Goal: Information Seeking & Learning: Learn about a topic

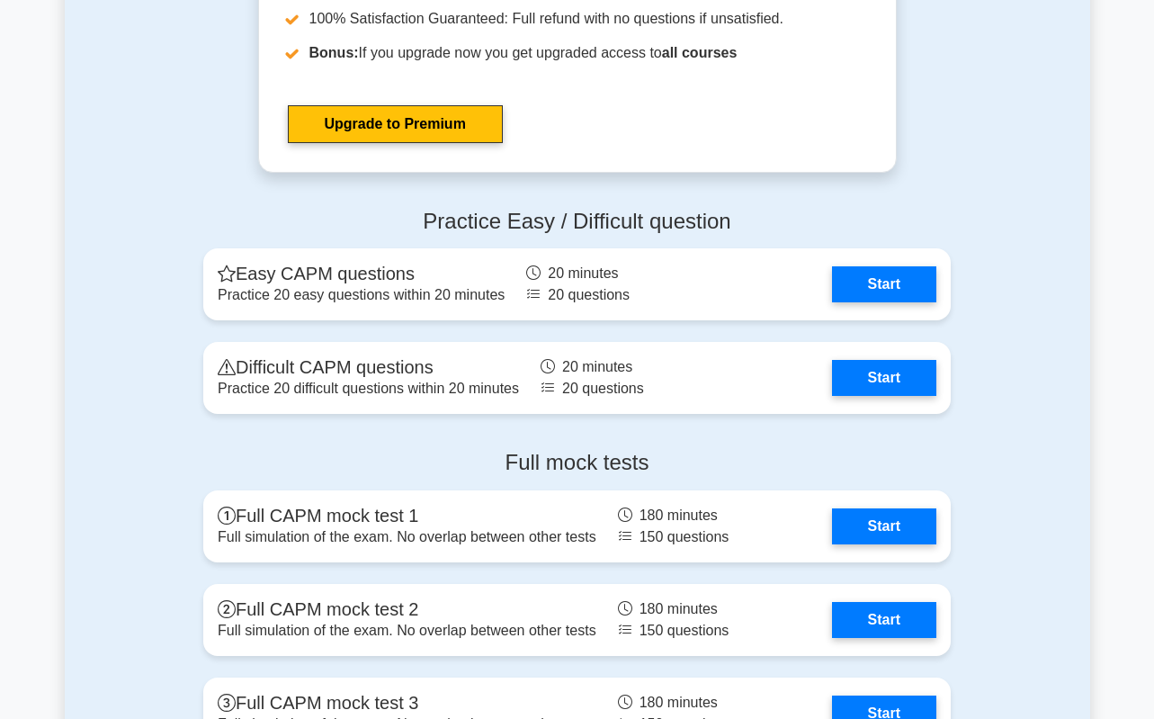
scroll to position [4407, 0]
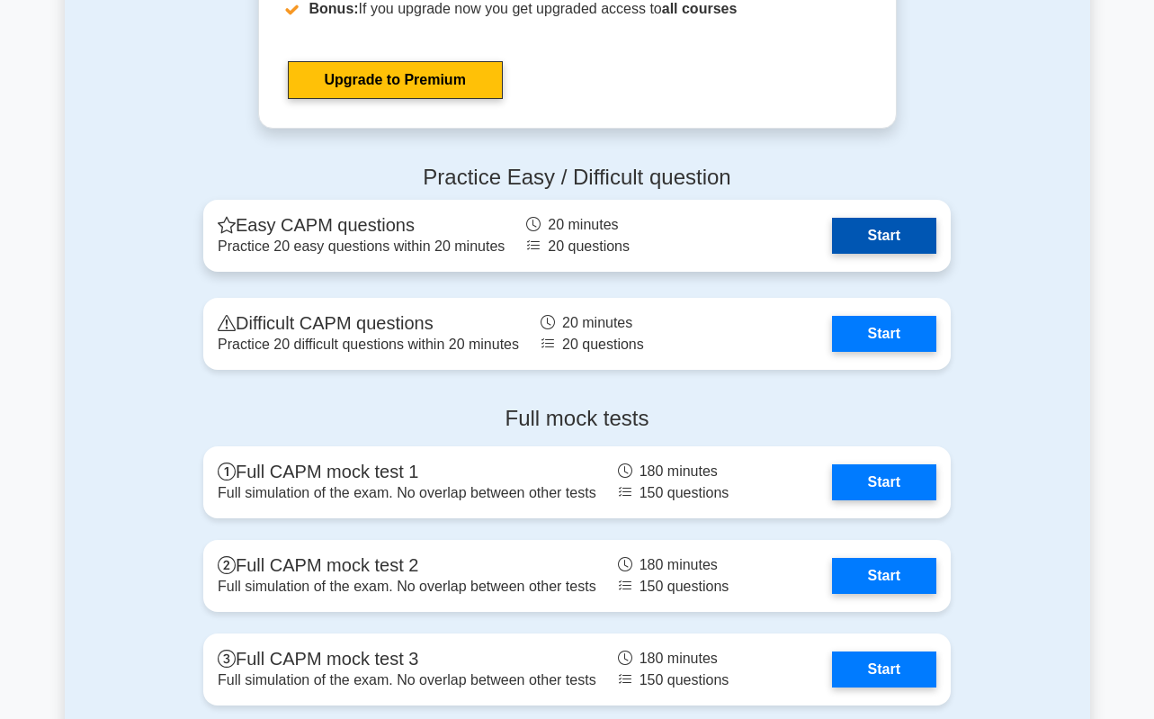
click at [871, 231] on link "Start" at bounding box center [884, 236] width 104 height 36
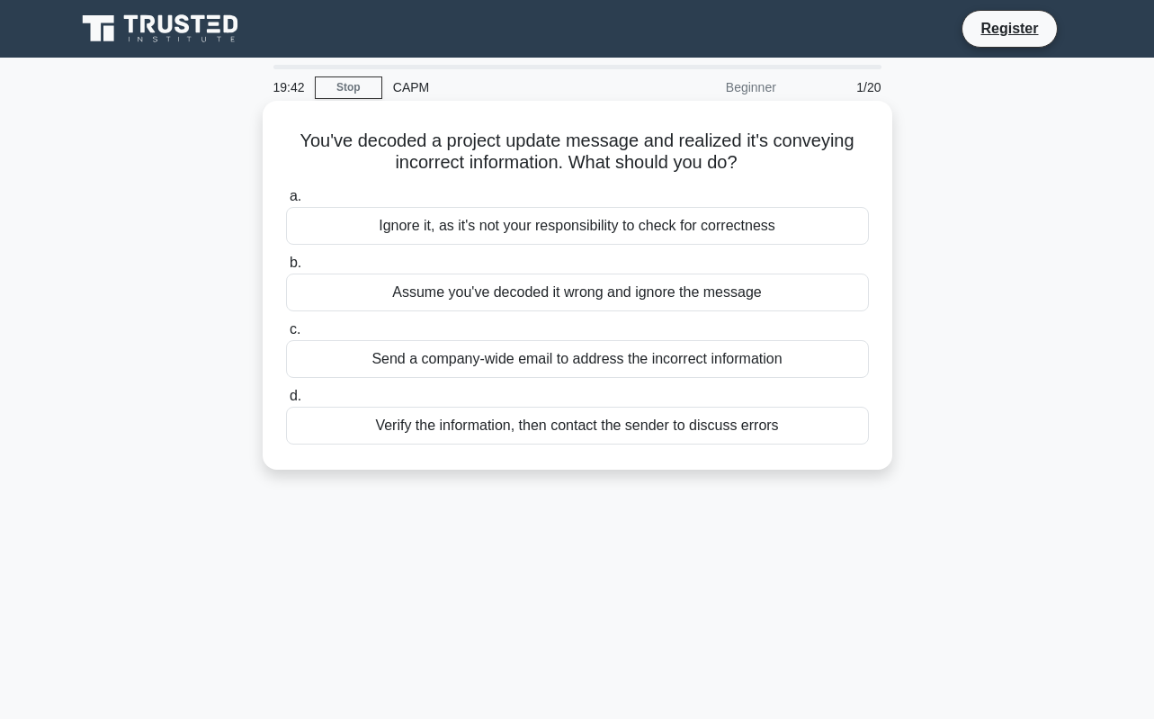
click at [453, 430] on div "Verify the information, then contact the sender to discuss errors" at bounding box center [577, 426] width 583 height 38
click at [286, 402] on input "d. Verify the information, then contact the sender to discuss errors" at bounding box center [286, 396] width 0 height 12
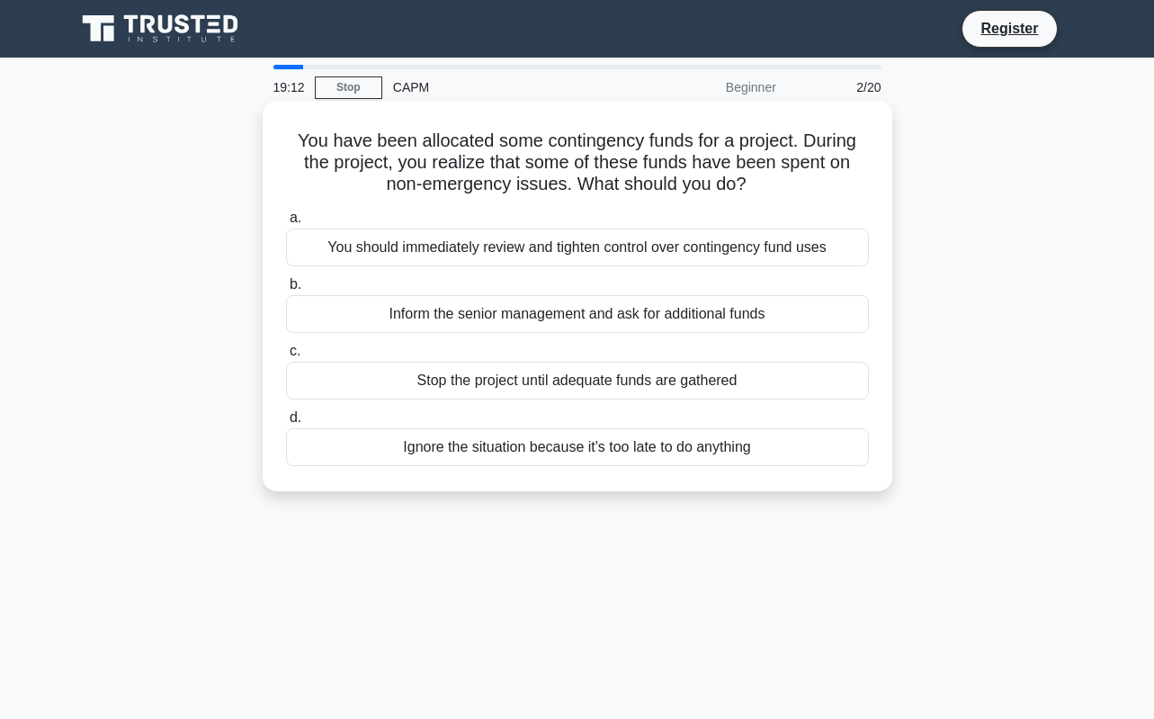
click at [577, 252] on div "You should immediately review and tighten control over contingency fund uses" at bounding box center [577, 247] width 583 height 38
click at [286, 224] on input "a. You should immediately review and tighten control over contingency fund uses" at bounding box center [286, 218] width 0 height 12
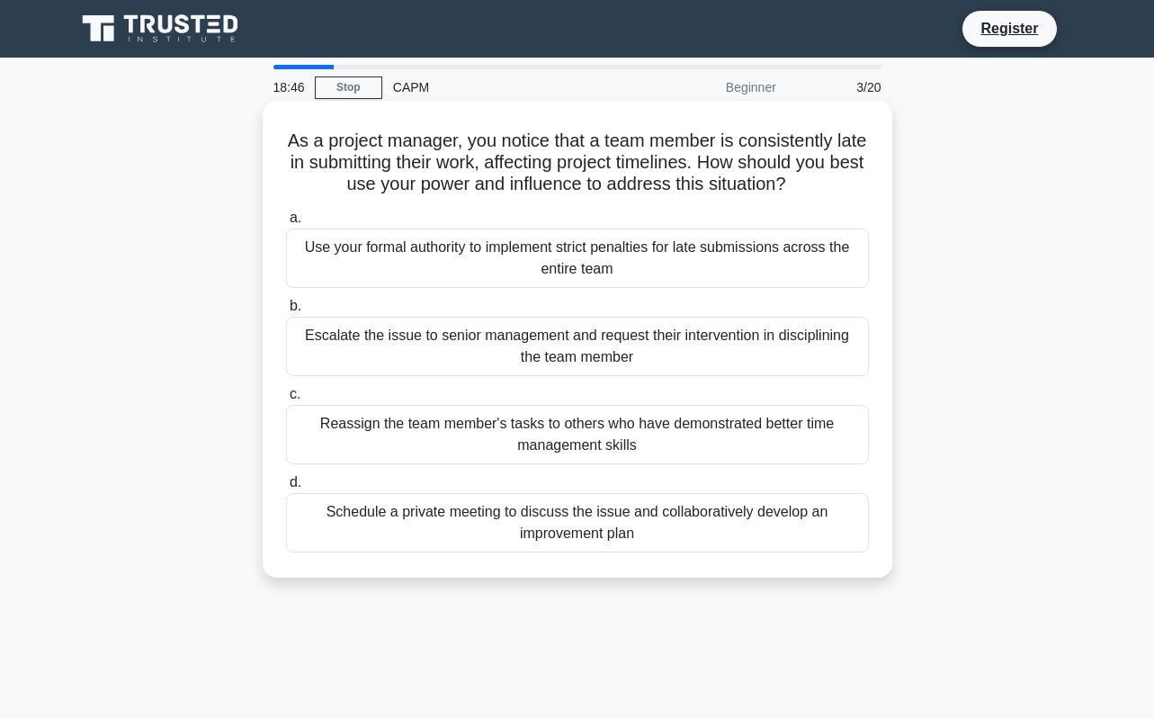
click at [648, 517] on div "Schedule a private meeting to discuss the issue and collaboratively develop an …" at bounding box center [577, 522] width 583 height 59
click at [286, 488] on input "d. Schedule a private meeting to discuss the issue and collaboratively develop …" at bounding box center [286, 483] width 0 height 12
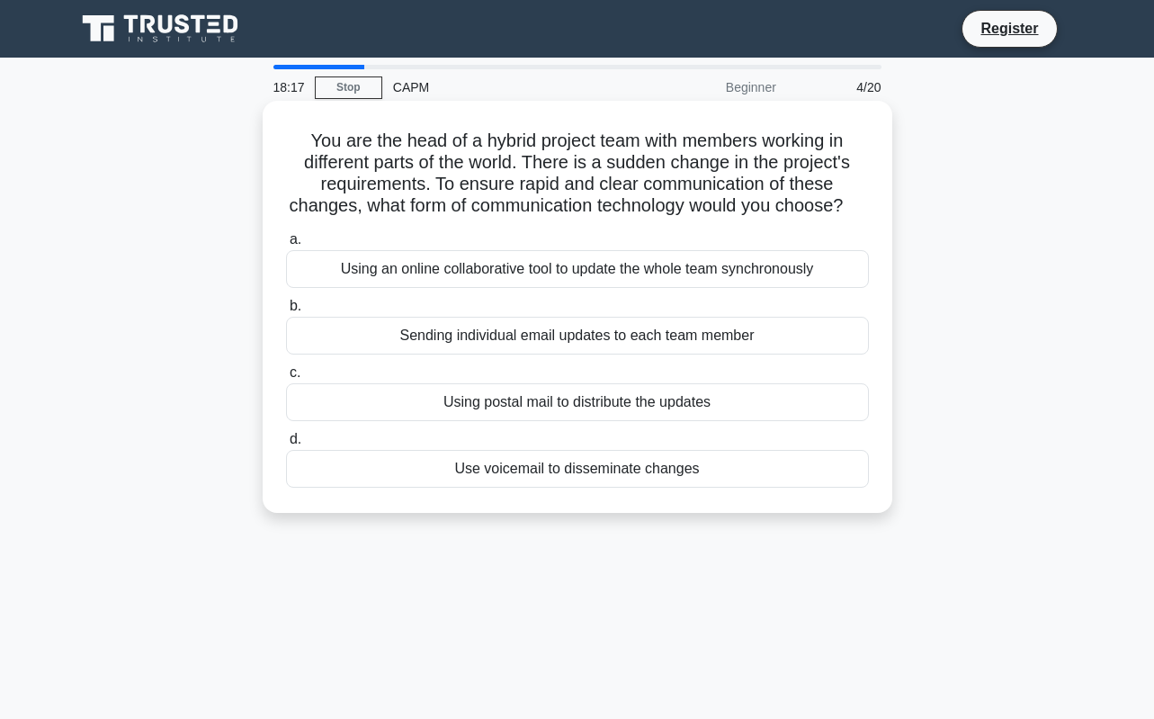
click at [565, 288] on div "Using an online collaborative tool to update the whole team synchronously" at bounding box center [577, 269] width 583 height 38
click at [286, 246] on input "a. Using an online collaborative tool to update the whole team synchronously" at bounding box center [286, 240] width 0 height 12
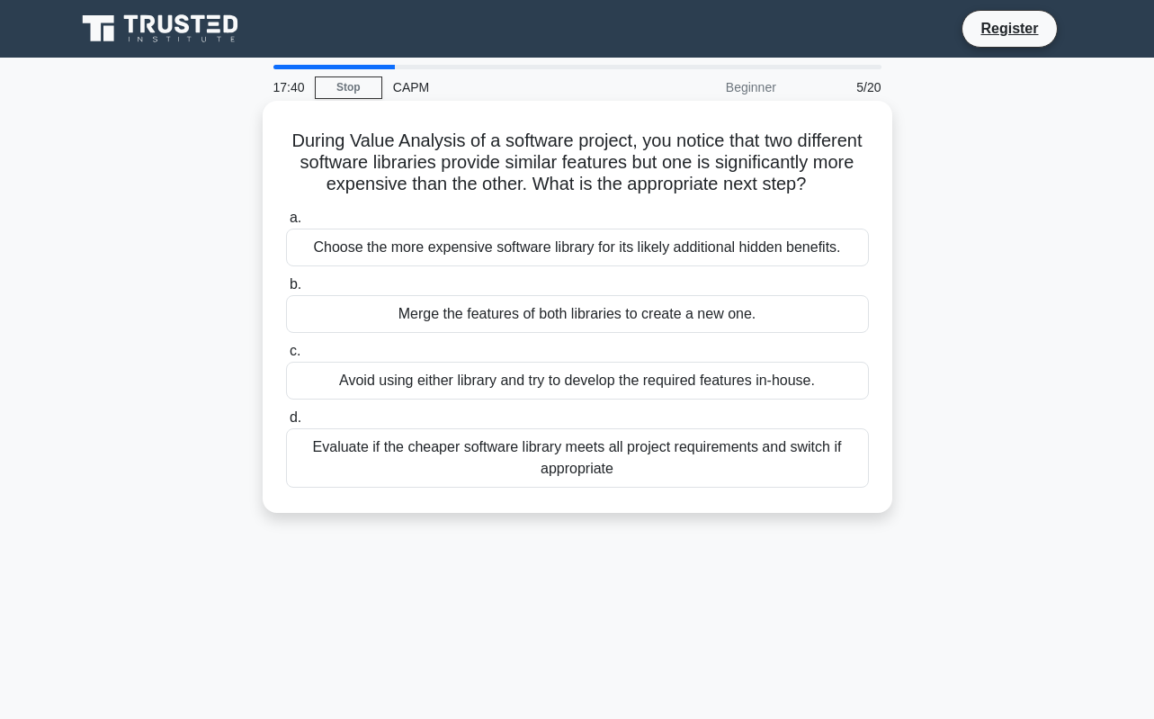
click at [500, 482] on div "Evaluate if the cheaper software library meets all project requirements and swi…" at bounding box center [577, 457] width 583 height 59
click at [286, 424] on input "d. Evaluate if the cheaper software library meets all project requirements and …" at bounding box center [286, 418] width 0 height 12
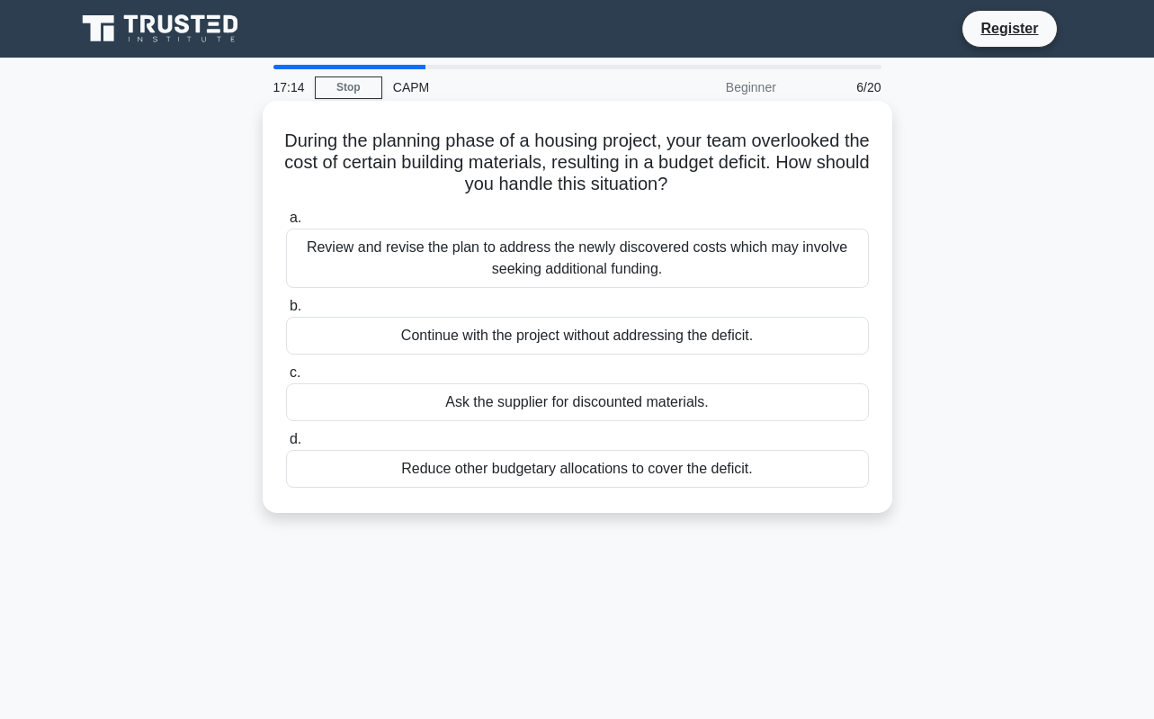
click at [574, 248] on div "Review and revise the plan to address the newly discovered costs which may invo…" at bounding box center [577, 257] width 583 height 59
click at [286, 224] on input "a. Review and revise the plan to address the newly discovered costs which may i…" at bounding box center [286, 218] width 0 height 12
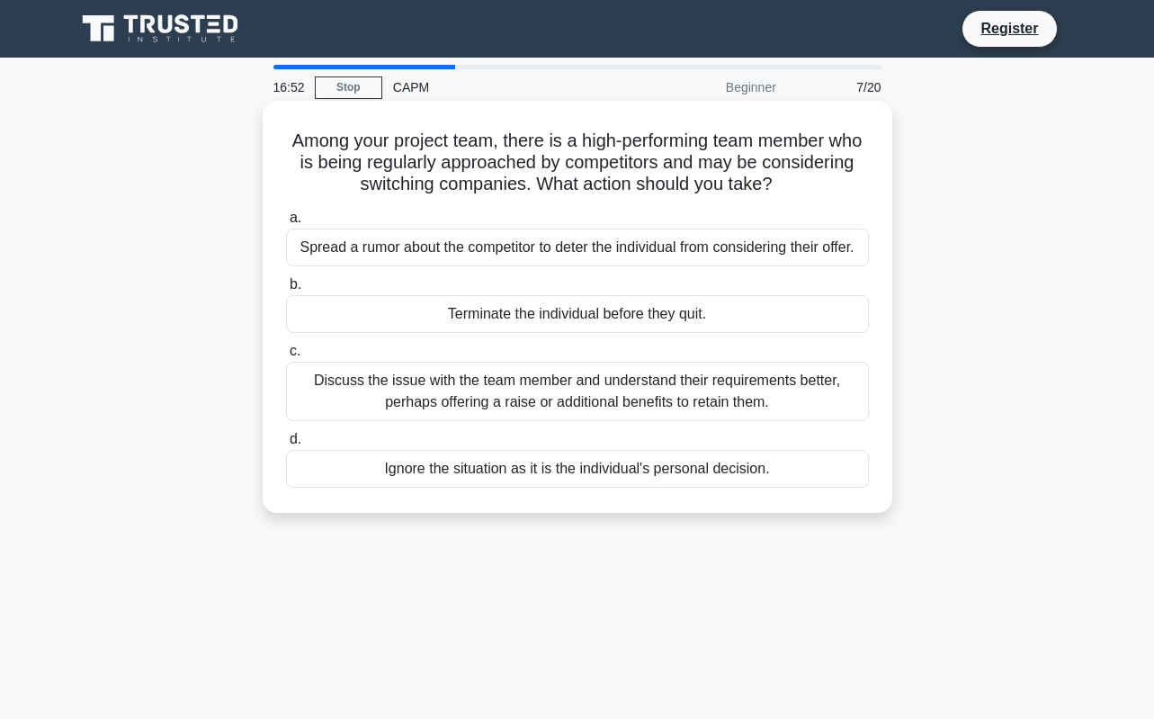
click at [582, 403] on div "Discuss the issue with the team member and understand their requirements better…" at bounding box center [577, 391] width 583 height 59
click at [286, 357] on input "c. Discuss the issue with the team member and understand their requirements bet…" at bounding box center [286, 351] width 0 height 12
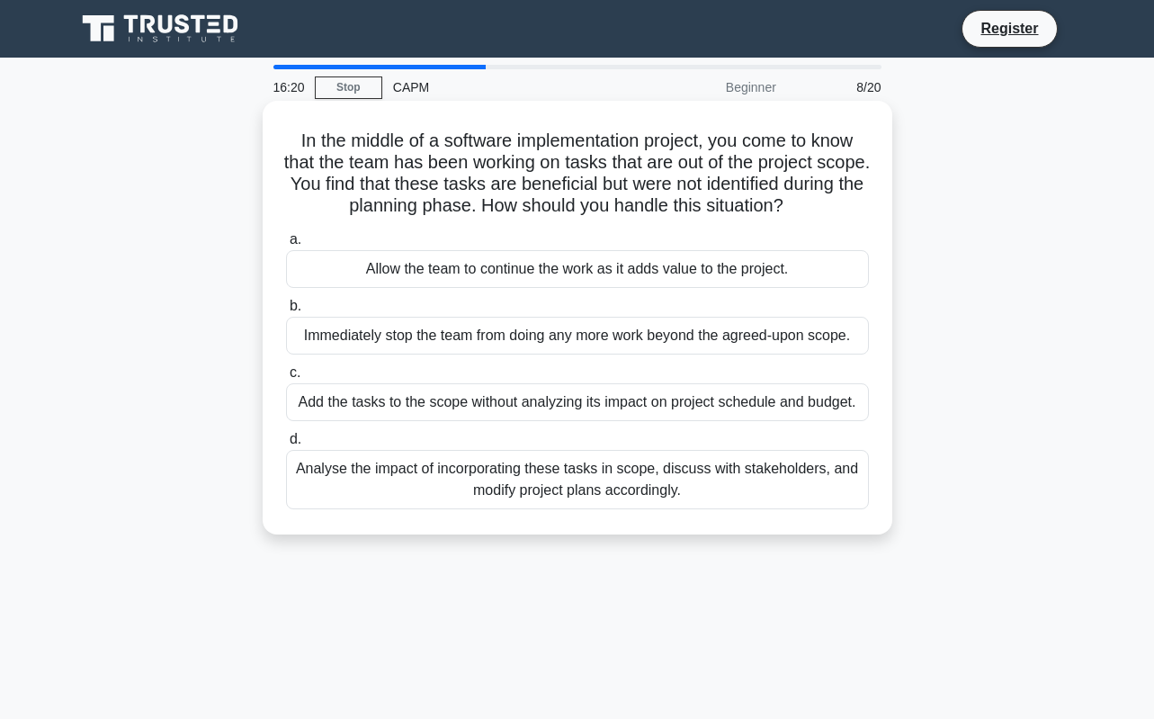
click at [724, 496] on div "Analyse the impact of incorporating these tasks in scope, discuss with stakehol…" at bounding box center [577, 479] width 583 height 59
click at [286, 445] on input "d. Analyse the impact of incorporating these tasks in scope, discuss with stake…" at bounding box center [286, 440] width 0 height 12
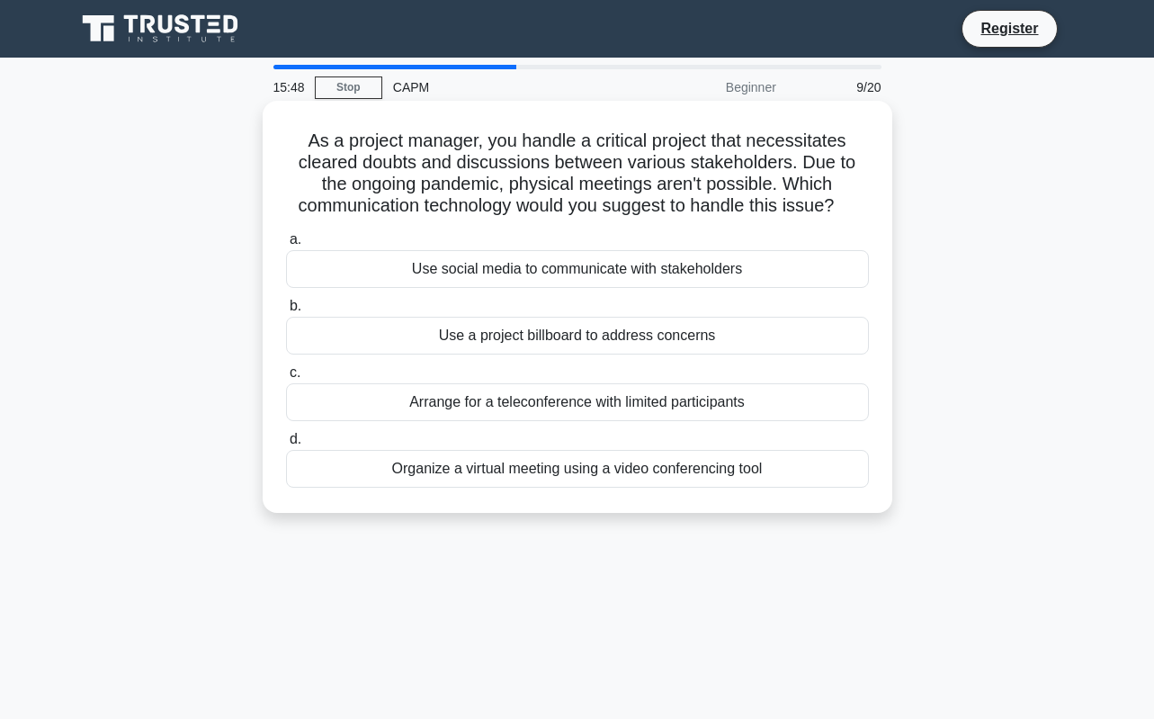
click at [572, 474] on div "Organize a virtual meeting using a video conferencing tool" at bounding box center [577, 469] width 583 height 38
click at [286, 445] on input "d. Organize a virtual meeting using a video conferencing tool" at bounding box center [286, 440] width 0 height 12
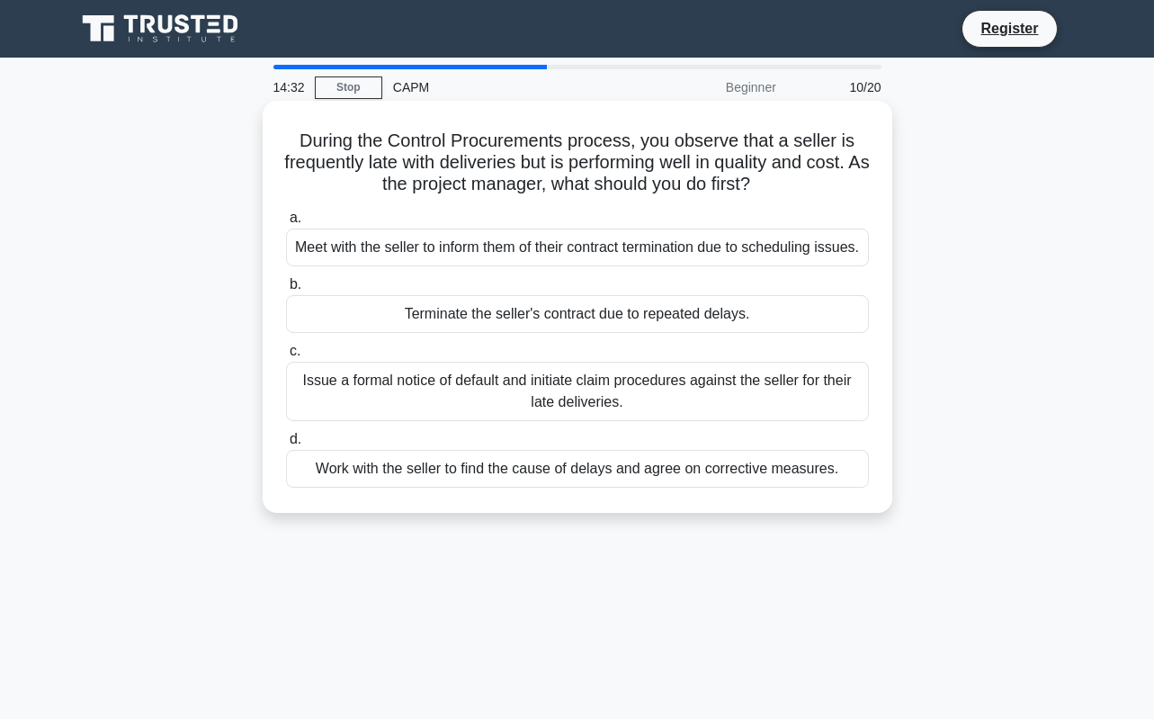
click at [653, 479] on div "Work with the seller to find the cause of delays and agree on corrective measur…" at bounding box center [577, 469] width 583 height 38
click at [286, 445] on input "d. Work with the seller to find the cause of delays and agree on corrective mea…" at bounding box center [286, 440] width 0 height 12
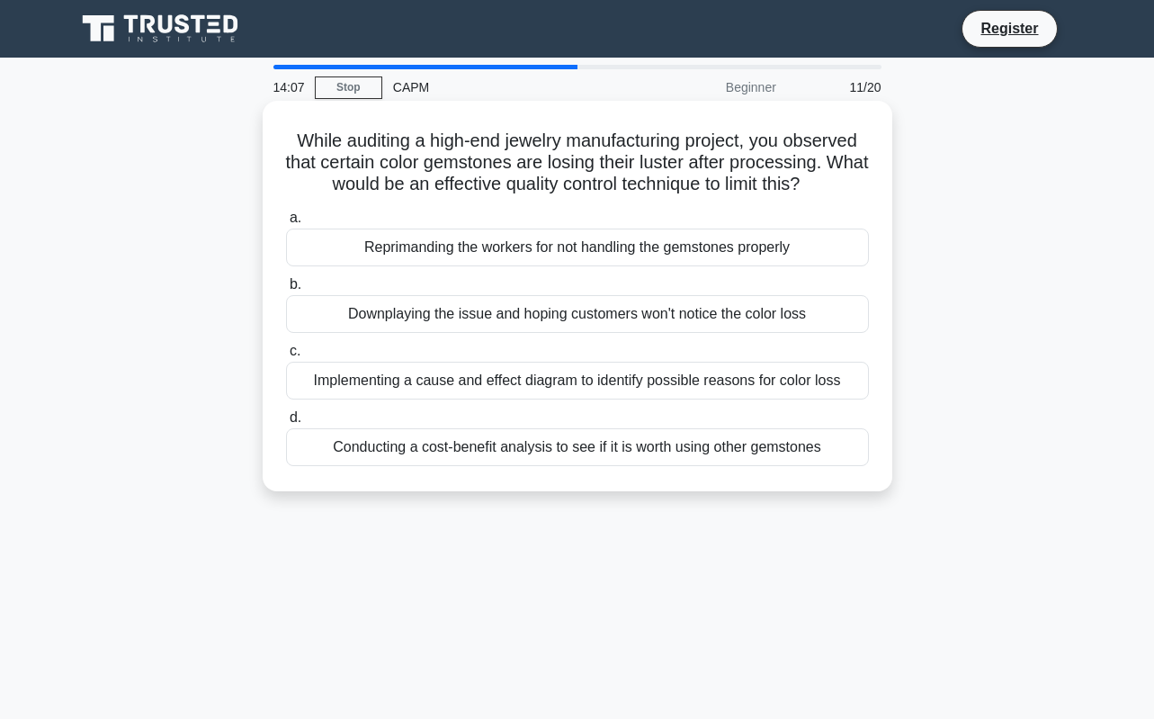
click at [530, 380] on div "Implementing a cause and effect diagram to identify possible reasons for color …" at bounding box center [577, 381] width 583 height 38
click at [286, 357] on input "c. Implementing a cause and effect diagram to identify possible reasons for col…" at bounding box center [286, 351] width 0 height 12
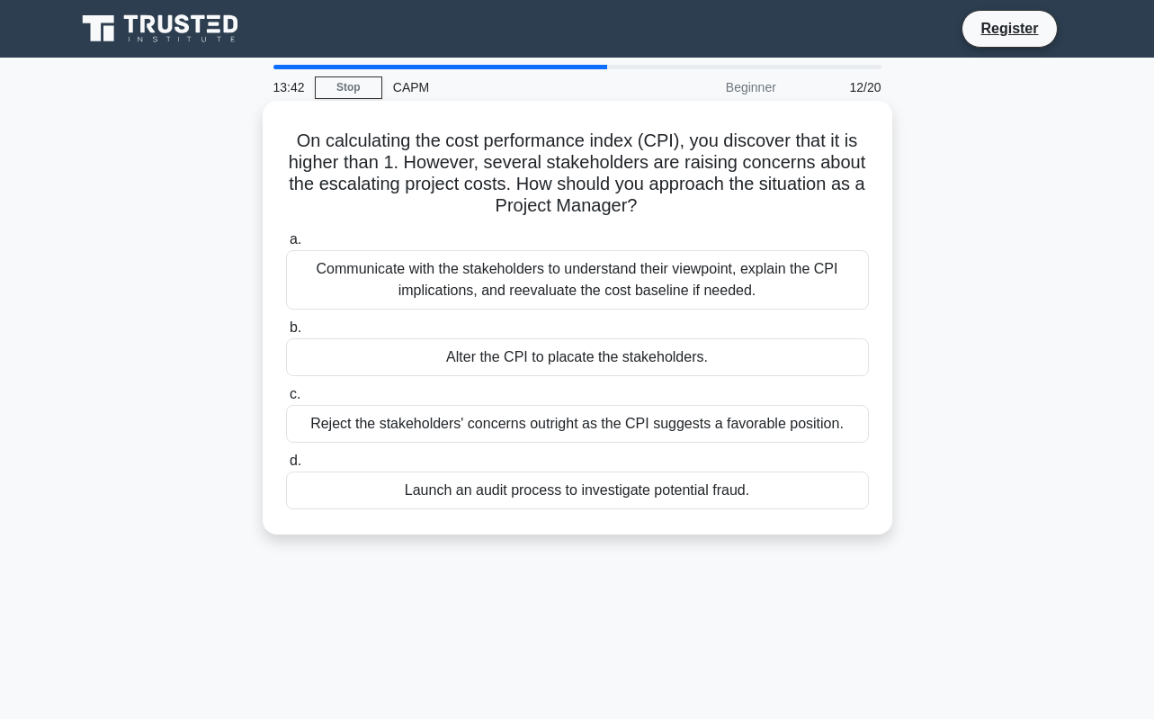
click at [630, 282] on div "Communicate with the stakeholders to understand their viewpoint, explain the CP…" at bounding box center [577, 279] width 583 height 59
click at [684, 295] on div "Communicate with the stakeholders to understand their viewpoint, explain the CP…" at bounding box center [577, 279] width 583 height 59
click at [286, 246] on input "a. Communicate with the stakeholders to understand their viewpoint, explain the…" at bounding box center [286, 240] width 0 height 12
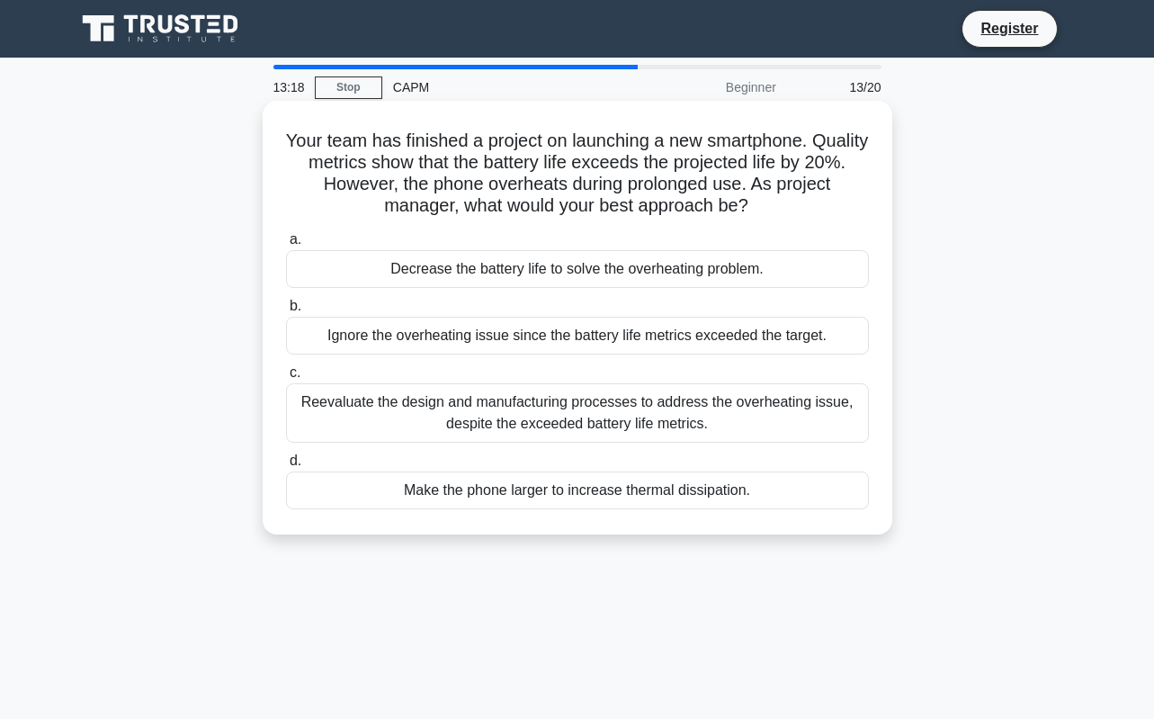
click at [587, 434] on div "Reevaluate the design and manufacturing processes to address the overheating is…" at bounding box center [577, 412] width 583 height 59
click at [286, 379] on input "c. Reevaluate the design and manufacturing processes to address the overheating…" at bounding box center [286, 373] width 0 height 12
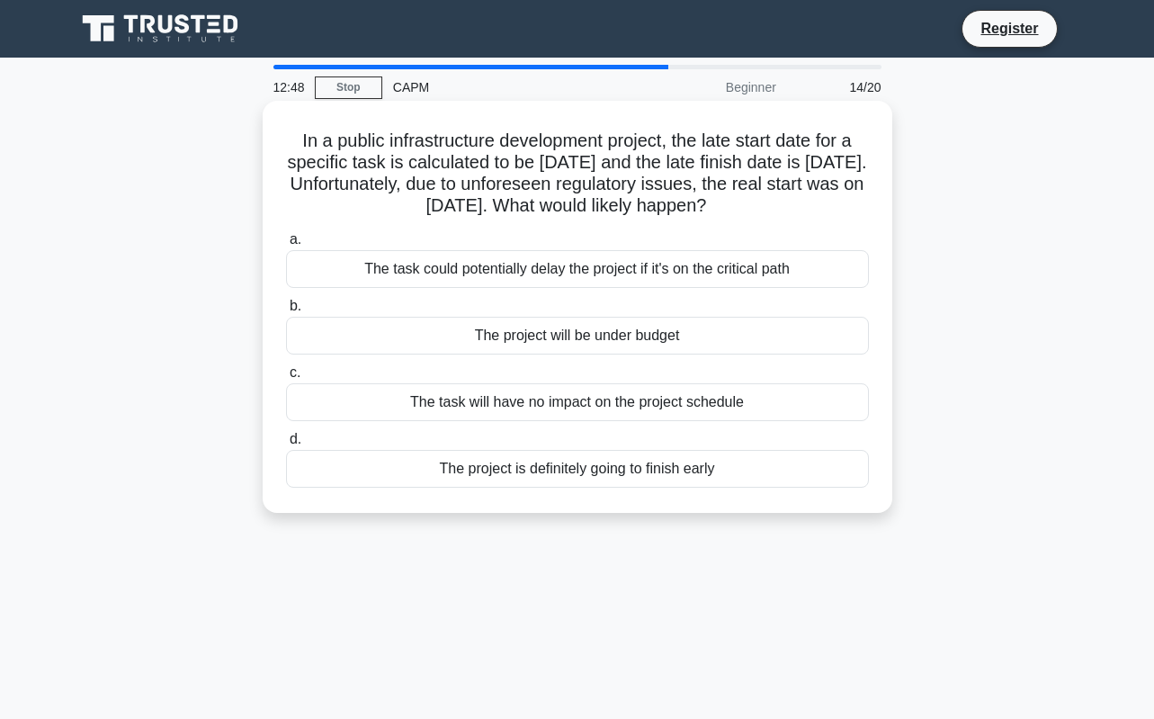
click at [590, 403] on div "The task will have no impact on the project schedule" at bounding box center [577, 402] width 583 height 38
click at [286, 379] on input "c. The task will have no impact on the project schedule" at bounding box center [286, 373] width 0 height 12
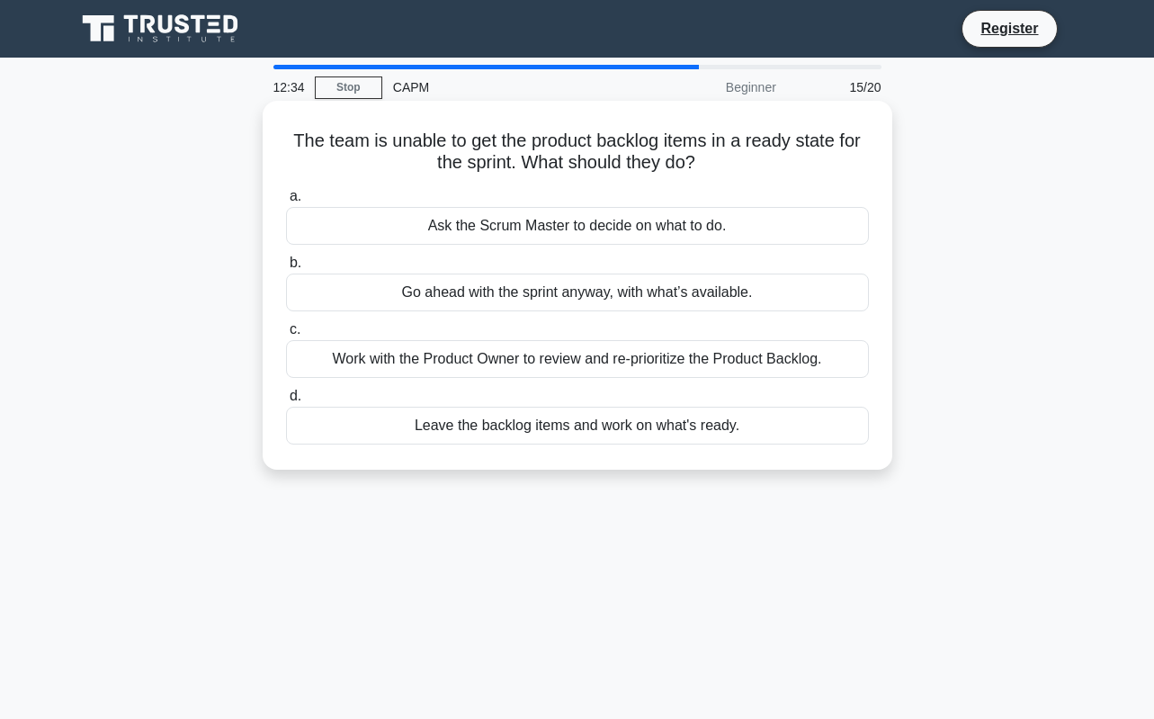
click at [618, 363] on div "Work with the Product Owner to review and re-prioritize the Product Backlog." at bounding box center [577, 359] width 583 height 38
click at [286, 335] on input "c. Work with the Product Owner to review and re-prioritize the Product Backlog." at bounding box center [286, 330] width 0 height 12
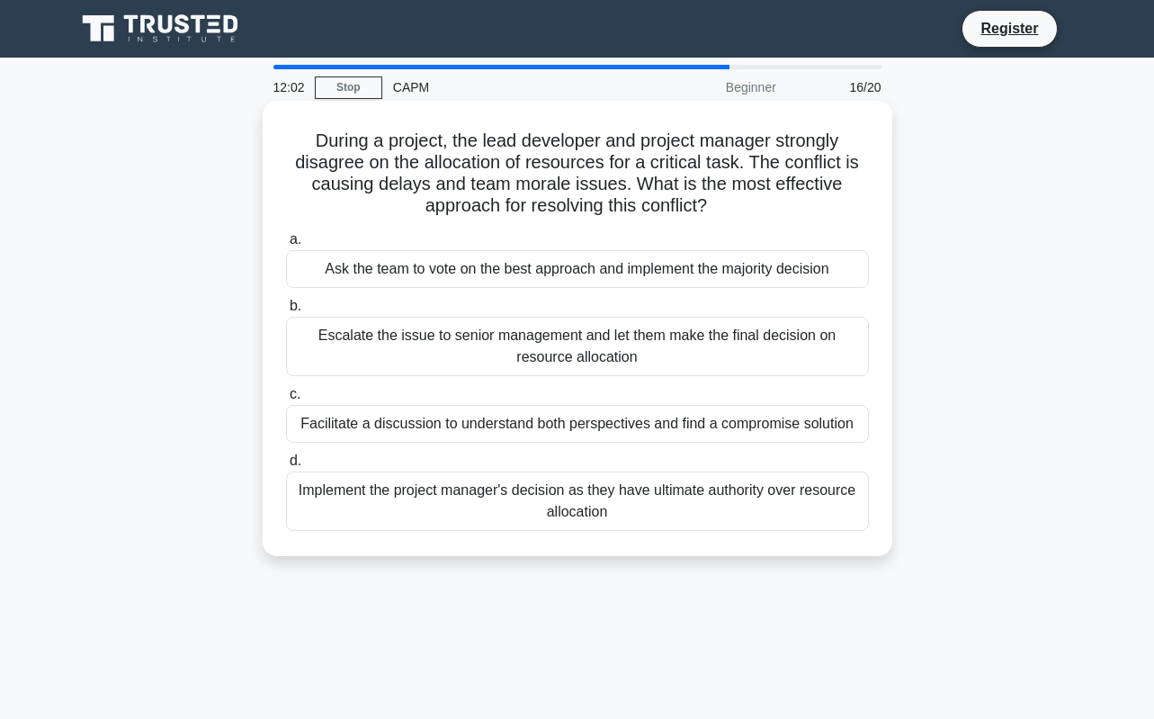
click at [670, 416] on div "Facilitate a discussion to understand both perspectives and find a compromise s…" at bounding box center [577, 424] width 583 height 38
click at [286, 400] on input "c. Facilitate a discussion to understand both perspectives and find a compromis…" at bounding box center [286, 395] width 0 height 12
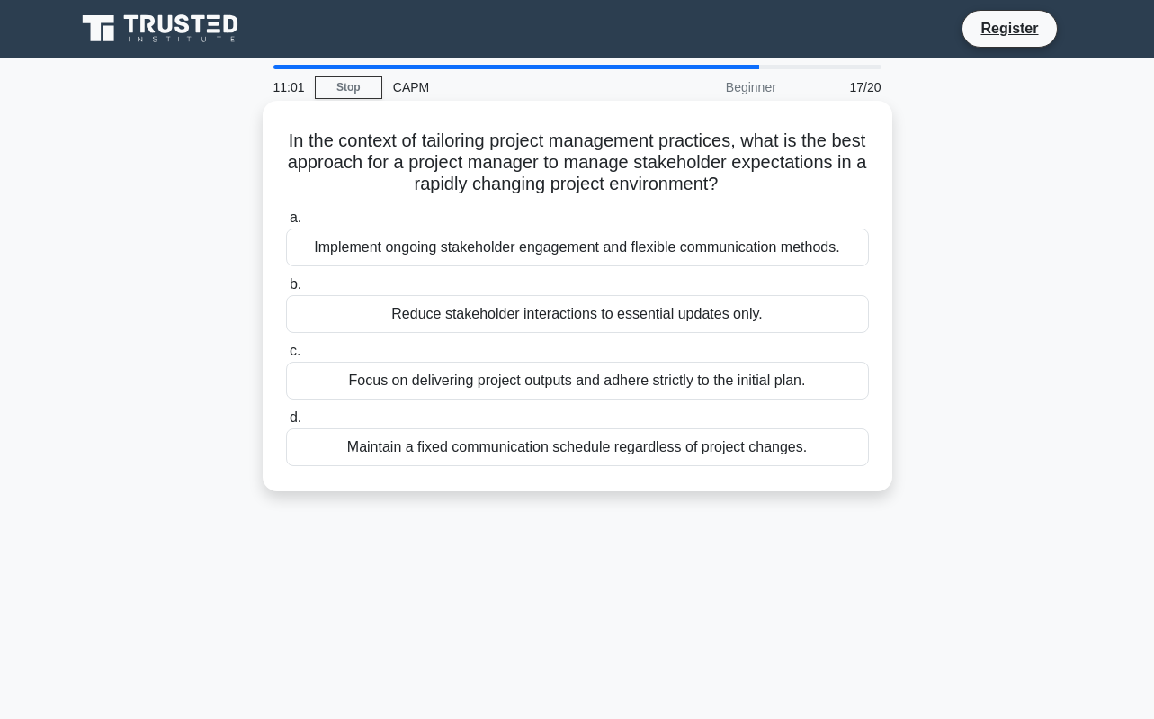
click at [627, 253] on div "Implement ongoing stakeholder engagement and flexible communication methods." at bounding box center [577, 247] width 583 height 38
click at [286, 224] on input "a. Implement ongoing stakeholder engagement and flexible communication methods." at bounding box center [286, 218] width 0 height 12
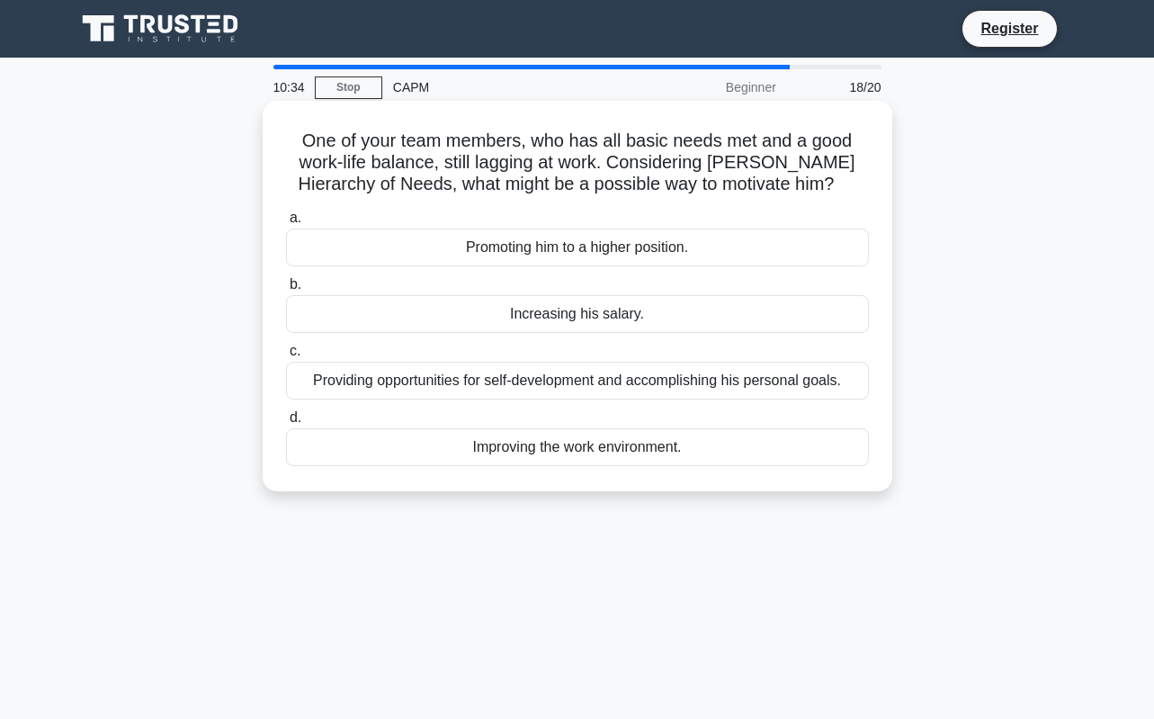
click at [612, 389] on div "Providing opportunities for self-development and accomplishing his personal goa…" at bounding box center [577, 381] width 583 height 38
click at [286, 357] on input "c. Providing opportunities for self-development and accomplishing his personal …" at bounding box center [286, 351] width 0 height 12
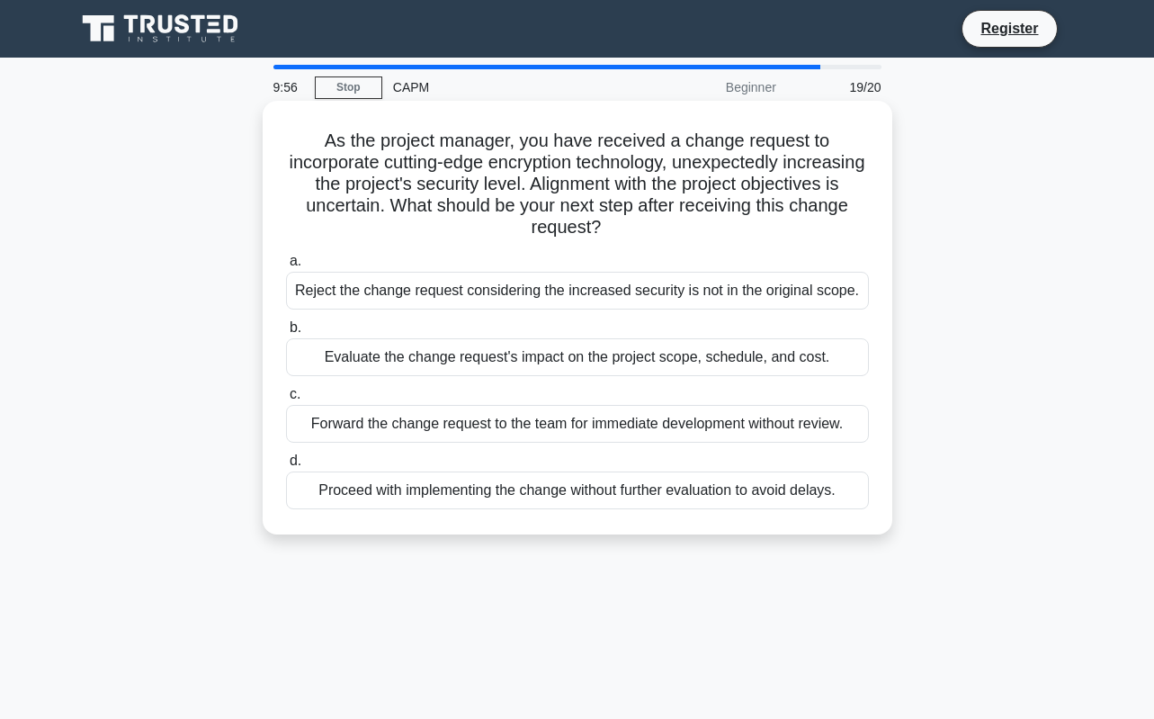
click at [361, 362] on div "Evaluate the change request's impact on the project scope, schedule, and cost." at bounding box center [577, 357] width 583 height 38
click at [286, 334] on input "b. Evaluate the change request's impact on the project scope, schedule, and cos…" at bounding box center [286, 328] width 0 height 12
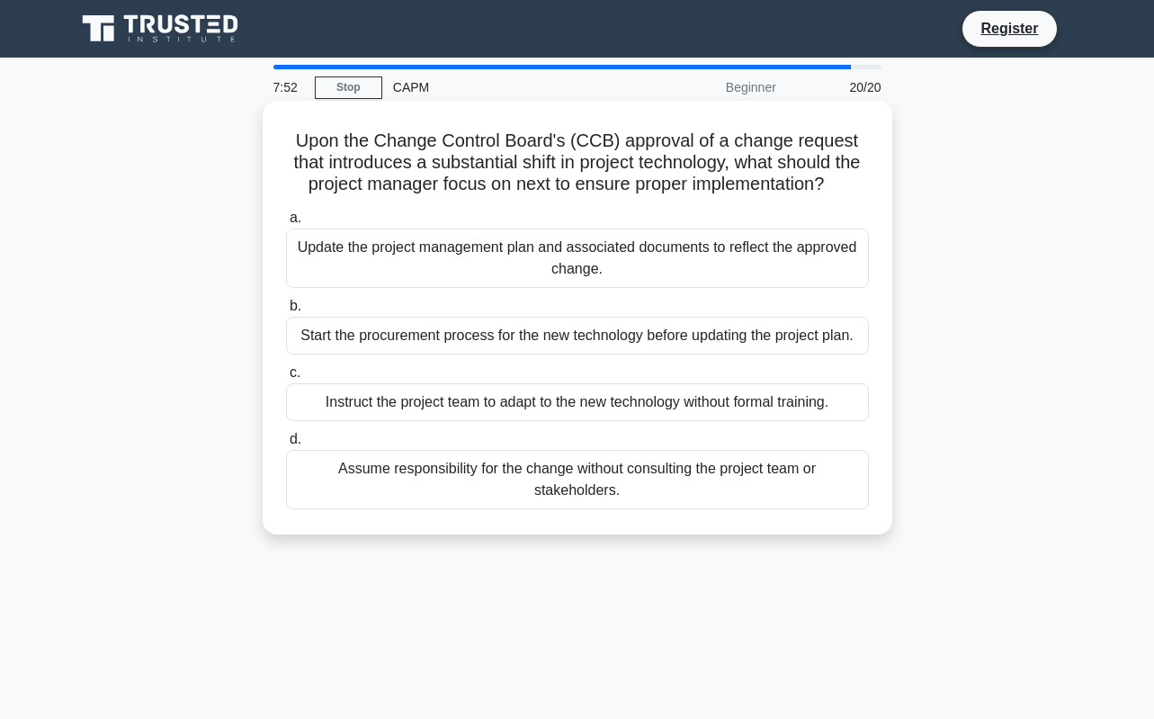
click at [515, 285] on div "Update the project management plan and associated documents to reflect the appr…" at bounding box center [577, 257] width 583 height 59
click at [286, 224] on input "a. Update the project management plan and associated documents to reflect the a…" at bounding box center [286, 218] width 0 height 12
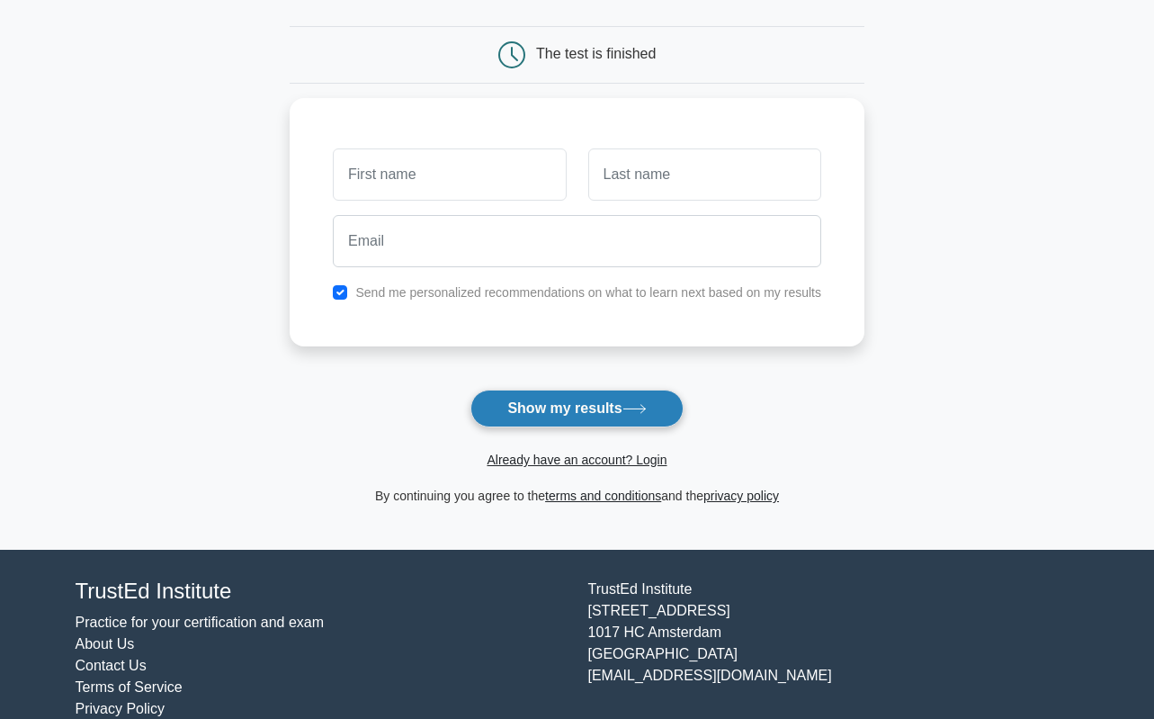
scroll to position [180, 0]
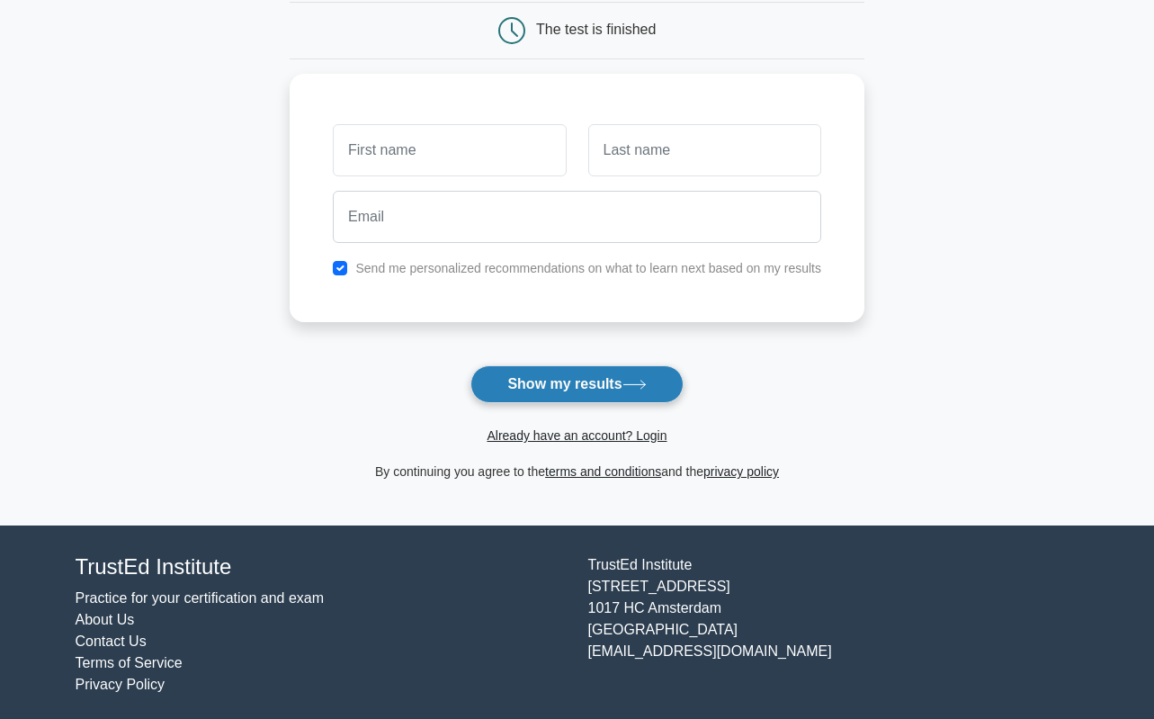
click at [569, 371] on button "Show my results" at bounding box center [576, 384] width 212 height 38
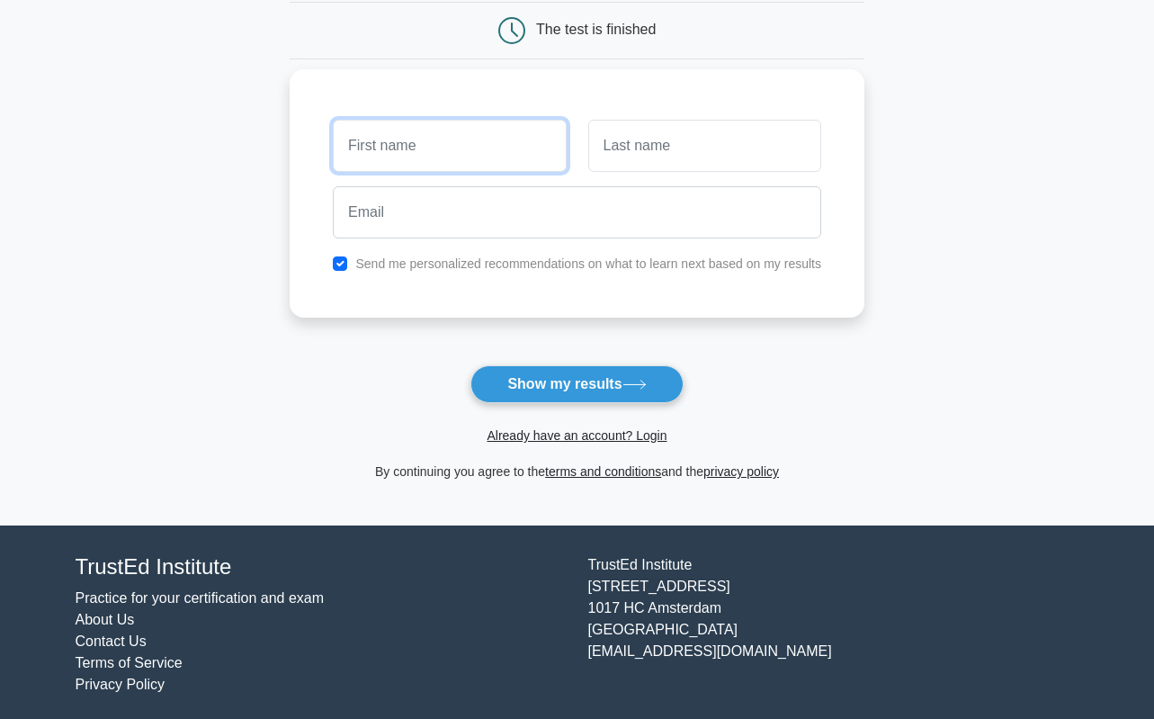
click at [469, 156] on input "text" at bounding box center [449, 146] width 233 height 52
type input "[PERSON_NAME]"
type input "Hunt"
type input "justin.dhunt18@gmail.com"
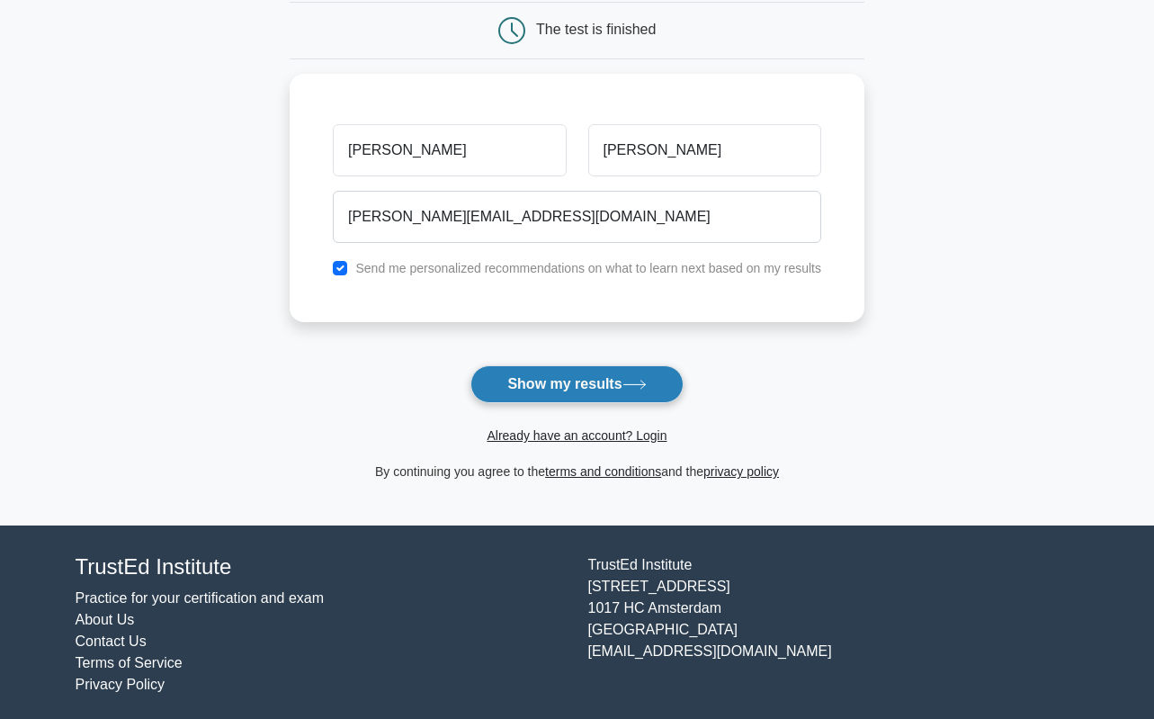
click at [592, 382] on button "Show my results" at bounding box center [576, 384] width 212 height 38
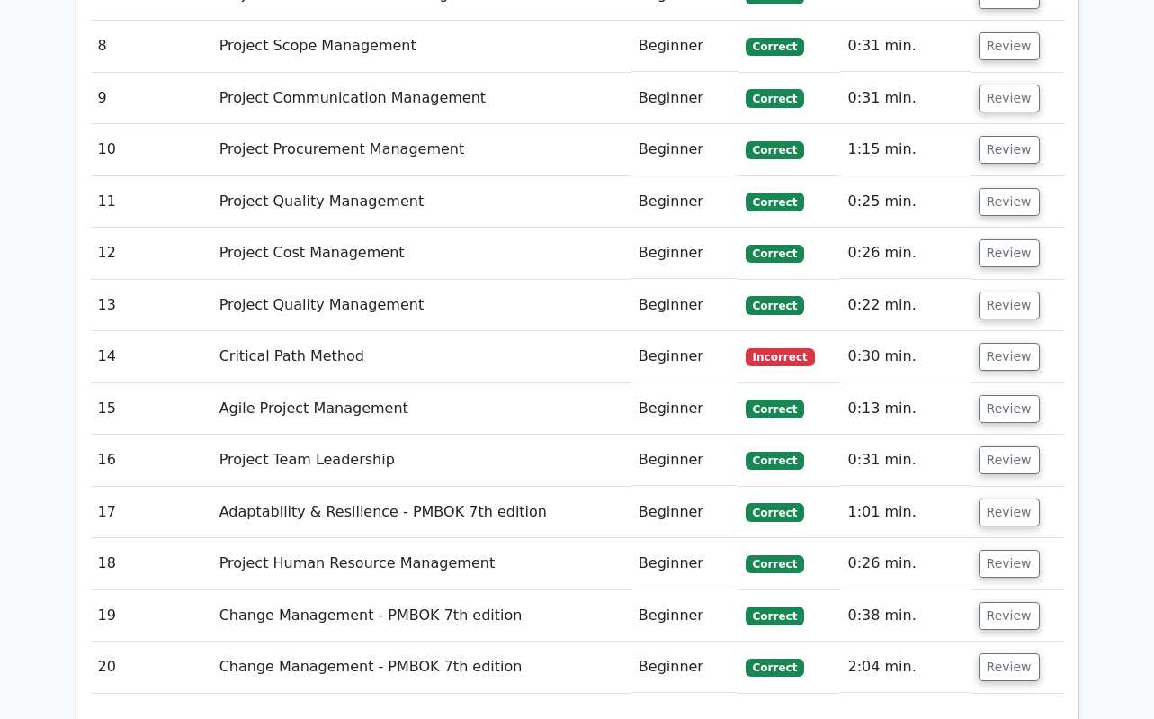
scroll to position [2878, 0]
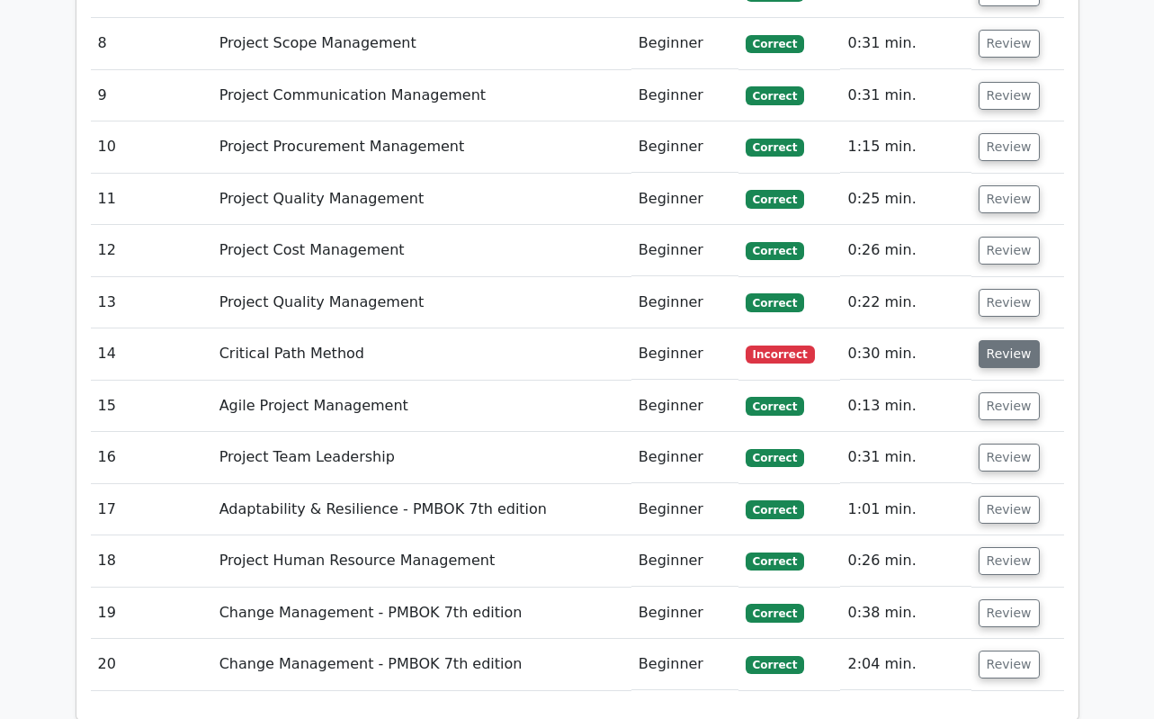
click at [1017, 340] on button "Review" at bounding box center [1009, 354] width 61 height 28
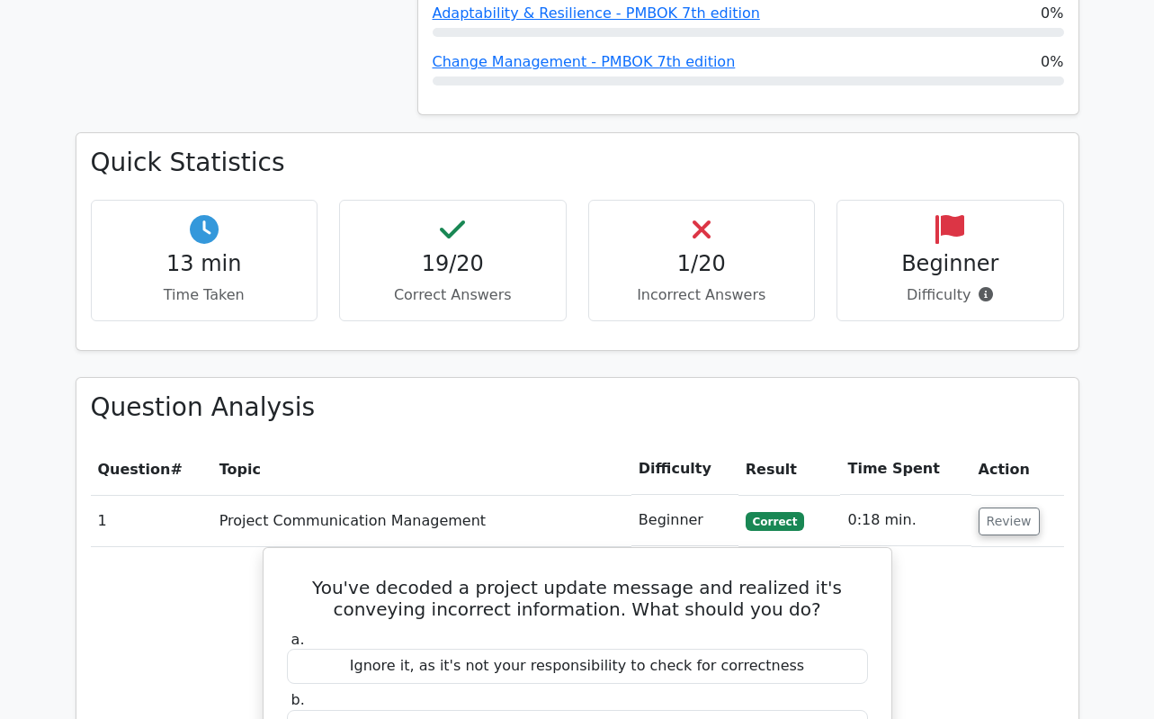
scroll to position [1169, 0]
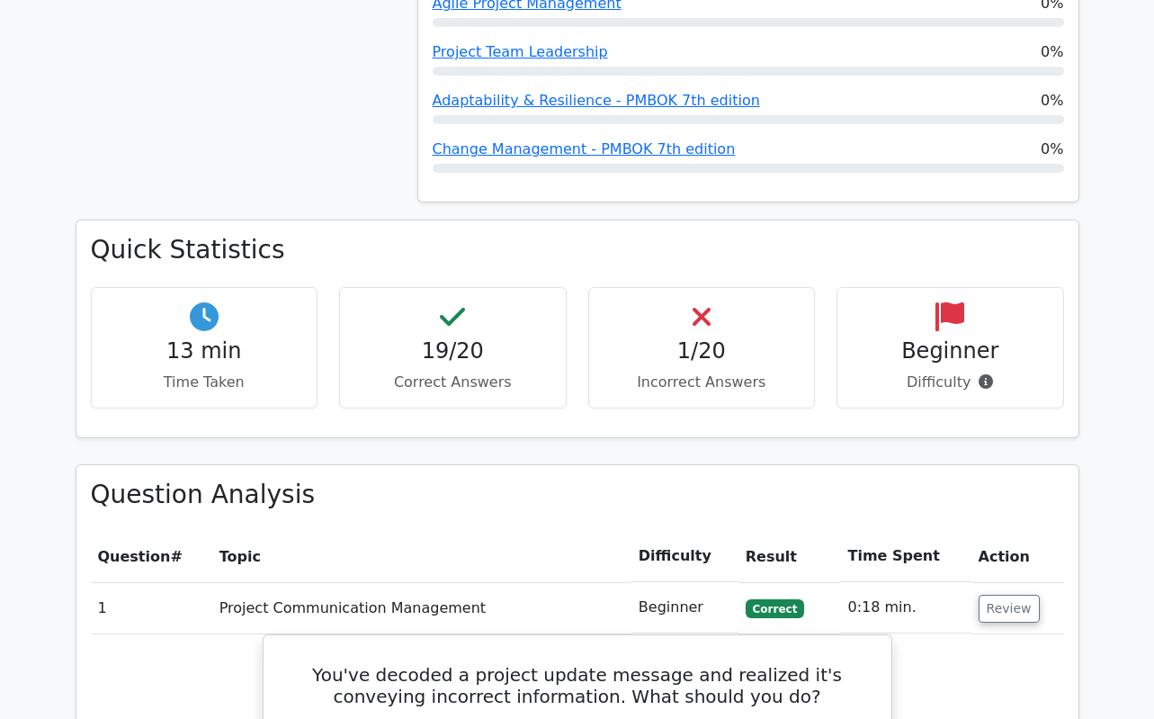
click at [396, 371] on p "Correct Answers" at bounding box center [452, 382] width 197 height 22
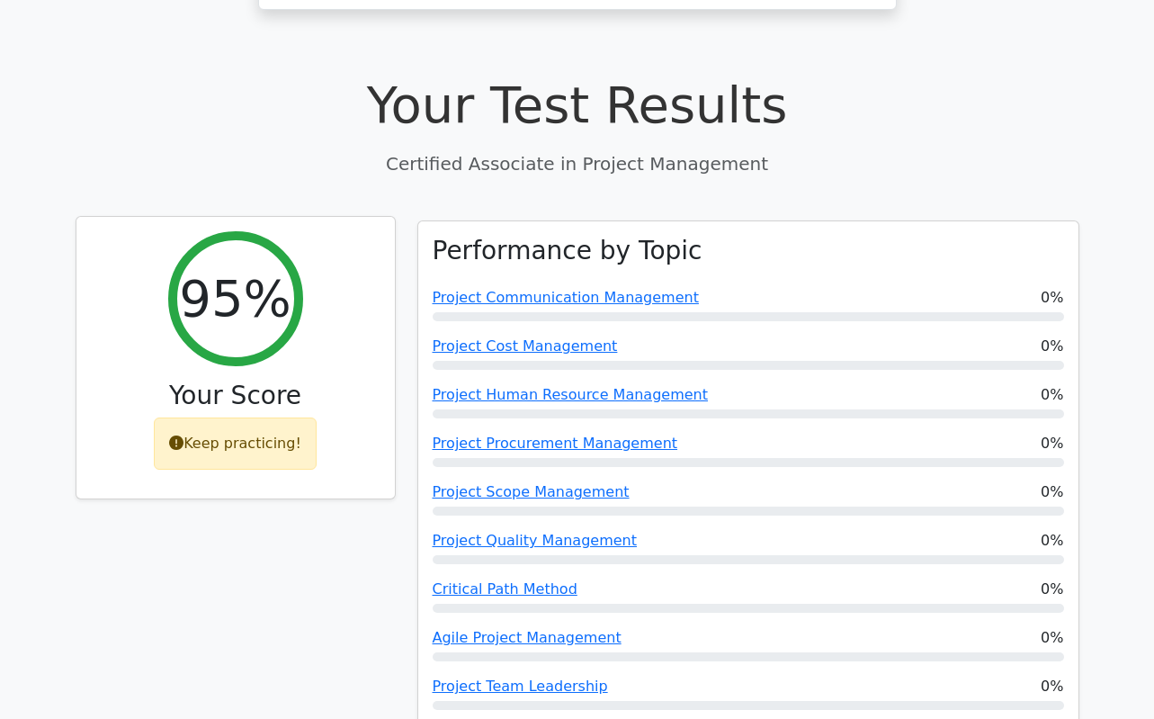
scroll to position [540, 0]
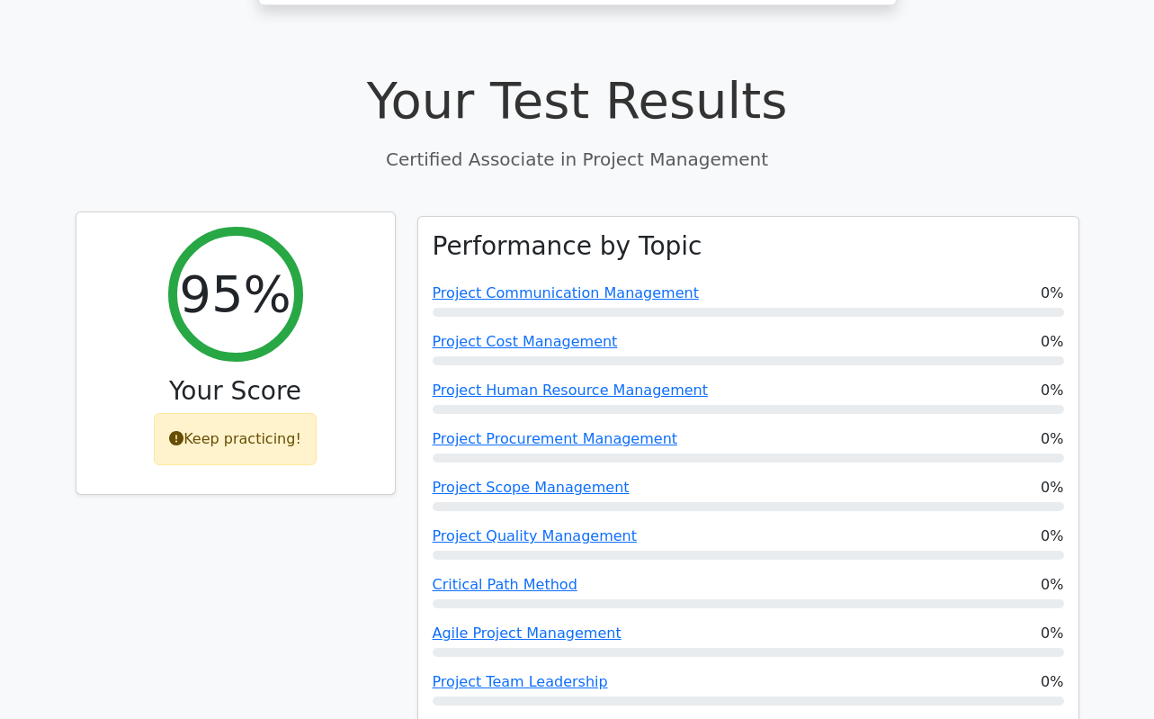
click at [183, 431] on icon at bounding box center [176, 438] width 14 height 14
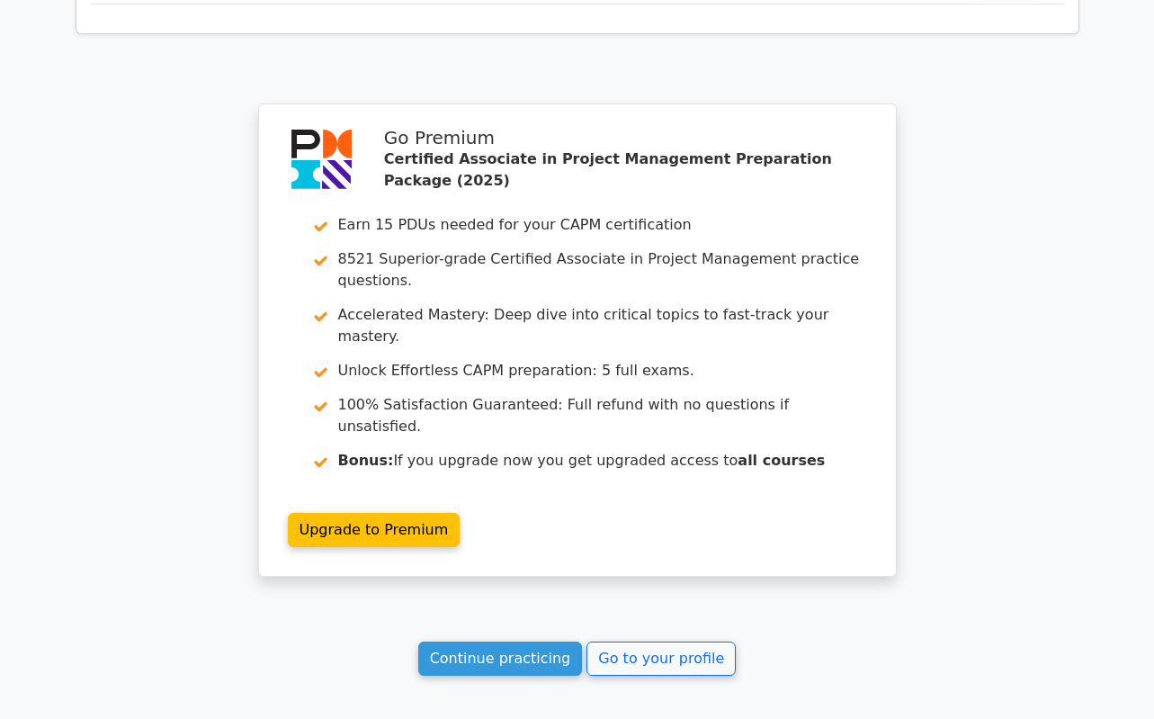
scroll to position [4417, 0]
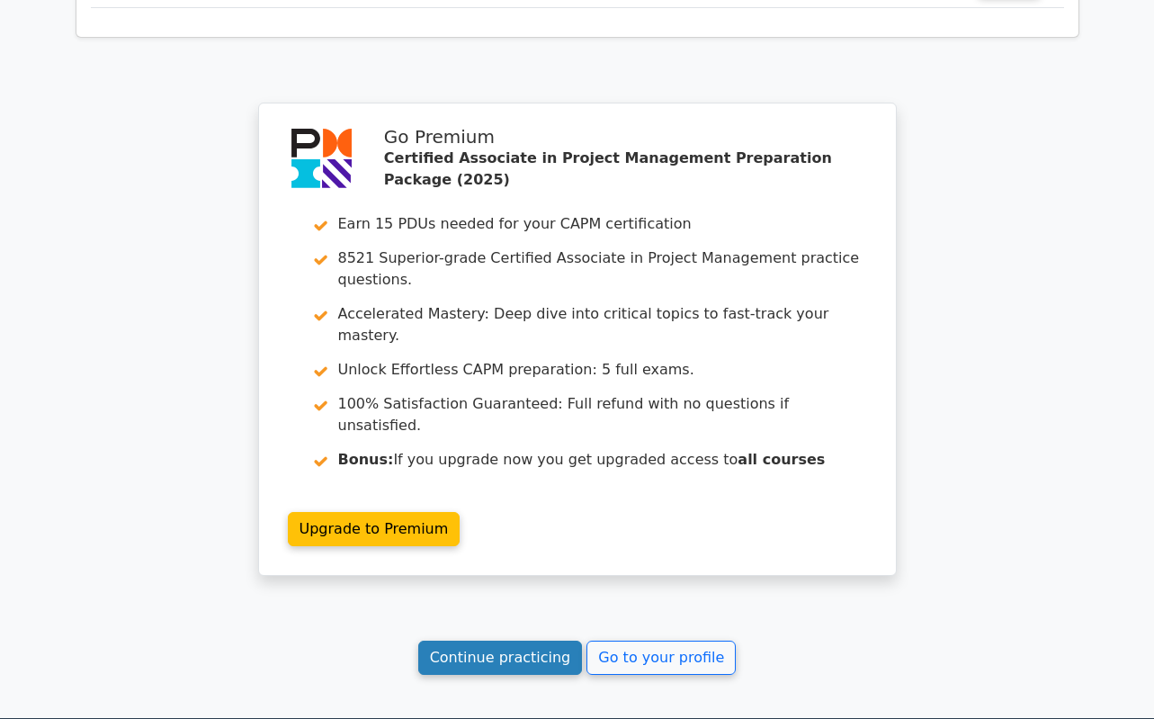
click at [546, 640] on link "Continue practicing" at bounding box center [500, 657] width 165 height 34
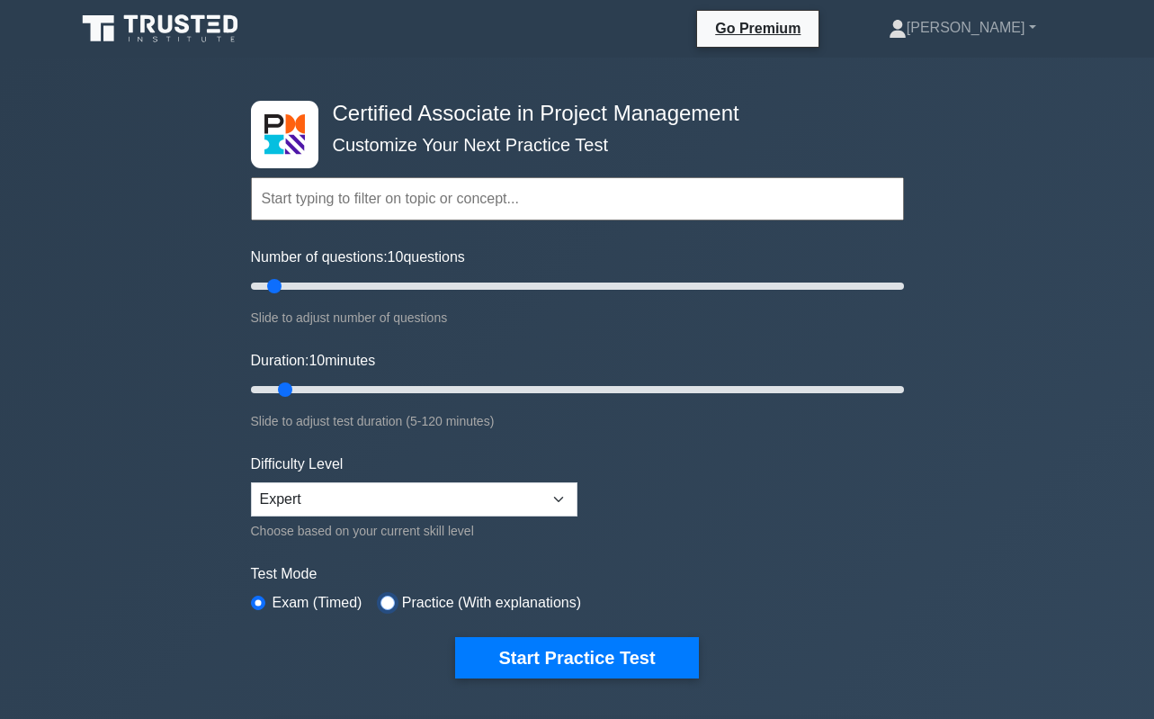
click at [380, 598] on input "radio" at bounding box center [387, 602] width 14 height 14
radio input "true"
click at [389, 513] on select "Beginner Intermediate Expert" at bounding box center [414, 499] width 326 height 34
select select "beginner"
click at [251, 482] on select "Beginner Intermediate Expert" at bounding box center [414, 499] width 326 height 34
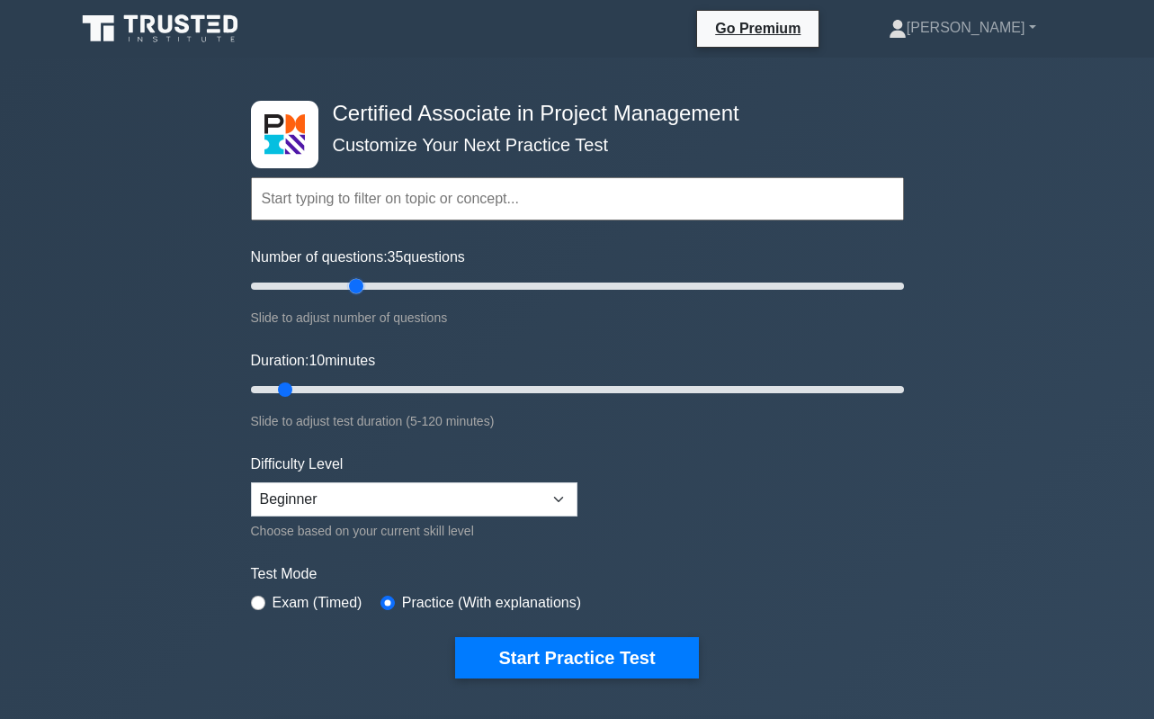
drag, startPoint x: 281, startPoint y: 288, endPoint x: 363, endPoint y: 296, distance: 83.1
type input "35"
click at [363, 296] on input "Number of questions: 35 questions" at bounding box center [577, 286] width 653 height 22
click at [349, 194] on input "text" at bounding box center [577, 198] width 653 height 43
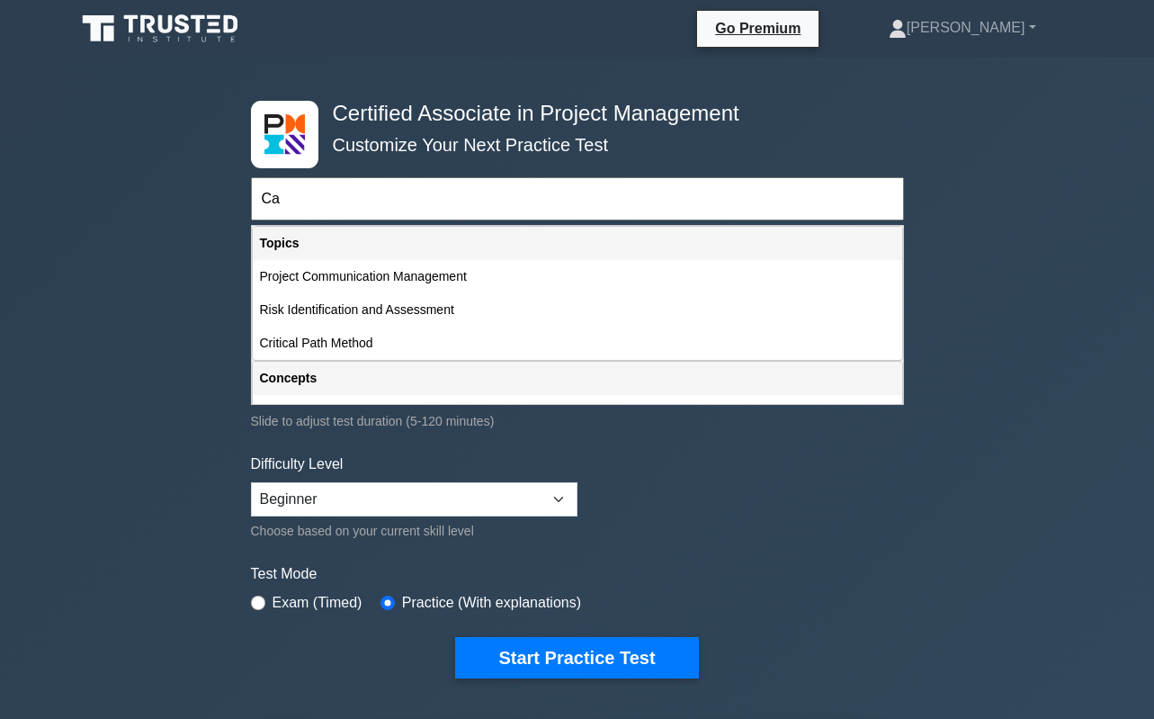
type input "C"
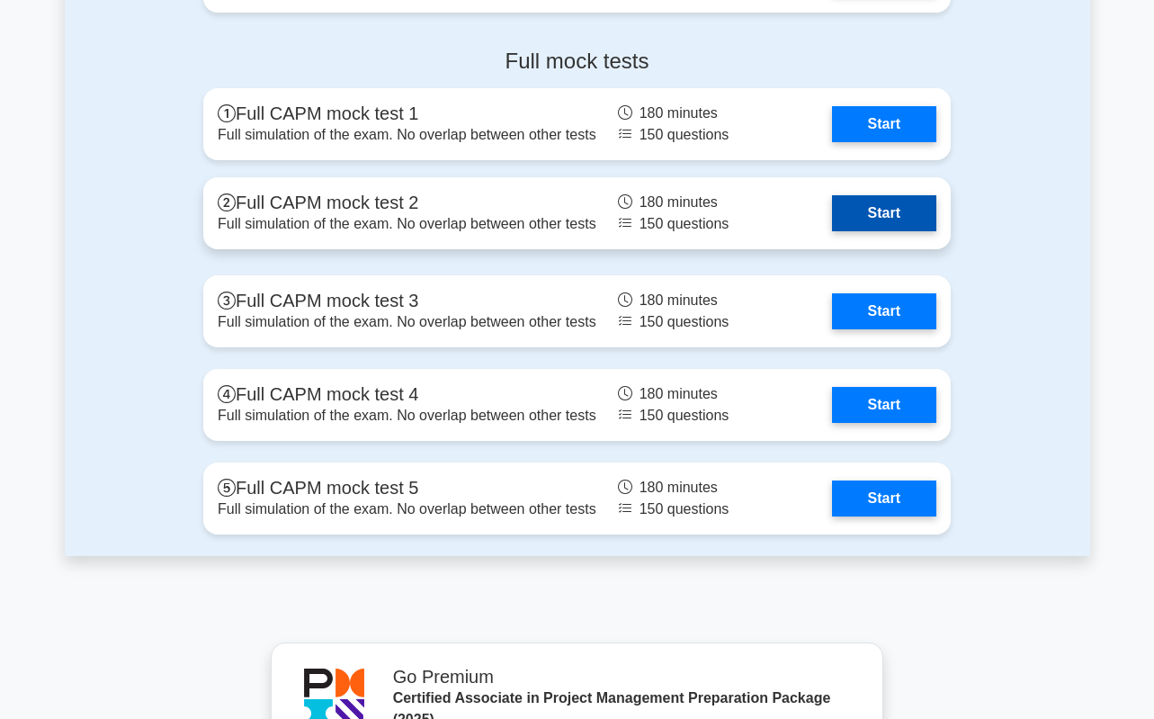
scroll to position [5396, 0]
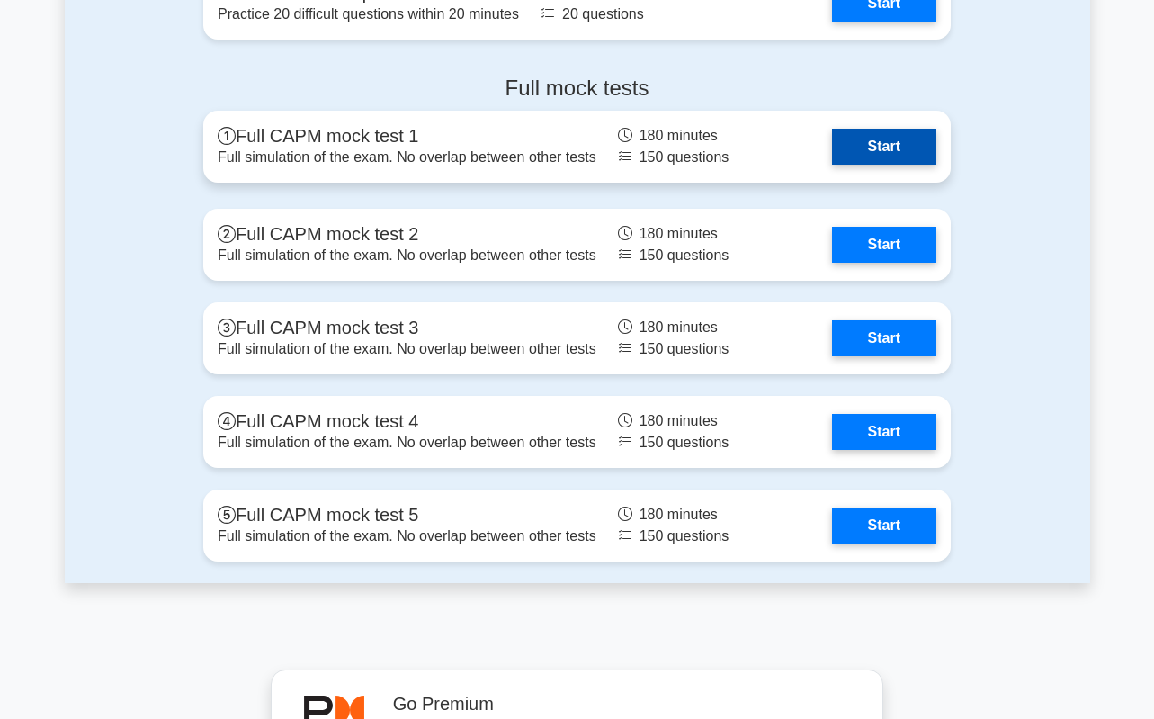
click at [868, 146] on link "Start" at bounding box center [884, 147] width 104 height 36
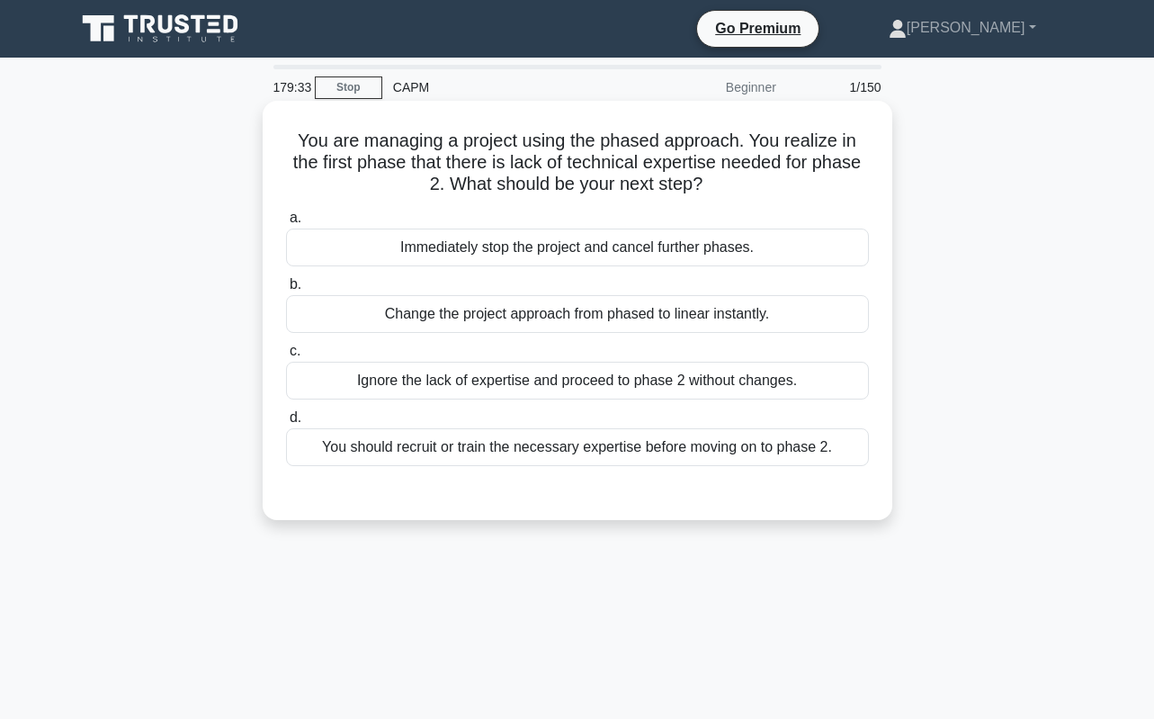
click at [484, 451] on div "You should recruit or train the necessary expertise before moving on to phase 2." at bounding box center [577, 447] width 583 height 38
click at [286, 424] on input "d. You should recruit or train the necessary expertise before moving on to phas…" at bounding box center [286, 418] width 0 height 12
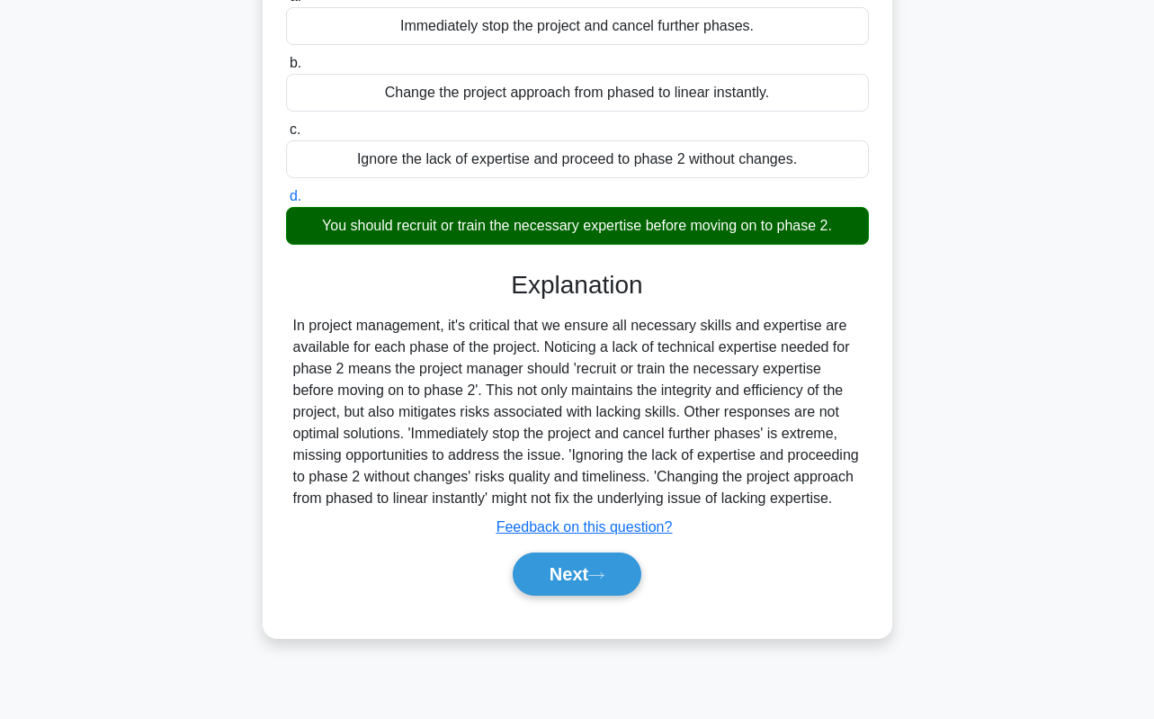
scroll to position [253, 0]
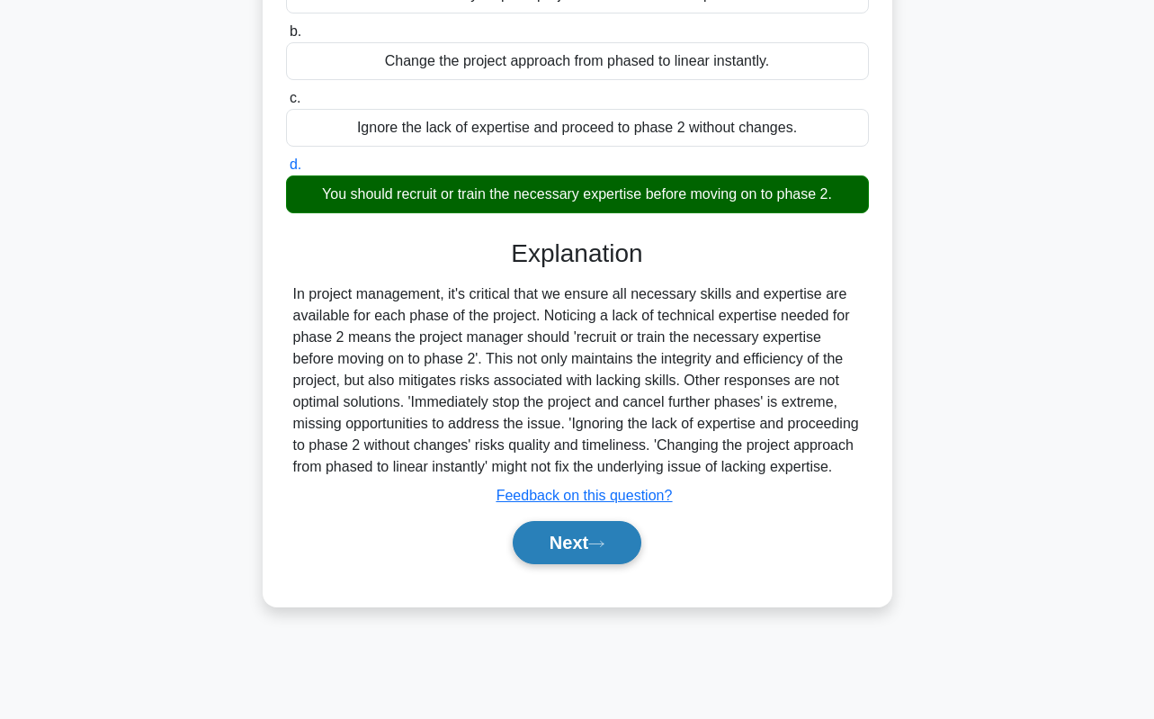
click at [562, 541] on button "Next" at bounding box center [577, 542] width 129 height 43
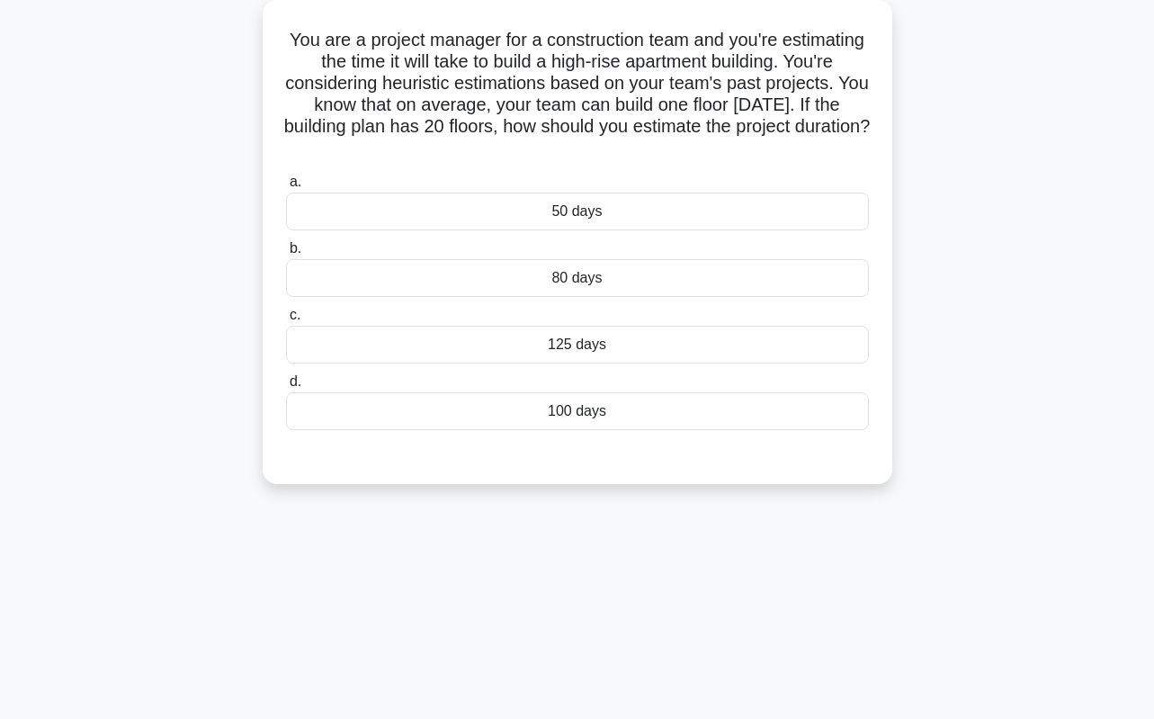
scroll to position [0, 0]
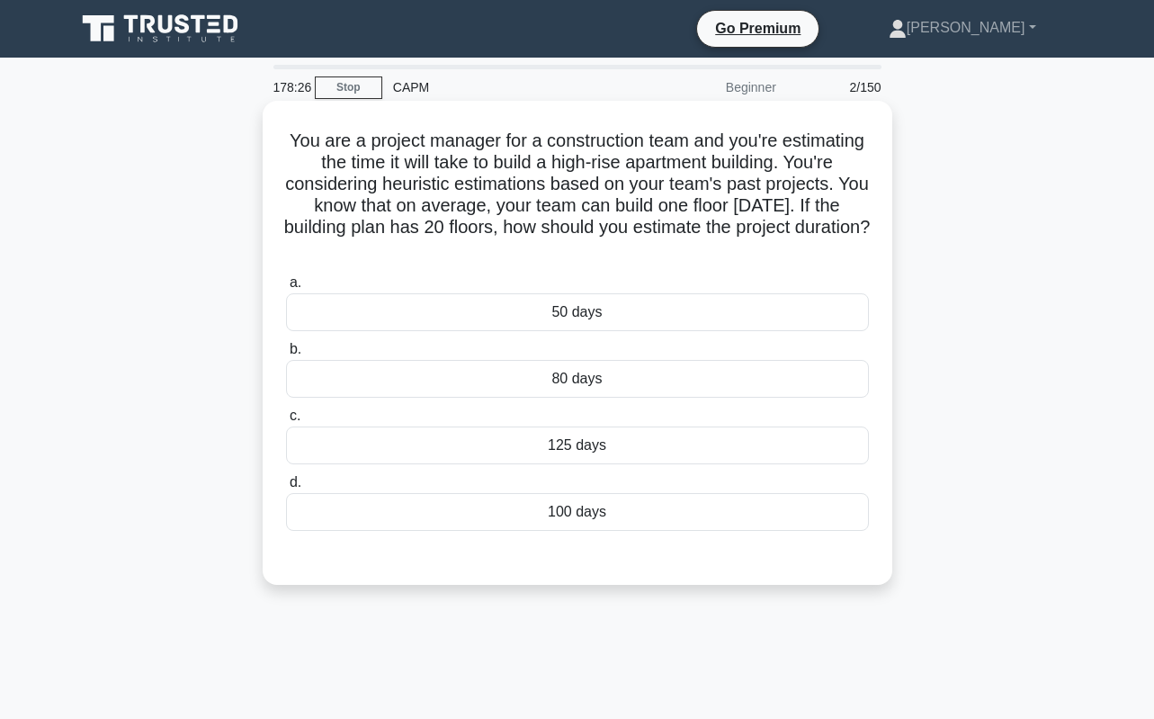
click at [693, 514] on div "100 days" at bounding box center [577, 512] width 583 height 38
click at [286, 488] on input "d. 100 days" at bounding box center [286, 483] width 0 height 12
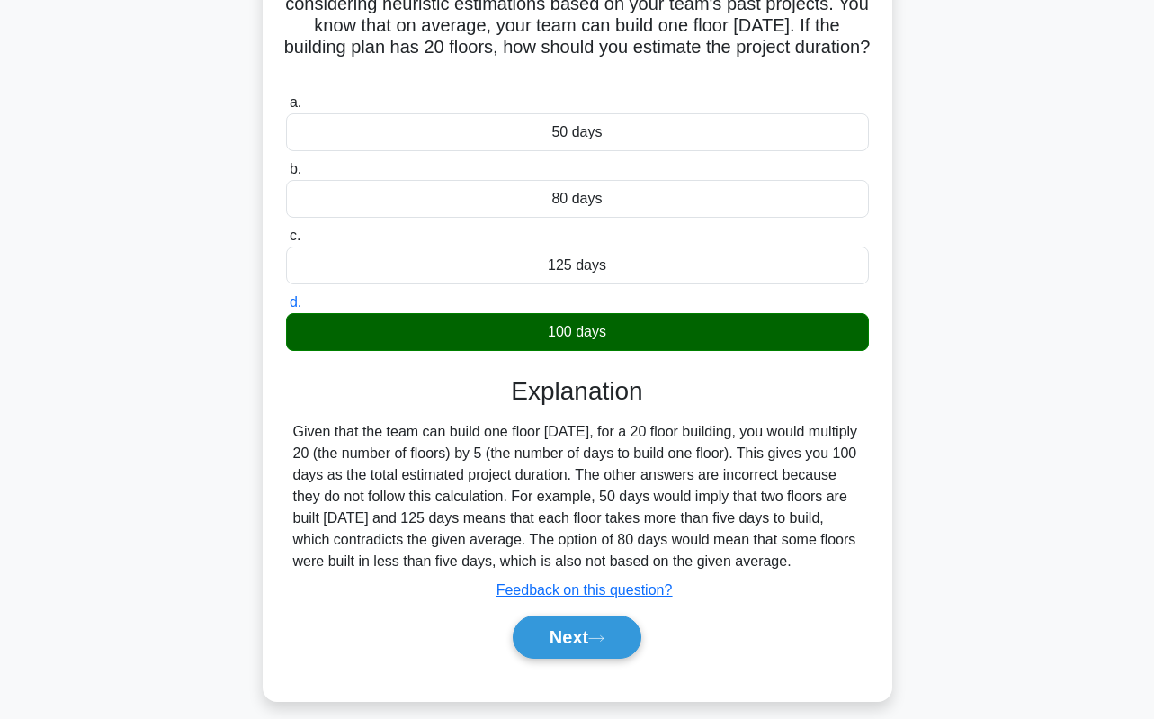
scroll to position [253, 0]
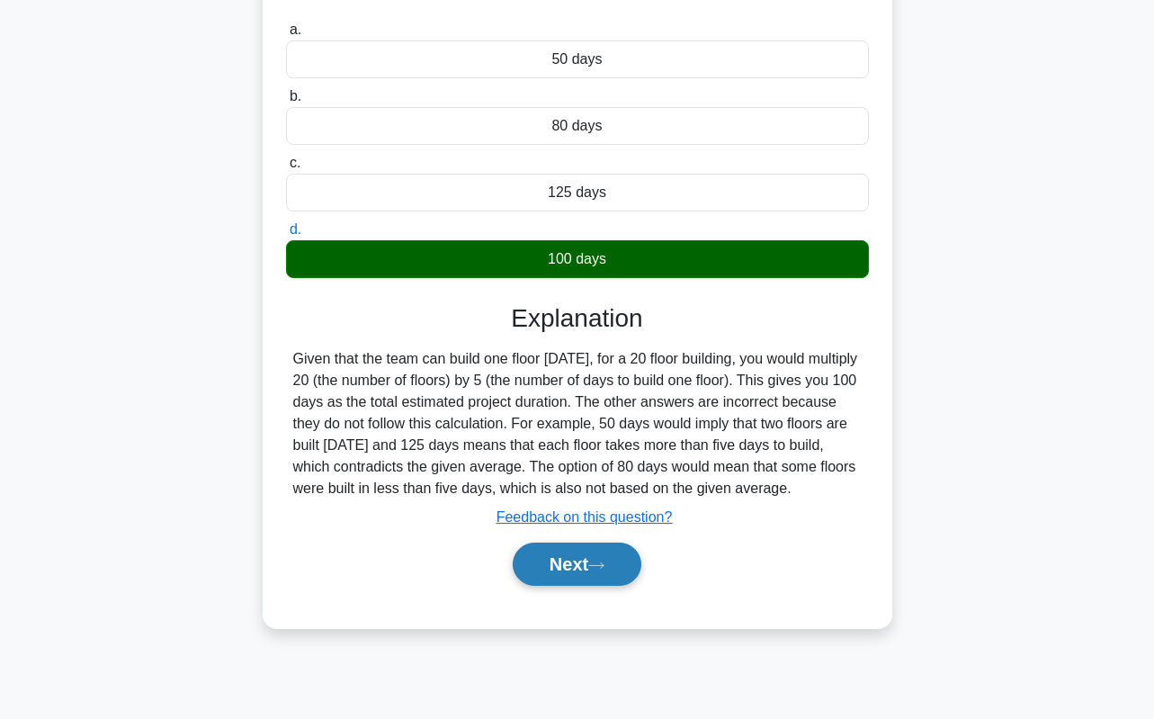
click at [535, 586] on button "Next" at bounding box center [577, 563] width 129 height 43
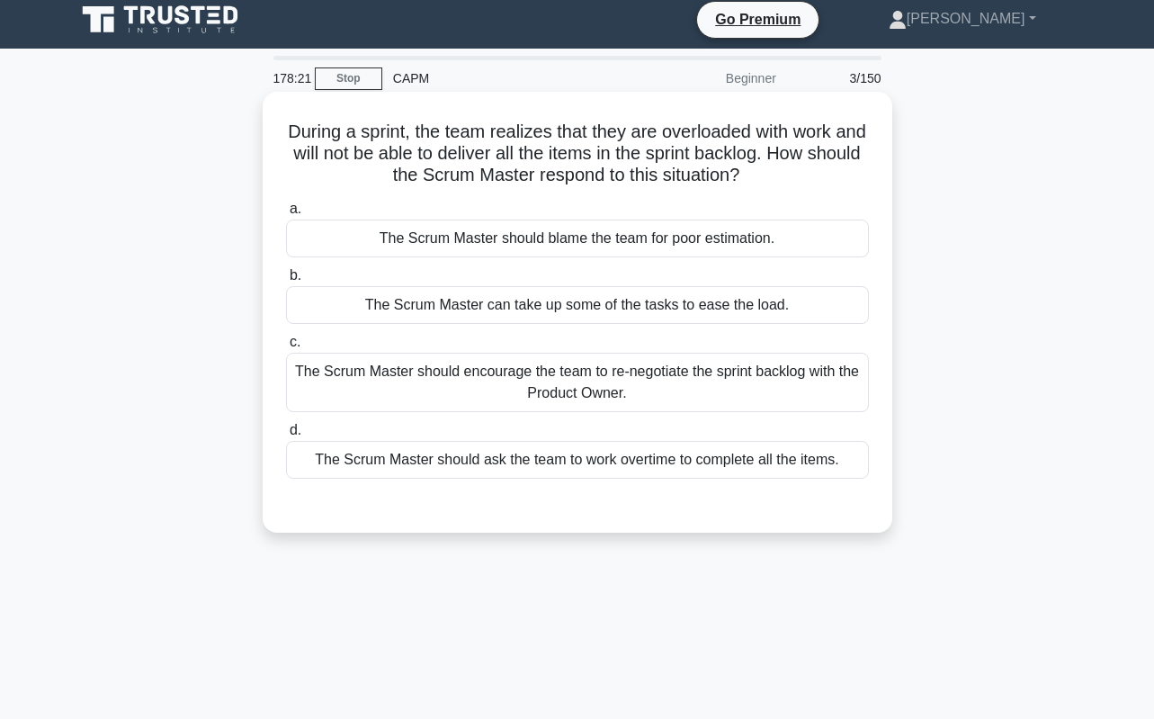
scroll to position [0, 0]
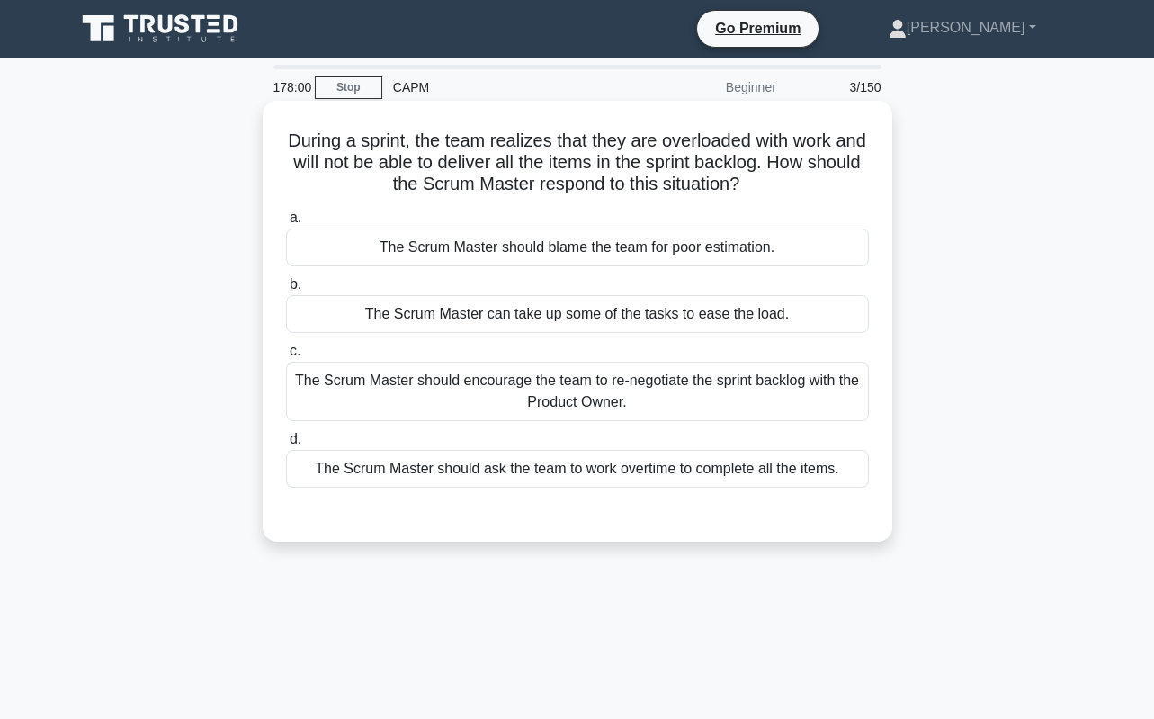
click at [697, 380] on div "The Scrum Master should encourage the team to re-negotiate the sprint backlog w…" at bounding box center [577, 391] width 583 height 59
click at [286, 357] on input "c. The Scrum Master should encourage the team to re-negotiate the sprint backlo…" at bounding box center [286, 351] width 0 height 12
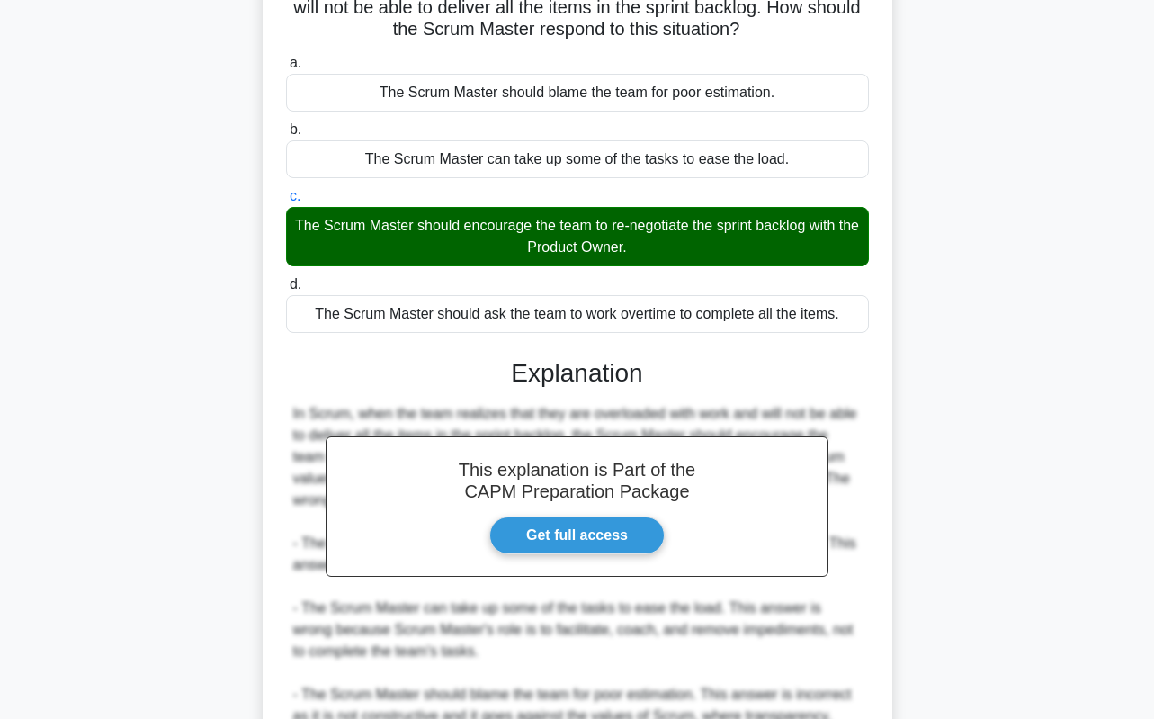
scroll to position [348, 0]
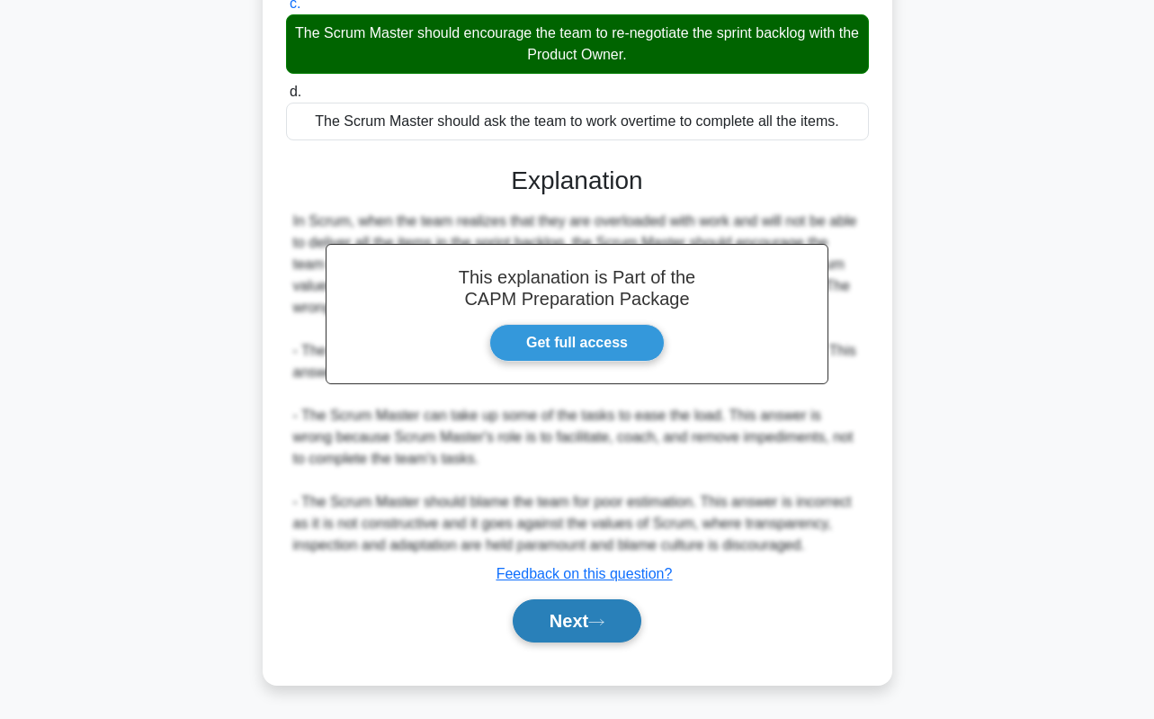
click at [612, 628] on button "Next" at bounding box center [577, 620] width 129 height 43
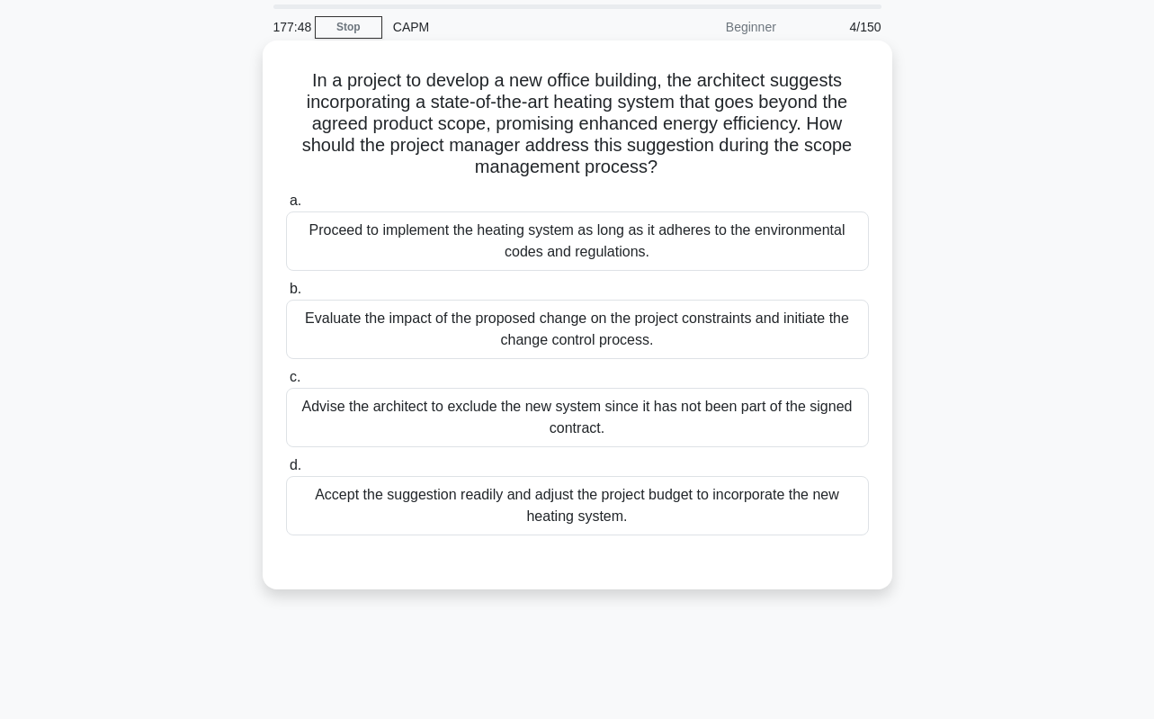
scroll to position [0, 0]
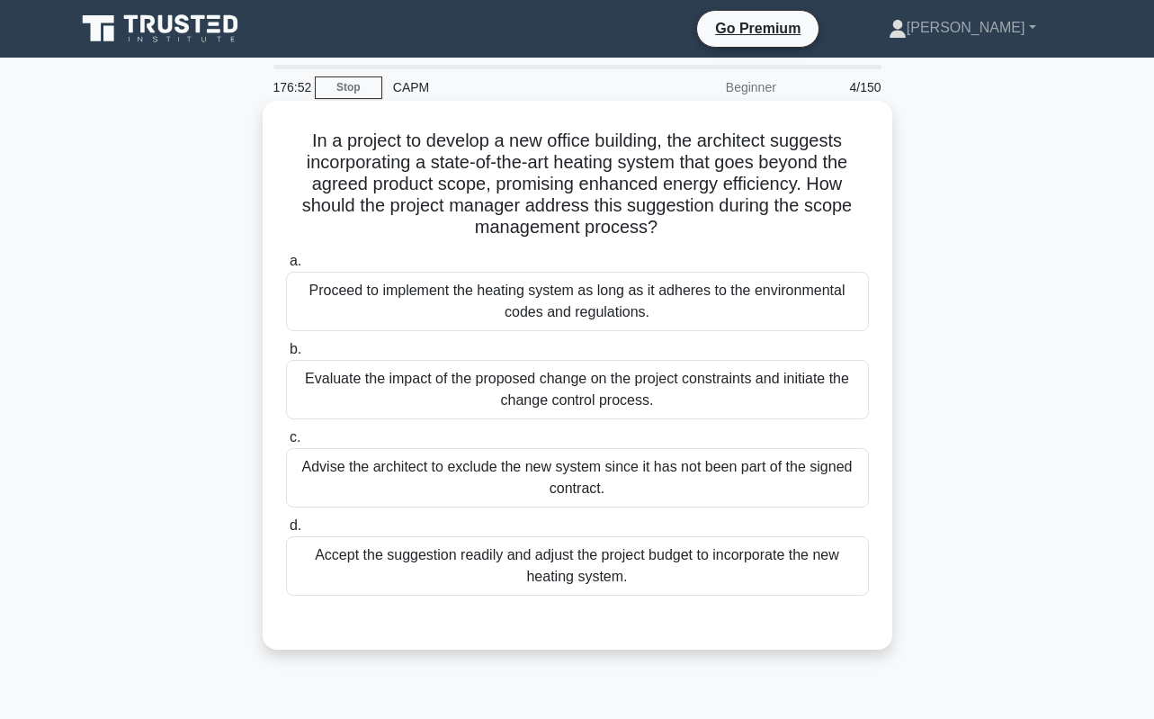
click at [578, 398] on div "Evaluate the impact of the proposed change on the project constraints and initi…" at bounding box center [577, 389] width 583 height 59
click at [286, 355] on input "b. Evaluate the impact of the proposed change on the project constraints and in…" at bounding box center [286, 350] width 0 height 12
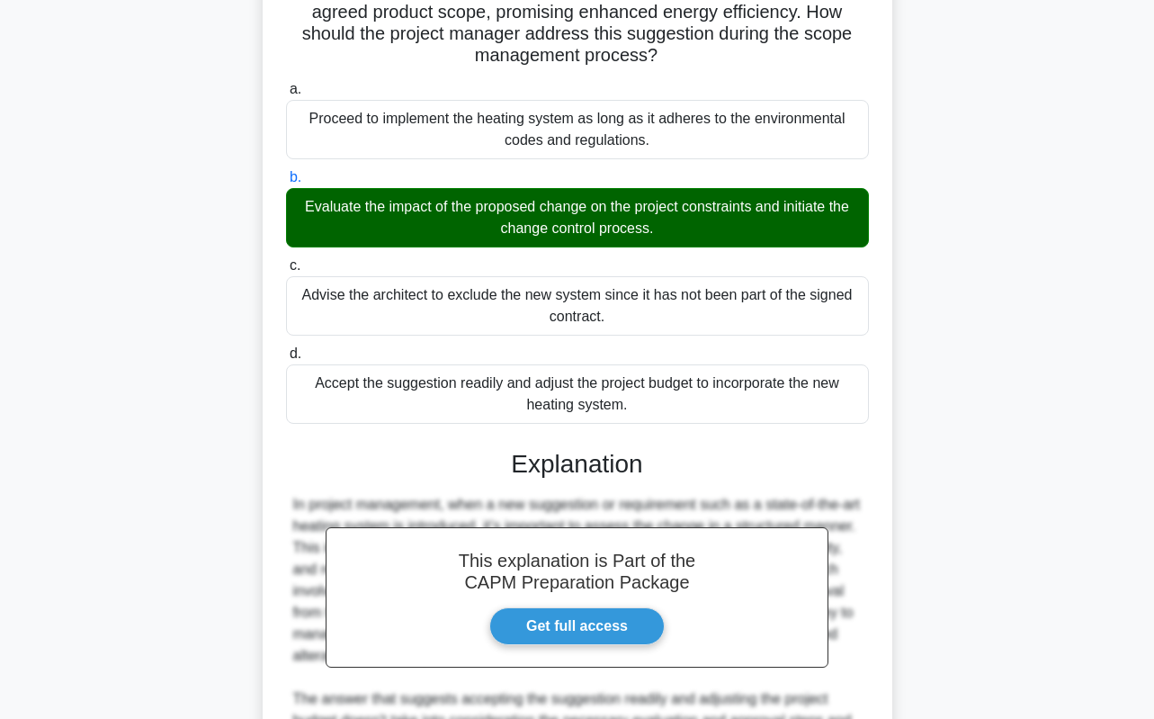
scroll to position [180, 0]
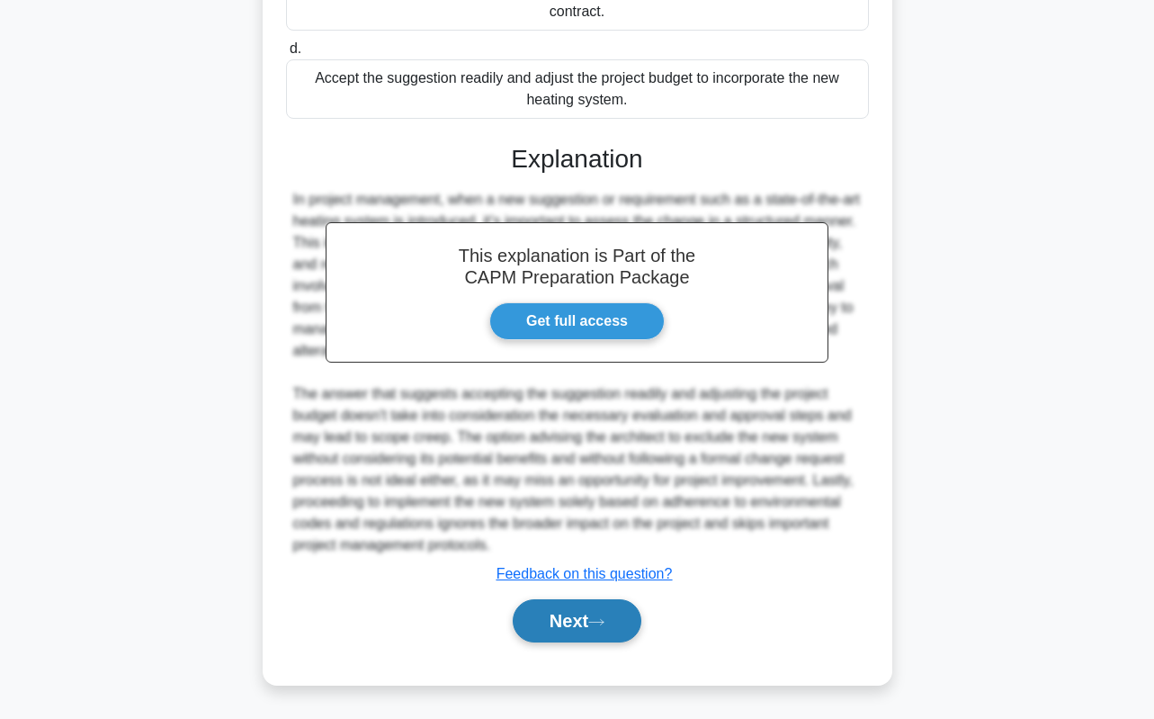
click at [582, 624] on button "Next" at bounding box center [577, 620] width 129 height 43
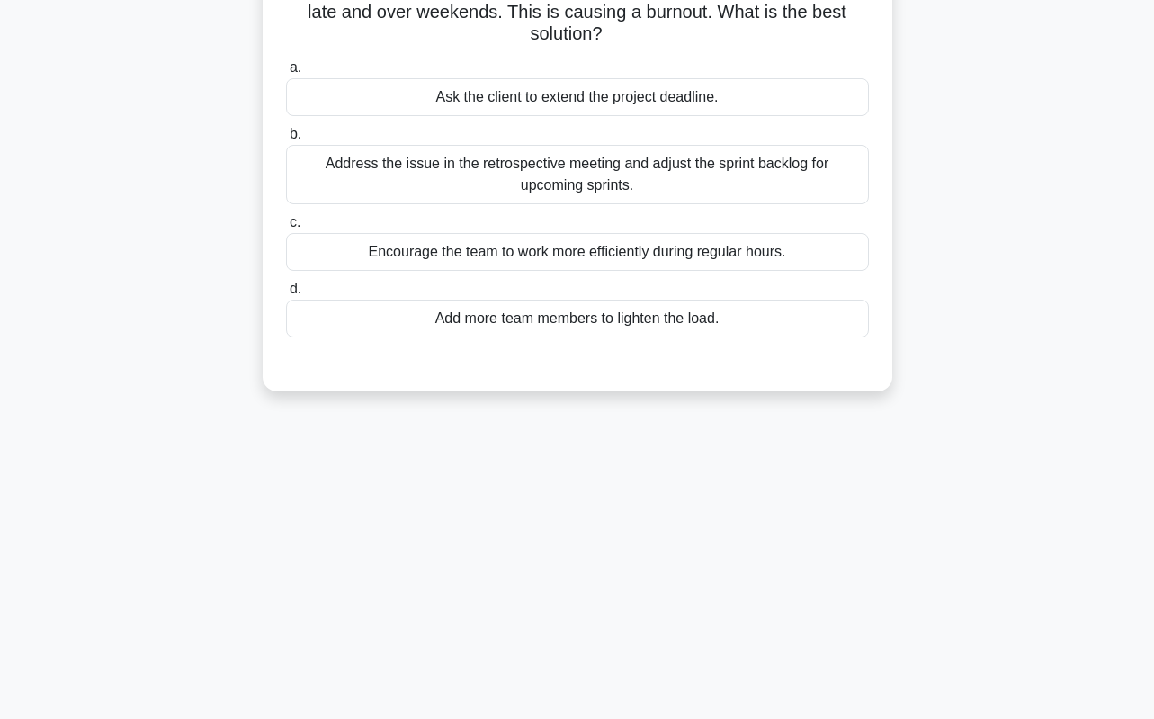
scroll to position [0, 0]
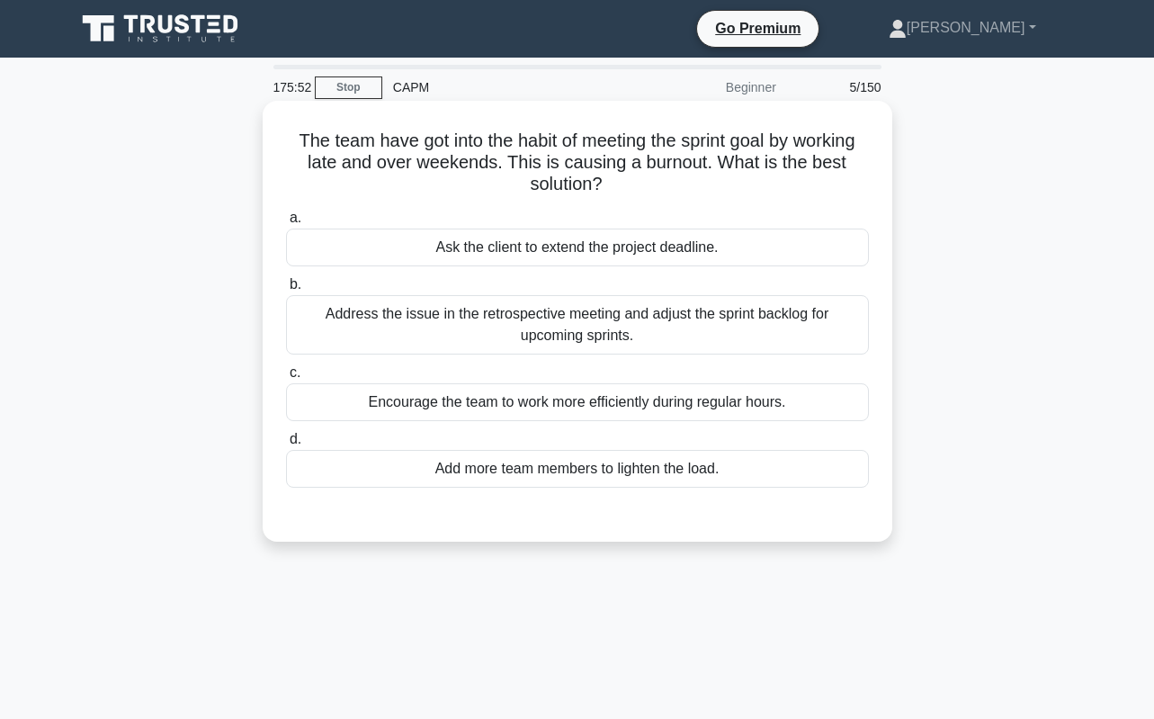
click at [558, 325] on div "Address the issue in the retrospective meeting and adjust the sprint backlog fo…" at bounding box center [577, 324] width 583 height 59
click at [286, 291] on input "b. Address the issue in the retrospective meeting and adjust the sprint backlog…" at bounding box center [286, 285] width 0 height 12
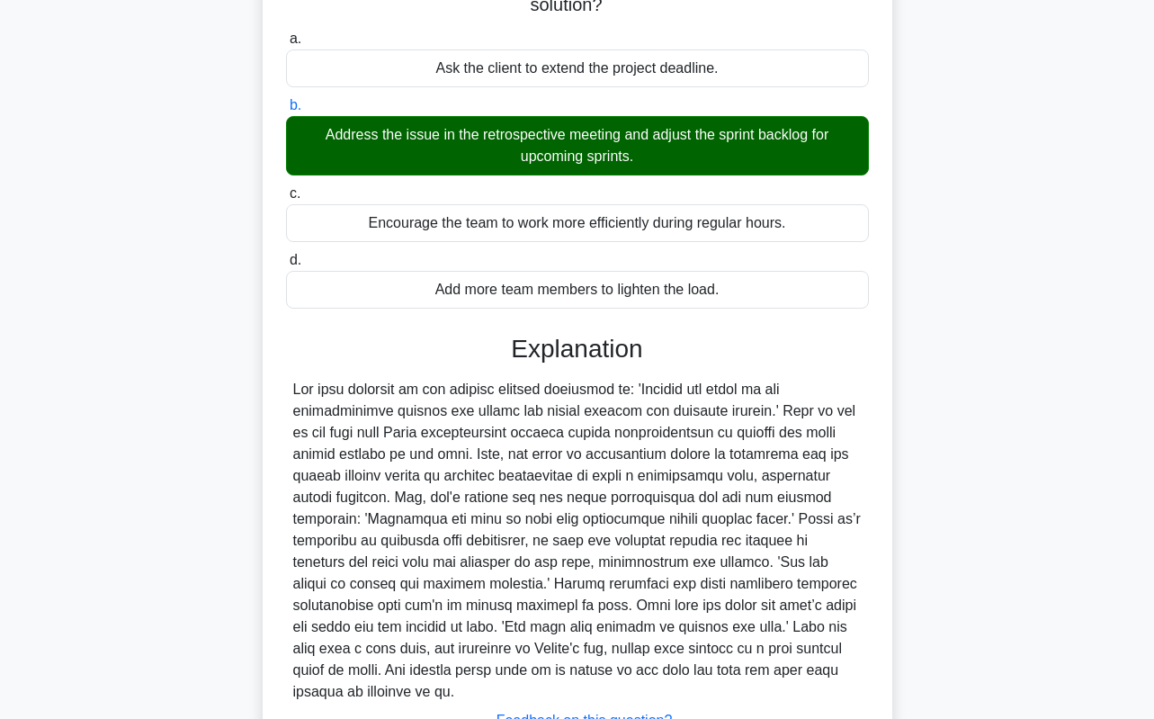
scroll to position [180, 0]
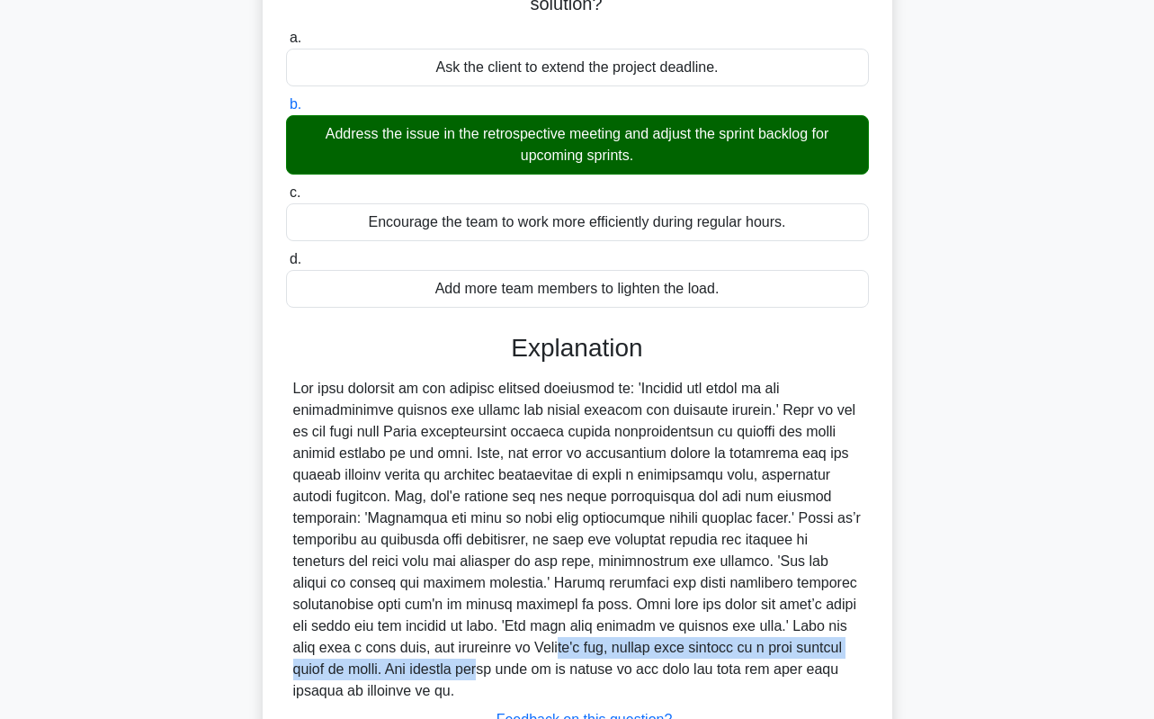
drag, startPoint x: 353, startPoint y: 652, endPoint x: 856, endPoint y: 644, distance: 502.8
click at [856, 644] on div at bounding box center [577, 540] width 568 height 324
drag, startPoint x: 856, startPoint y: 644, endPoint x: 847, endPoint y: 645, distance: 9.0
copy div "according to [PERSON_NAME] law, adding team members to a late project makes it …"
drag, startPoint x: 373, startPoint y: 434, endPoint x: 435, endPoint y: 419, distance: 63.9
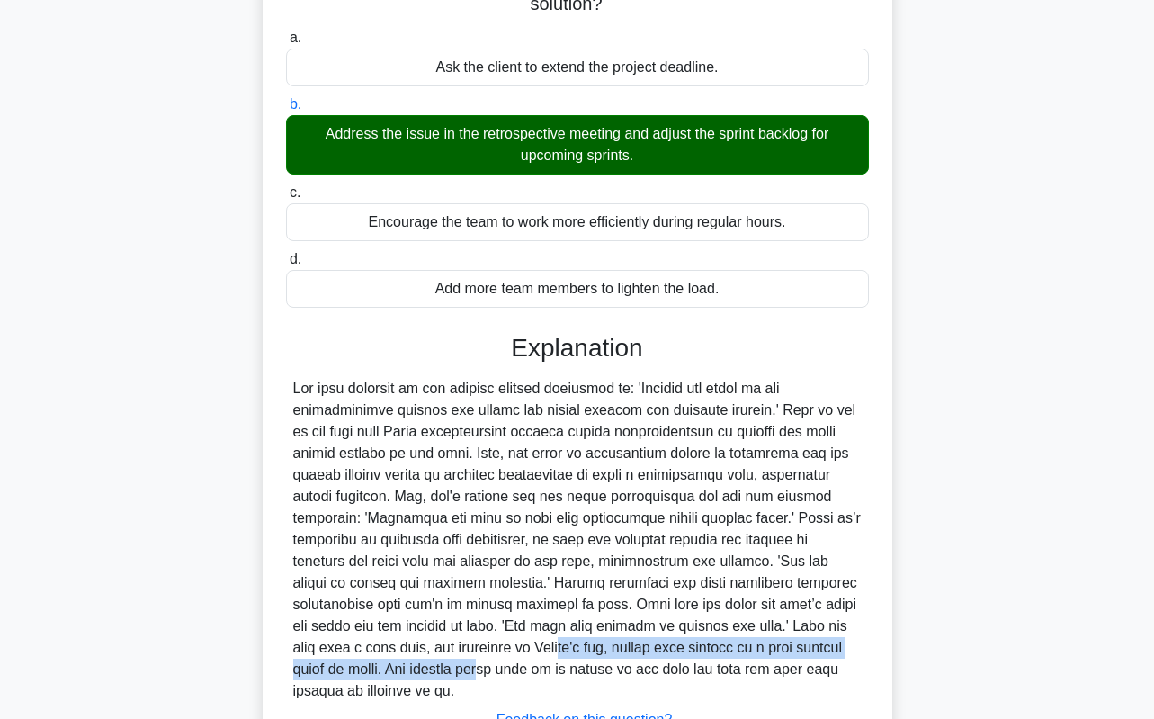
click at [373, 433] on div at bounding box center [577, 540] width 568 height 324
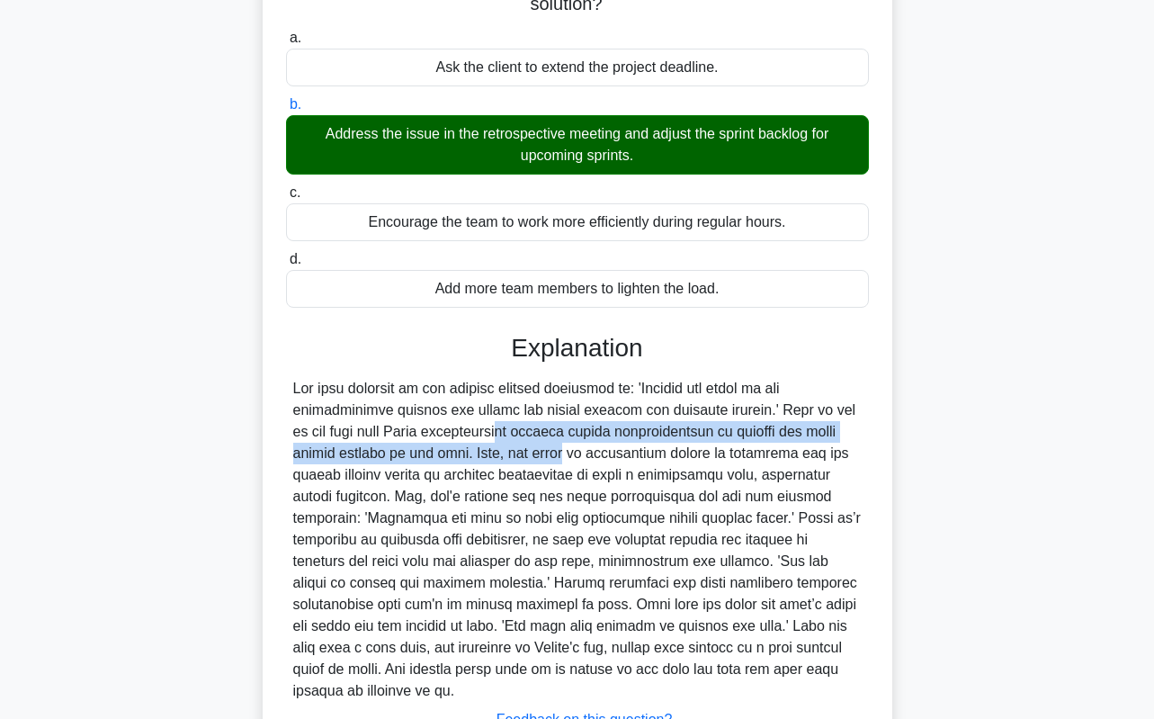
drag, startPoint x: 372, startPoint y: 432, endPoint x: 411, endPoint y: 455, distance: 45.2
click at [411, 455] on div at bounding box center [577, 540] width 568 height 324
drag, startPoint x: 411, startPoint y: 455, endPoint x: 401, endPoint y: 452, distance: 10.3
copy div "Agile methodologies involve sprint retrospectives to discuss and solve issues a…"
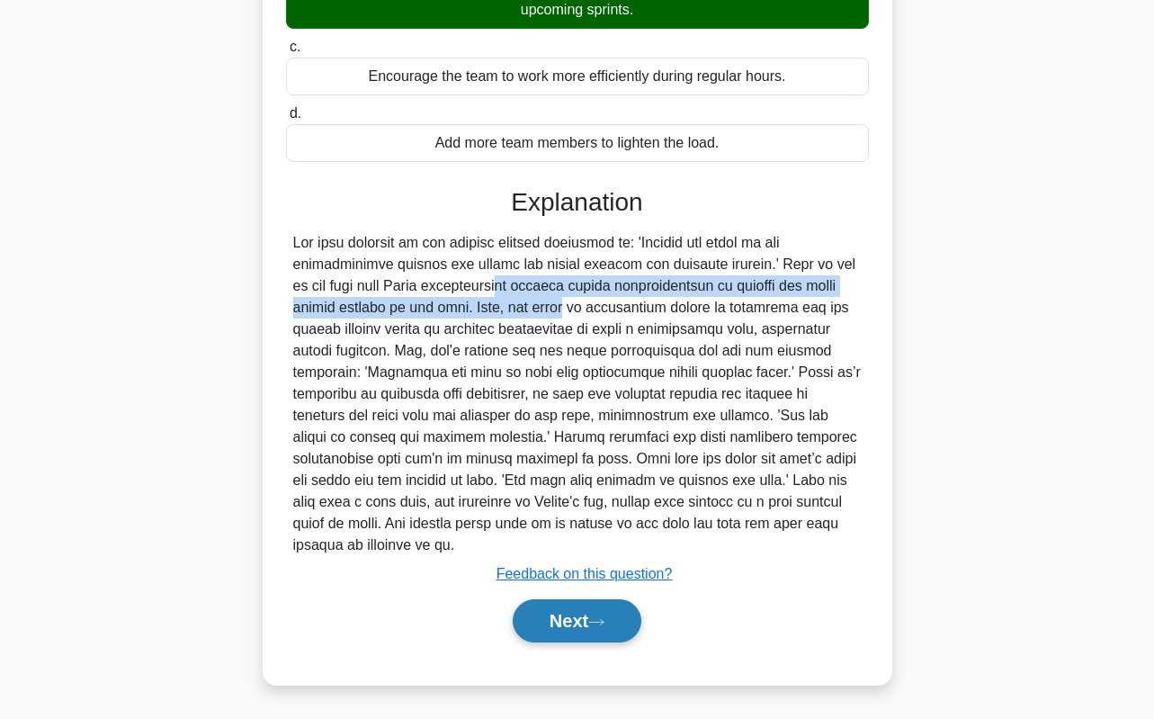
click at [610, 630] on button "Next" at bounding box center [577, 620] width 129 height 43
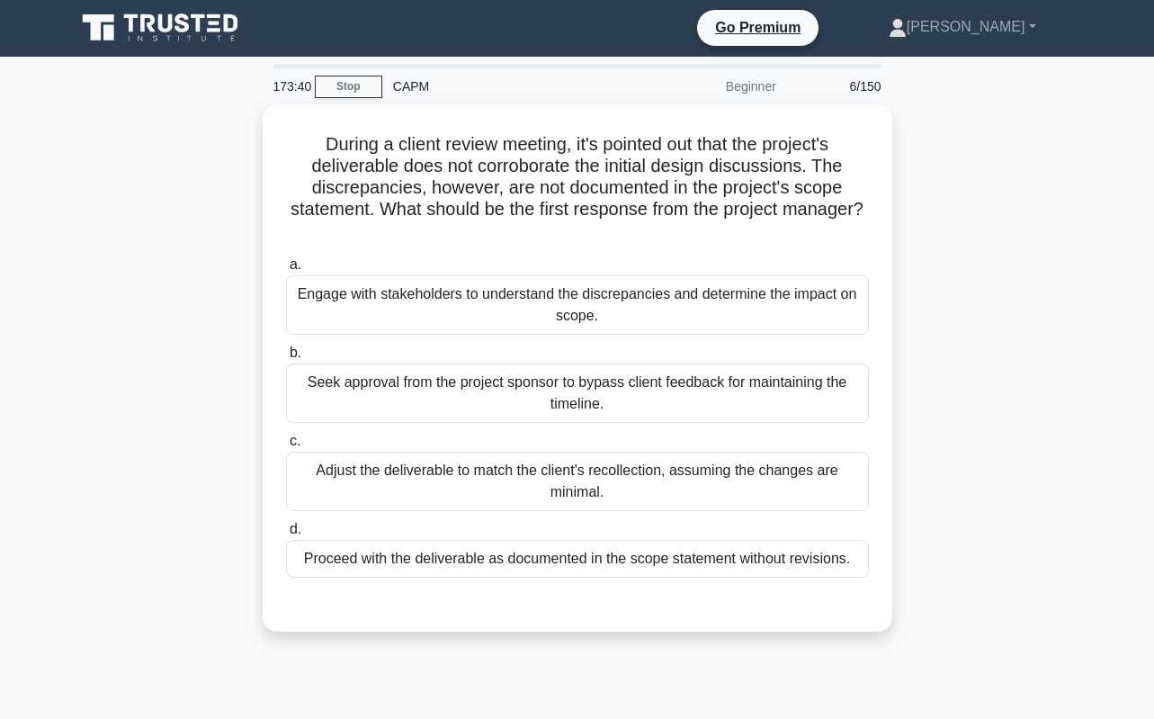
scroll to position [0, 0]
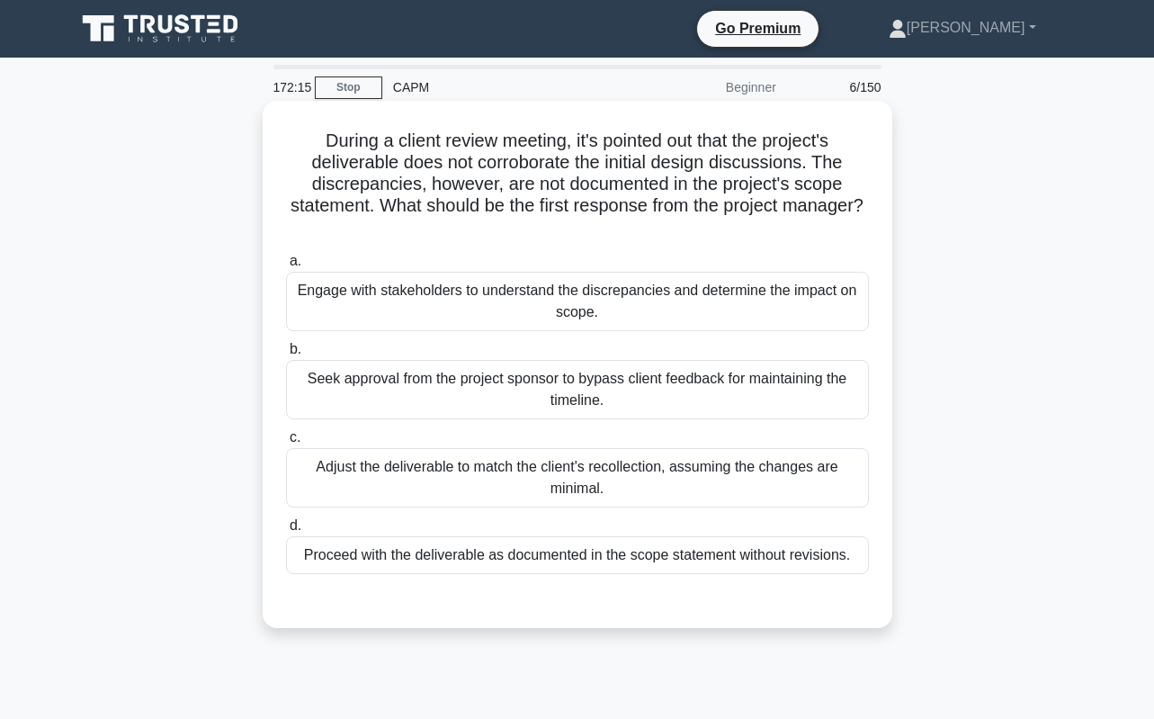
click at [702, 292] on div "Engage with stakeholders to understand the discrepancies and determine the impa…" at bounding box center [577, 301] width 583 height 59
click at [286, 267] on input "a. Engage with stakeholders to understand the discrepancies and determine the i…" at bounding box center [286, 261] width 0 height 12
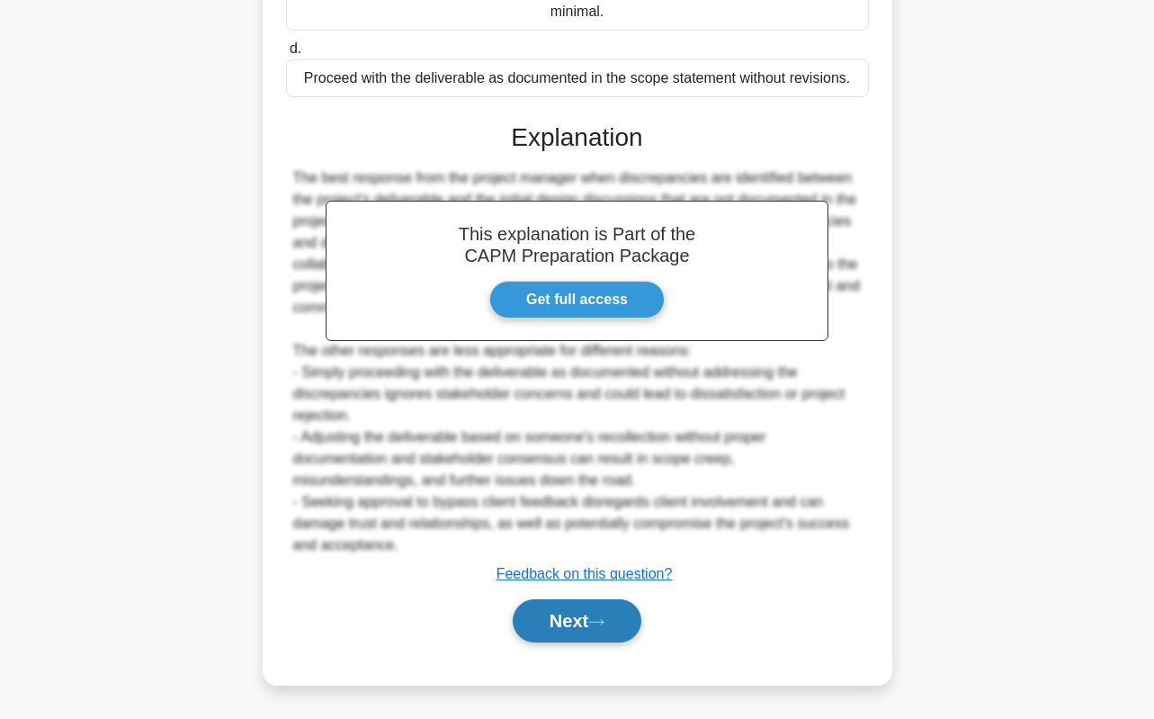
click at [601, 630] on button "Next" at bounding box center [577, 620] width 129 height 43
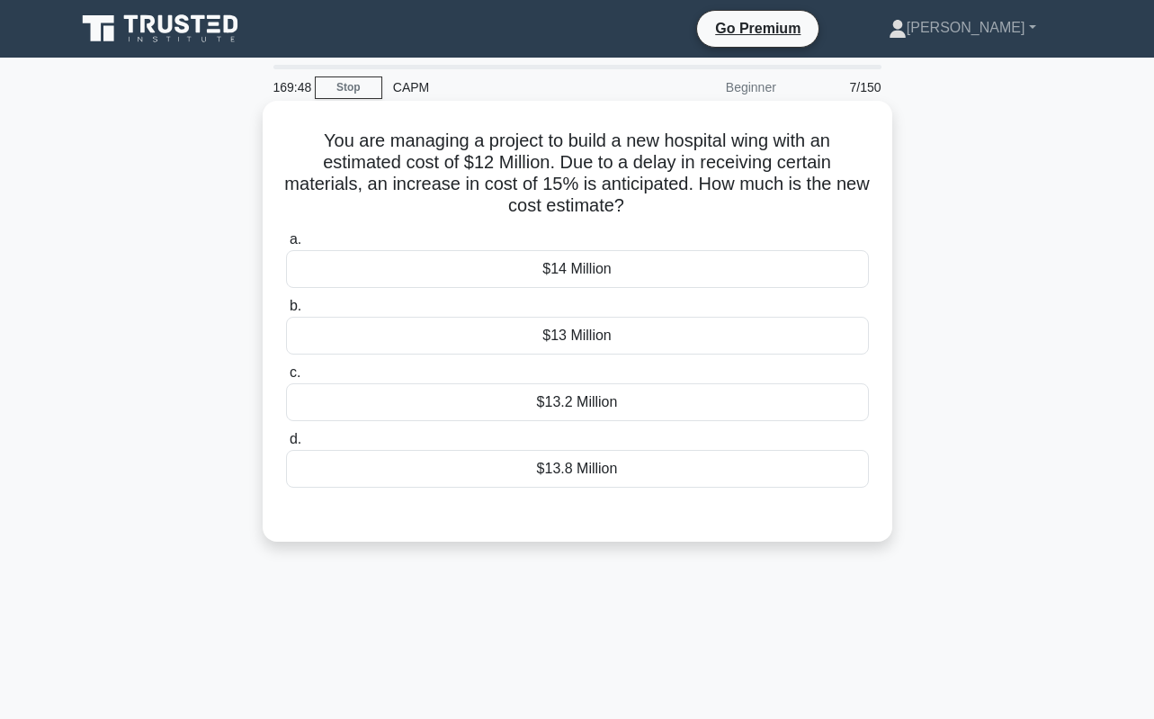
click at [677, 457] on div "$13.8 Million" at bounding box center [577, 469] width 583 height 38
click at [286, 445] on input "d. $13.8 Million" at bounding box center [286, 440] width 0 height 12
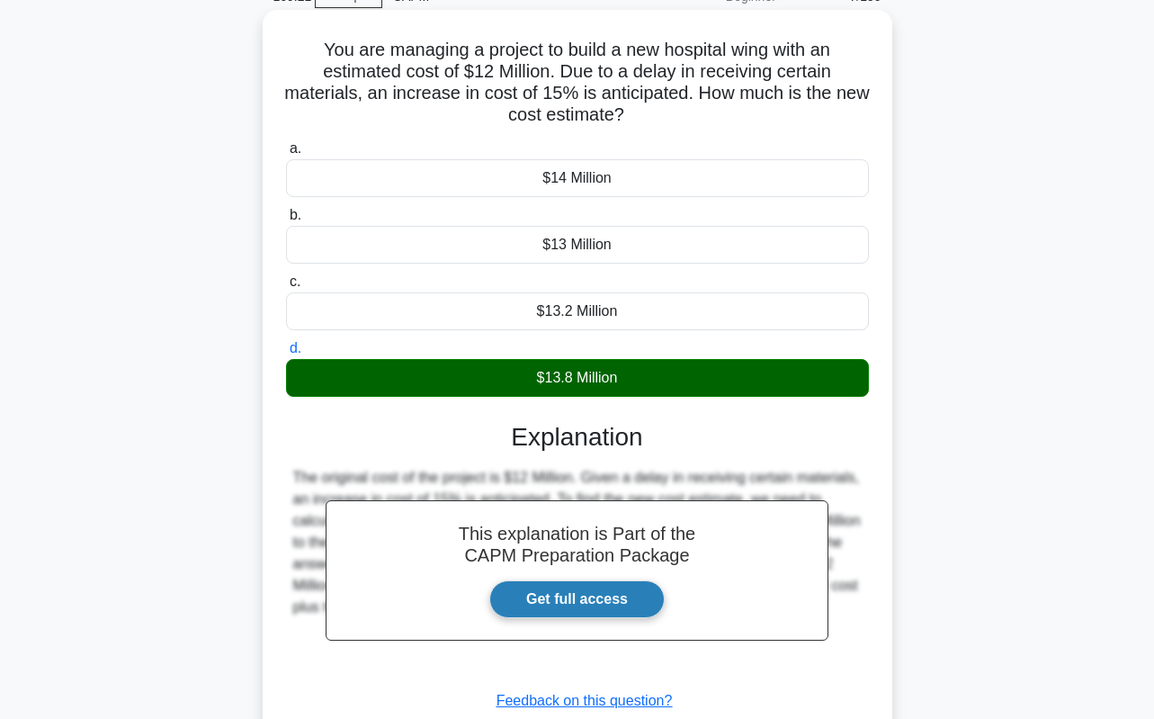
scroll to position [253, 0]
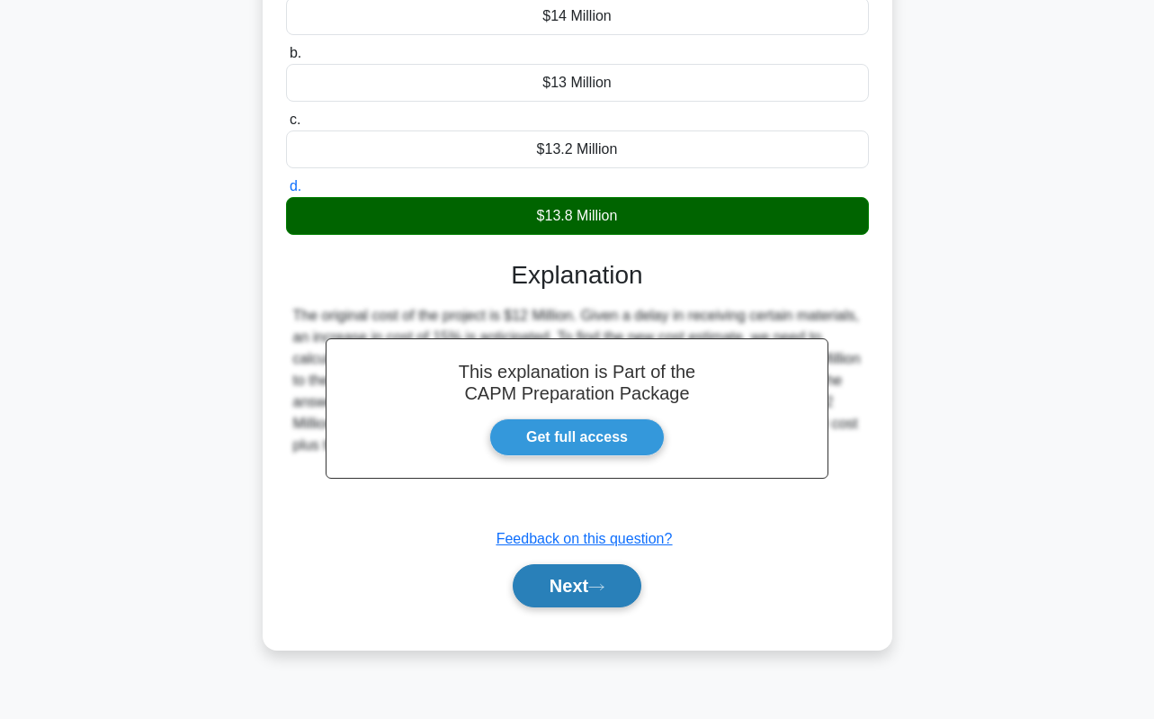
click at [604, 585] on icon at bounding box center [596, 587] width 16 height 10
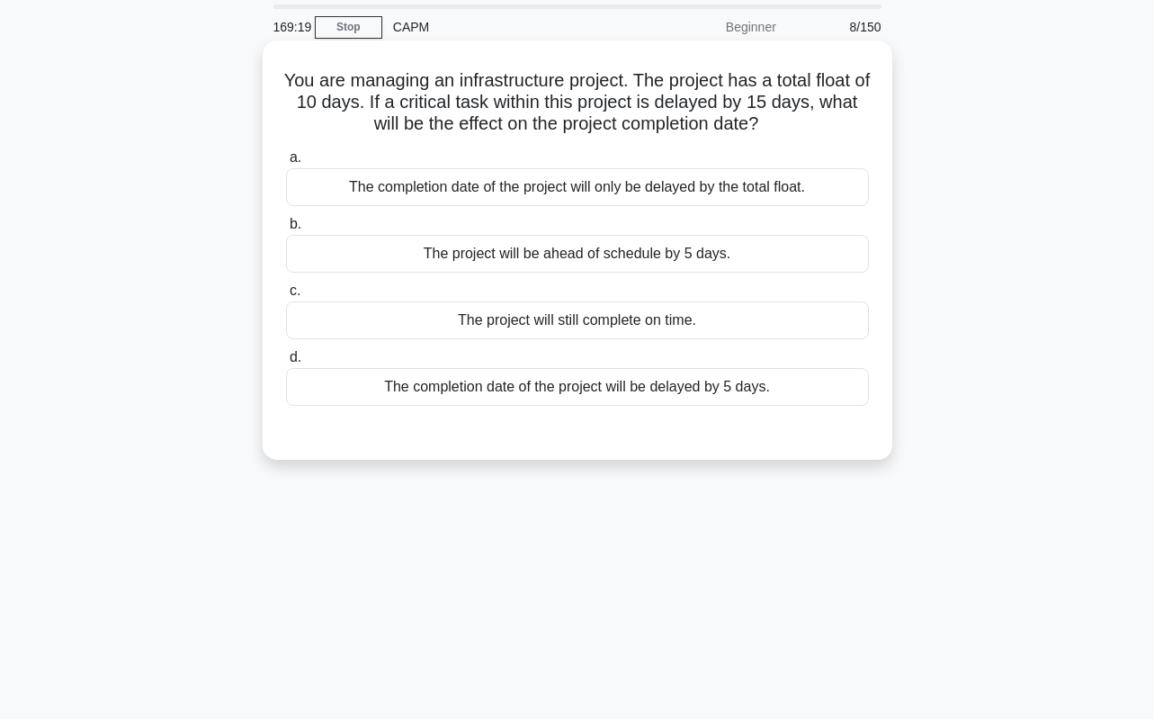
scroll to position [0, 0]
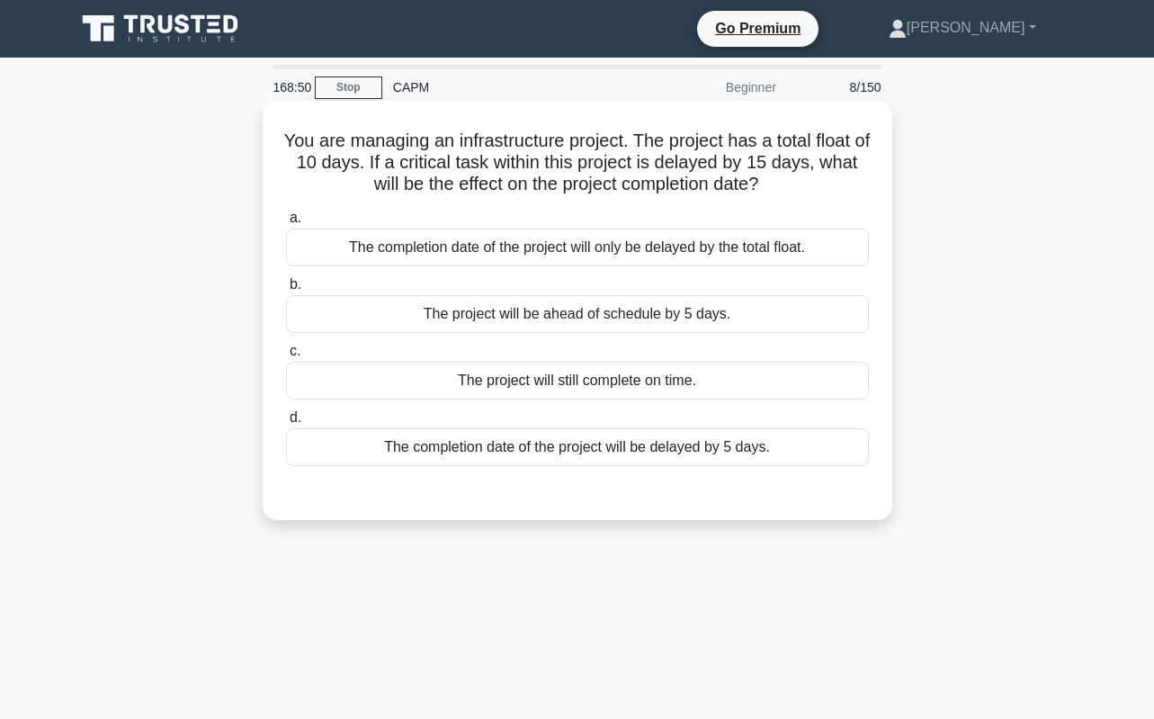
click at [681, 445] on div "The completion date of the project will be delayed by 5 days." at bounding box center [577, 447] width 583 height 38
click at [286, 424] on input "d. The completion date of the project will be delayed by 5 days." at bounding box center [286, 418] width 0 height 12
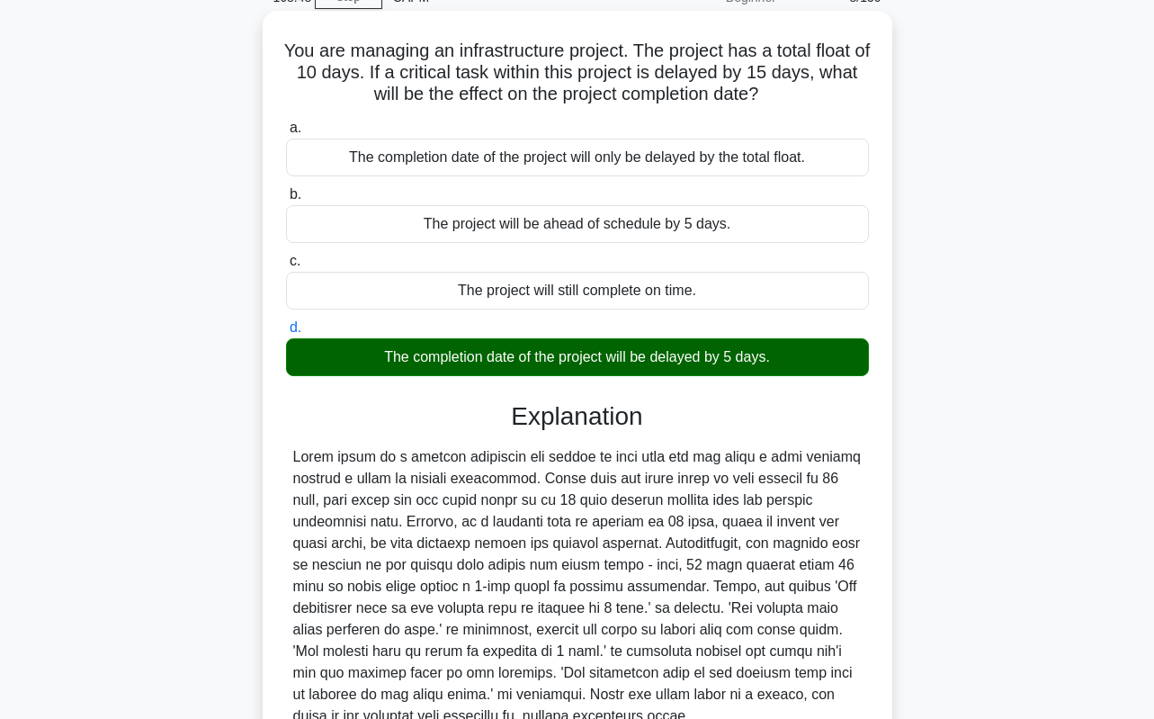
scroll to position [180, 0]
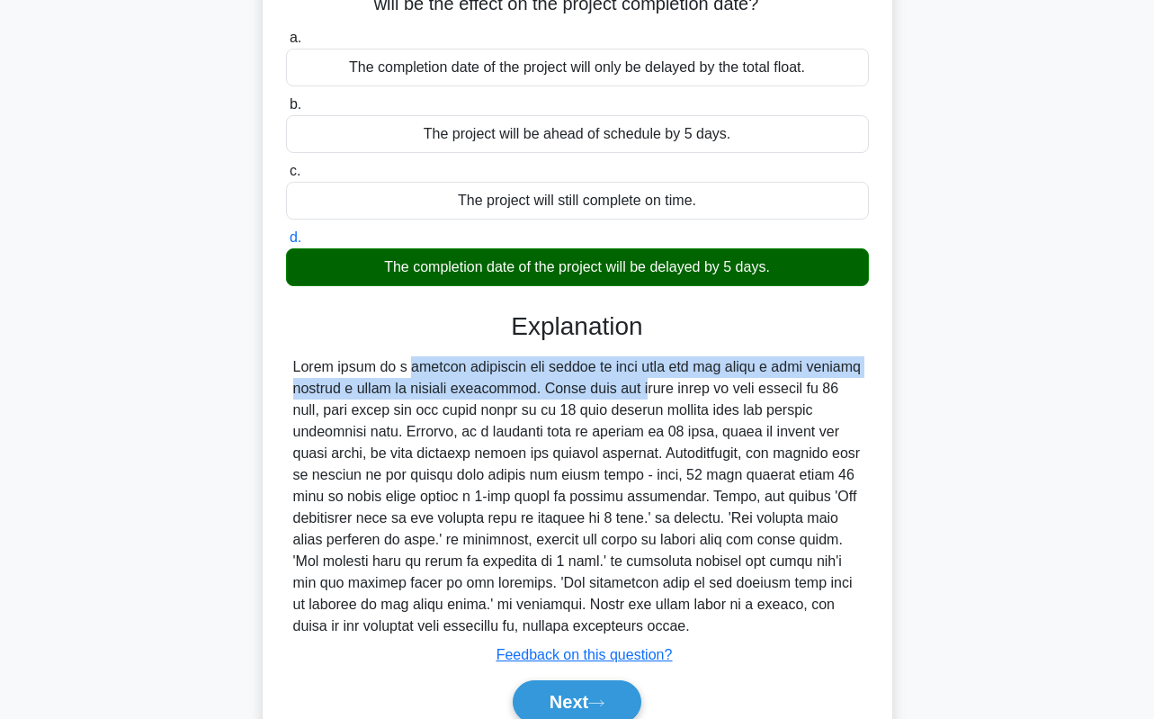
drag, startPoint x: 532, startPoint y: 388, endPoint x: 291, endPoint y: 363, distance: 242.3
click at [291, 363] on div at bounding box center [577, 496] width 583 height 281
drag, startPoint x: 291, startPoint y: 363, endPoint x: 303, endPoint y: 375, distance: 16.5
copy div "Total float in a project signifies the amount of time that you can delay a task…"
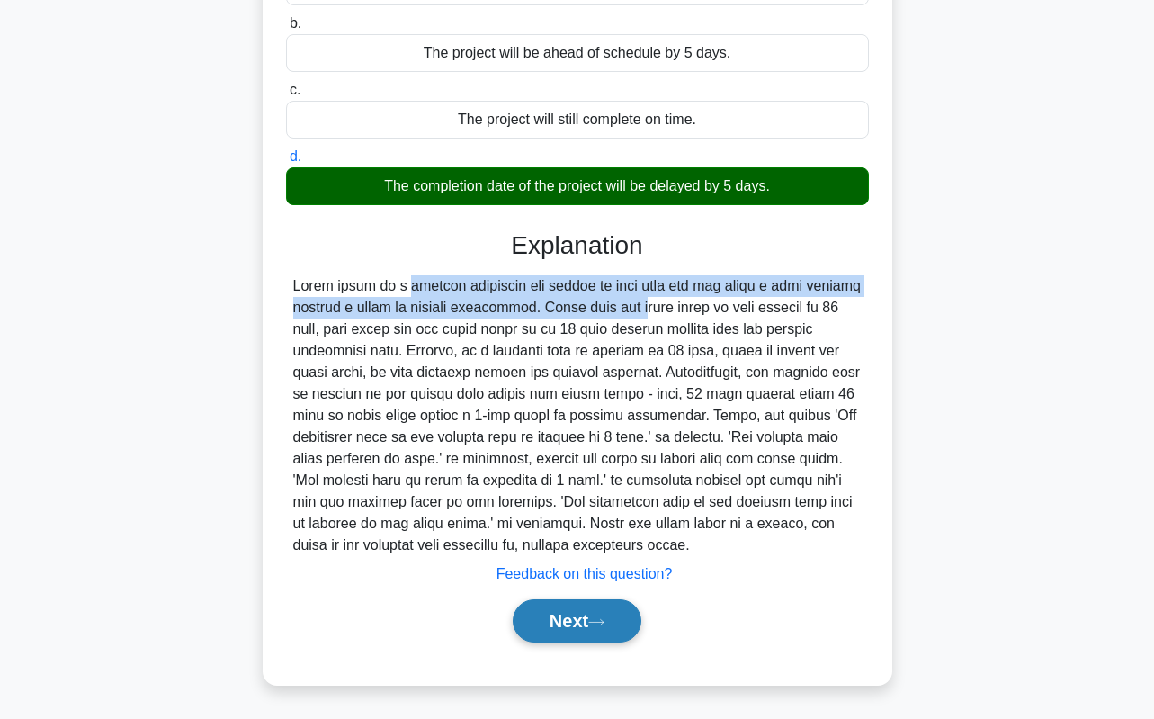
click at [628, 616] on button "Next" at bounding box center [577, 620] width 129 height 43
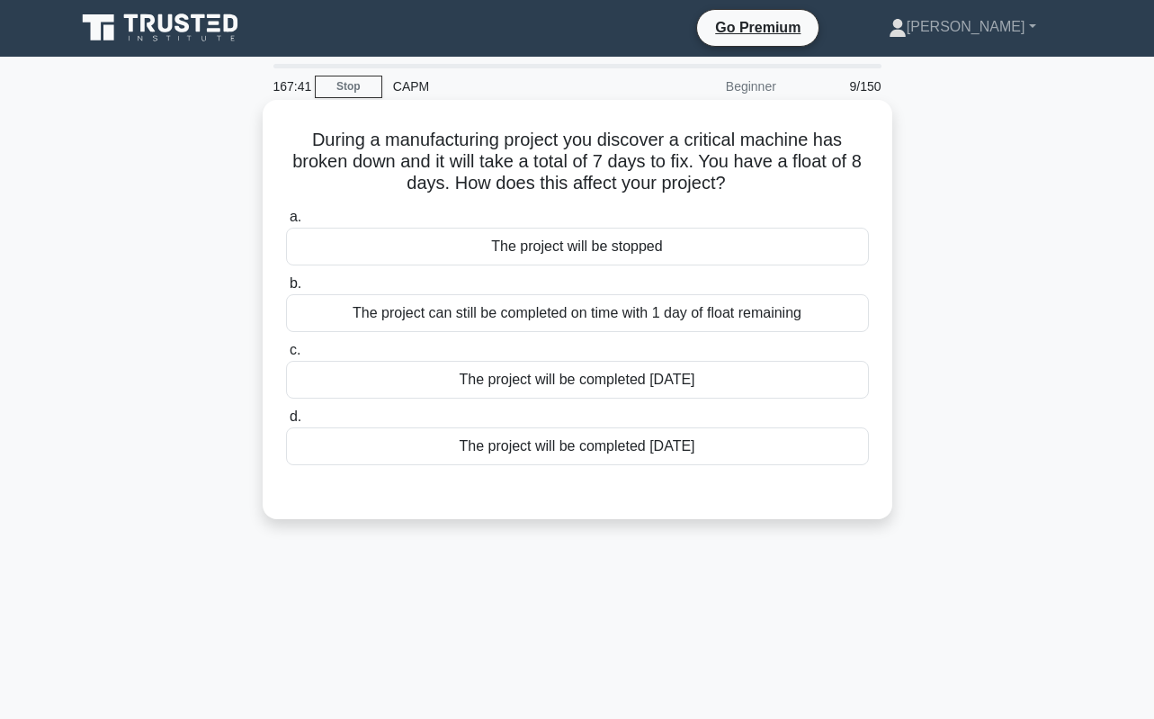
scroll to position [0, 0]
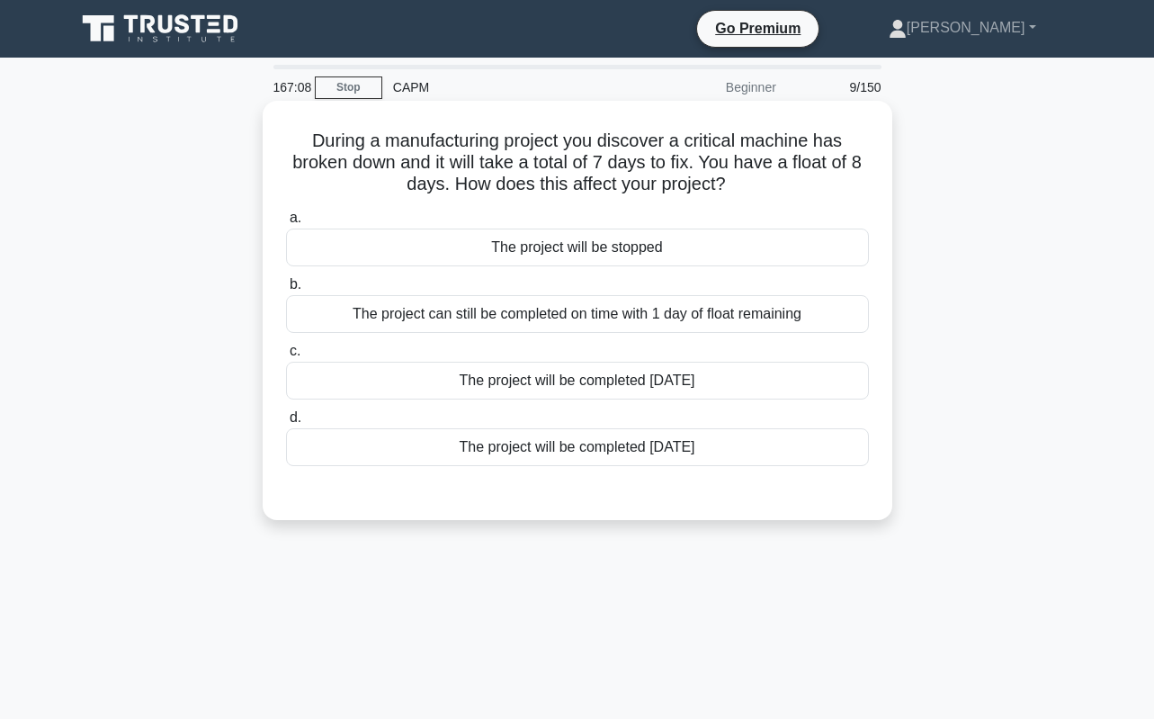
click at [635, 321] on div "The project can still be completed on time with 1 day of float remaining" at bounding box center [577, 314] width 583 height 38
click at [286, 291] on input "b. The project can still be completed on time with 1 day of float remaining" at bounding box center [286, 285] width 0 height 12
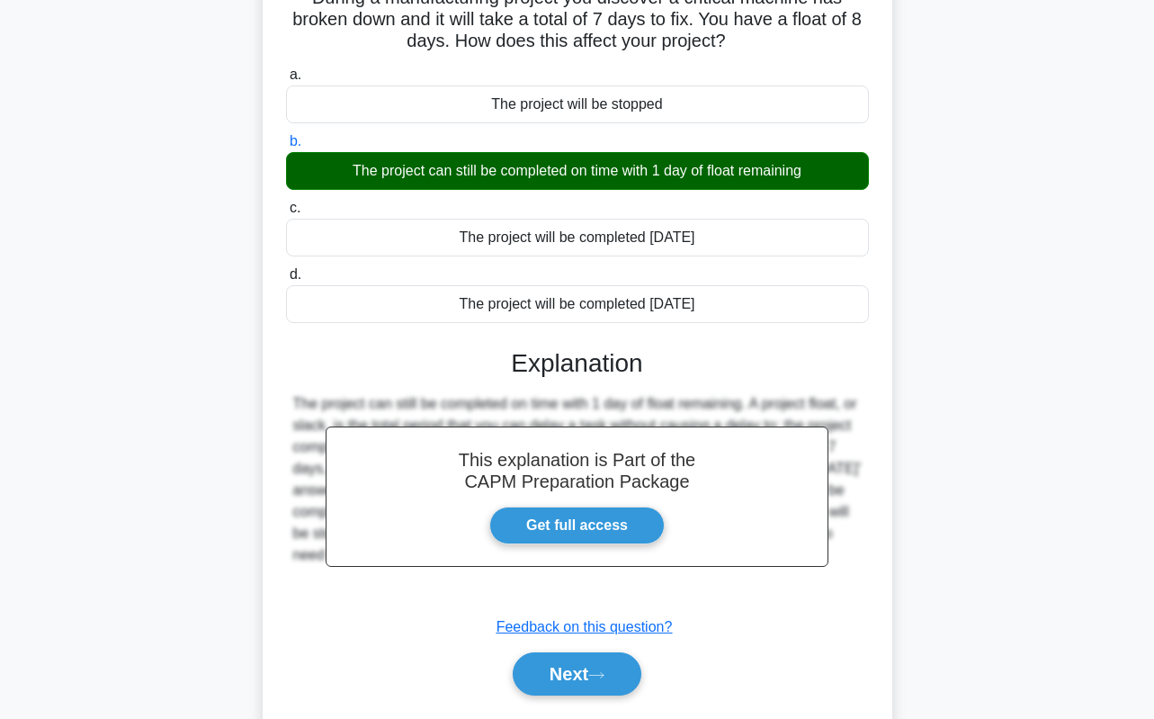
scroll to position [253, 0]
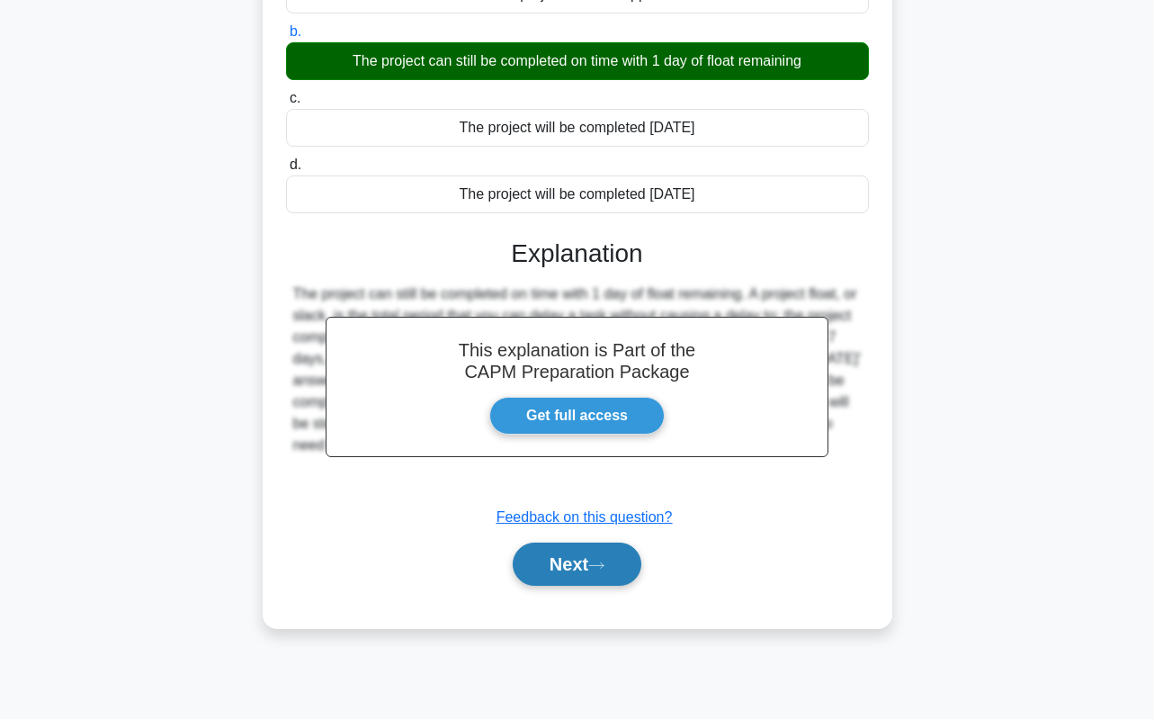
click at [595, 580] on button "Next" at bounding box center [577, 563] width 129 height 43
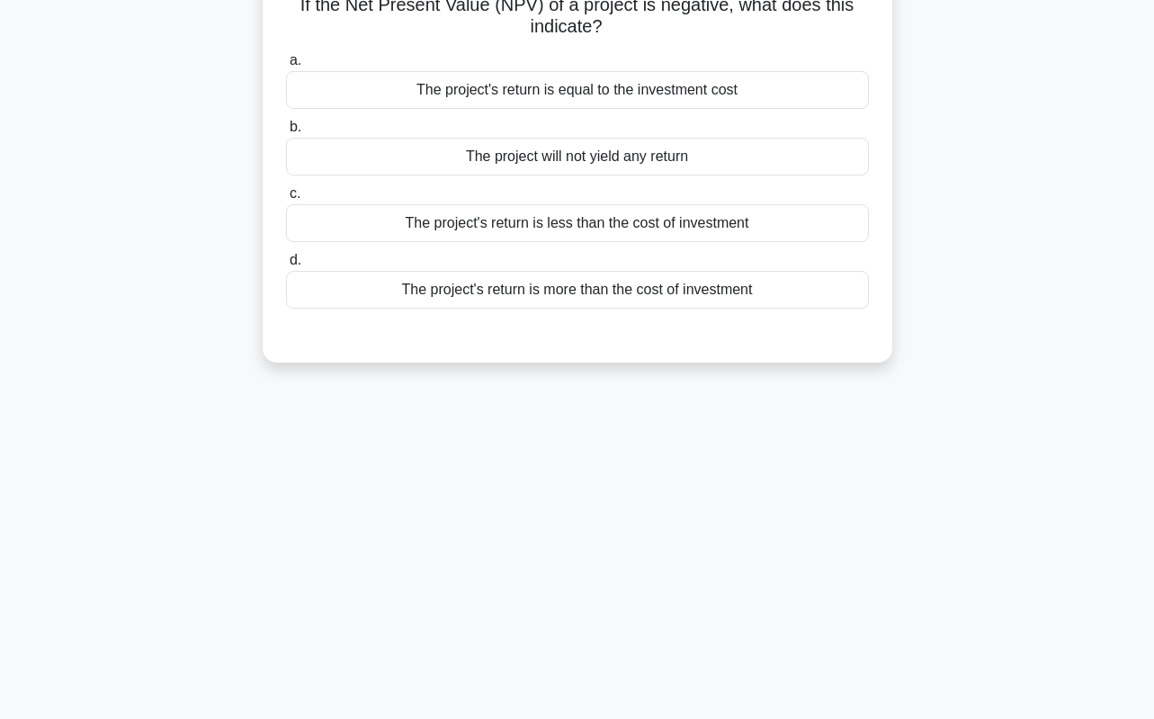
scroll to position [0, 0]
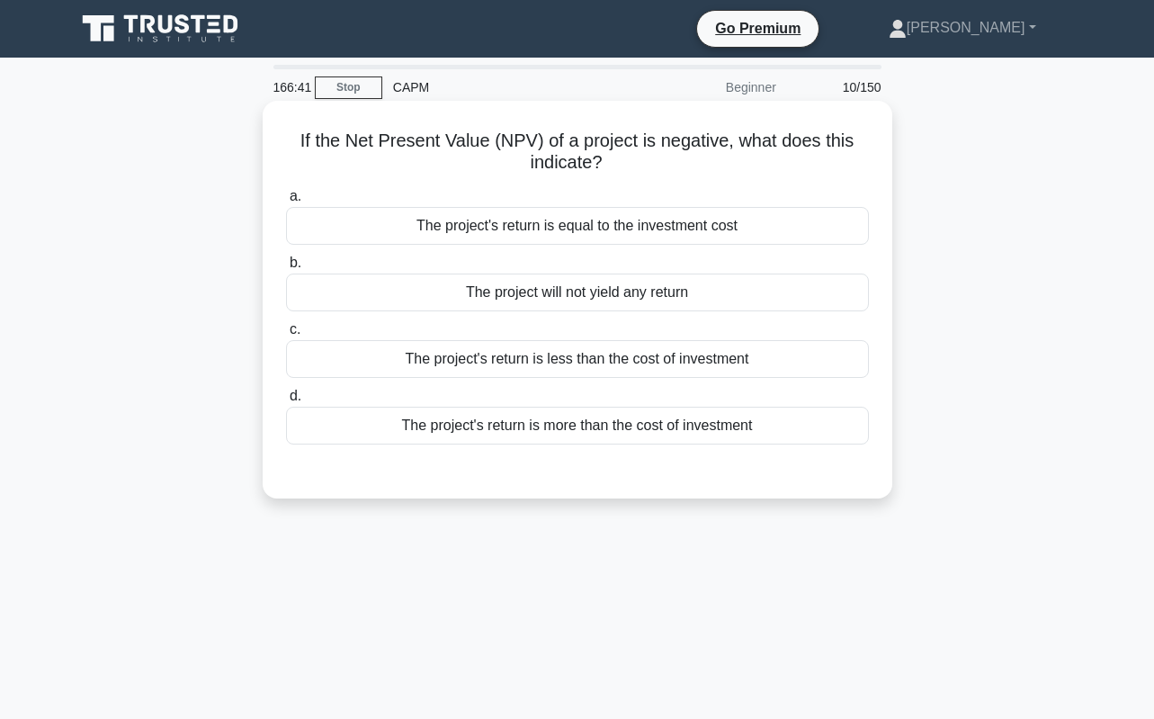
click at [583, 425] on div "The project's return is more than the cost of investment" at bounding box center [577, 426] width 583 height 38
click at [286, 402] on input "d. The project's return is more than the cost of investment" at bounding box center [286, 396] width 0 height 12
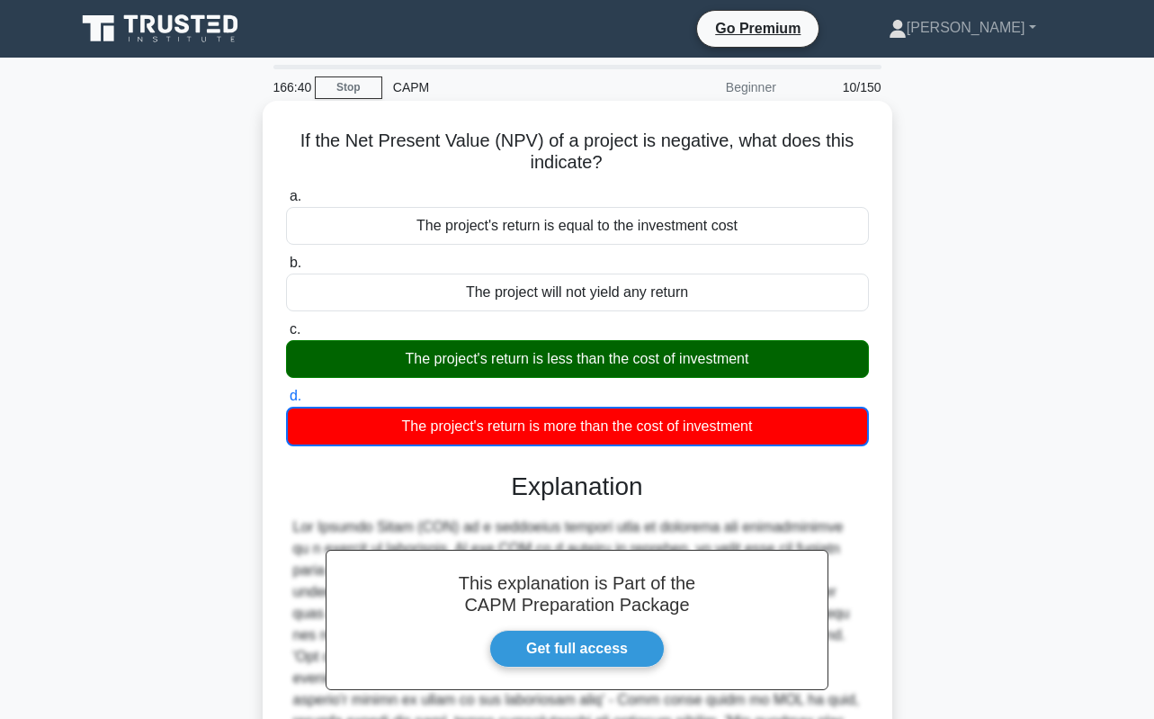
click at [569, 350] on div "The project's return is less than the cost of investment" at bounding box center [577, 359] width 583 height 38
click at [286, 335] on input "c. The project's return is less than the cost of investment" at bounding box center [286, 330] width 0 height 12
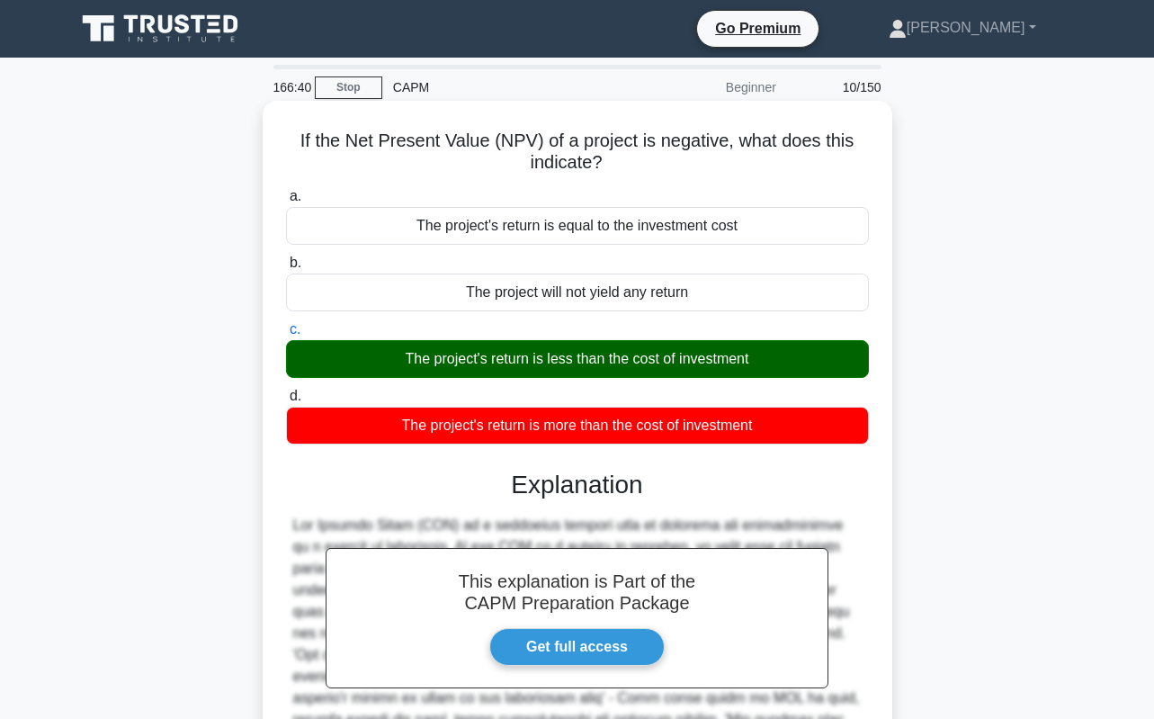
click at [569, 350] on div "The project's return is less than the cost of investment" at bounding box center [577, 359] width 583 height 38
click at [286, 335] on input "c. The project's return is less than the cost of investment" at bounding box center [286, 330] width 0 height 12
click at [569, 350] on div "The project's return is less than the cost of investment" at bounding box center [577, 359] width 583 height 38
click at [286, 335] on input "c. The project's return is less than the cost of investment" at bounding box center [286, 330] width 0 height 12
click at [569, 350] on div "The project's return is less than the cost of investment" at bounding box center [577, 359] width 583 height 38
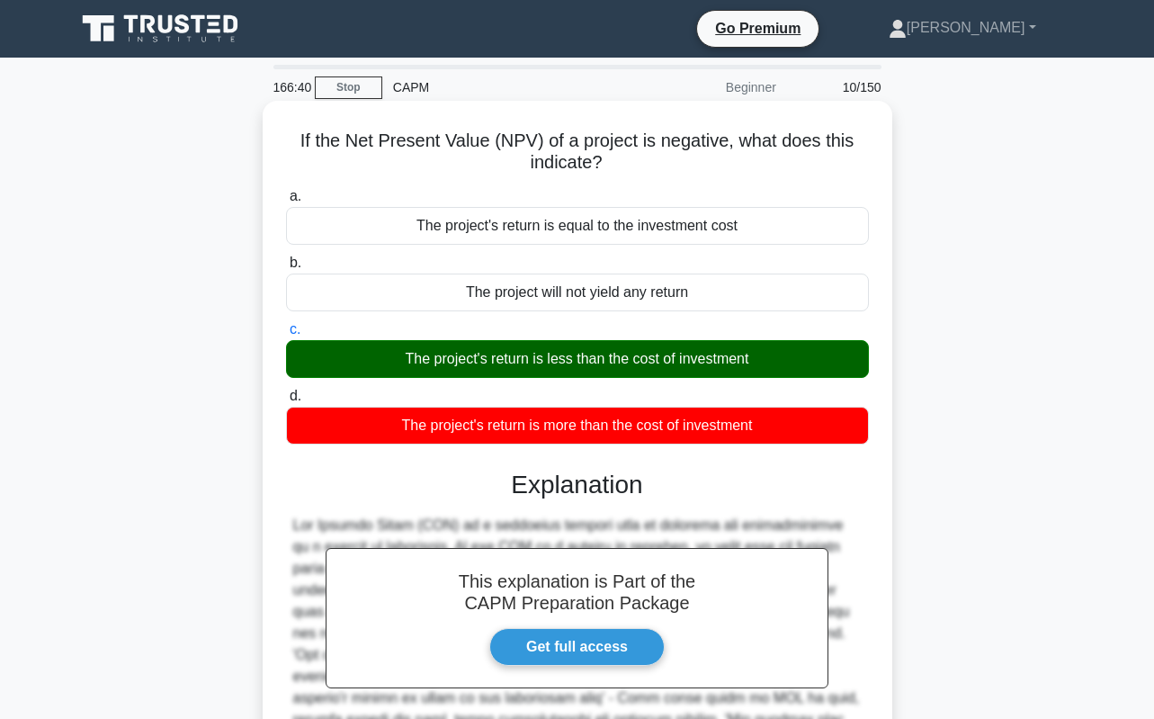
click at [286, 335] on input "c. The project's return is less than the cost of investment" at bounding box center [286, 330] width 0 height 12
click at [569, 350] on div "The project's return is less than the cost of investment" at bounding box center [577, 359] width 583 height 38
click at [286, 335] on input "c. The project's return is less than the cost of investment" at bounding box center [286, 330] width 0 height 12
click at [570, 350] on div "The project's return is less than the cost of investment" at bounding box center [577, 359] width 583 height 38
click at [286, 335] on input "c. The project's return is less than the cost of investment" at bounding box center [286, 330] width 0 height 12
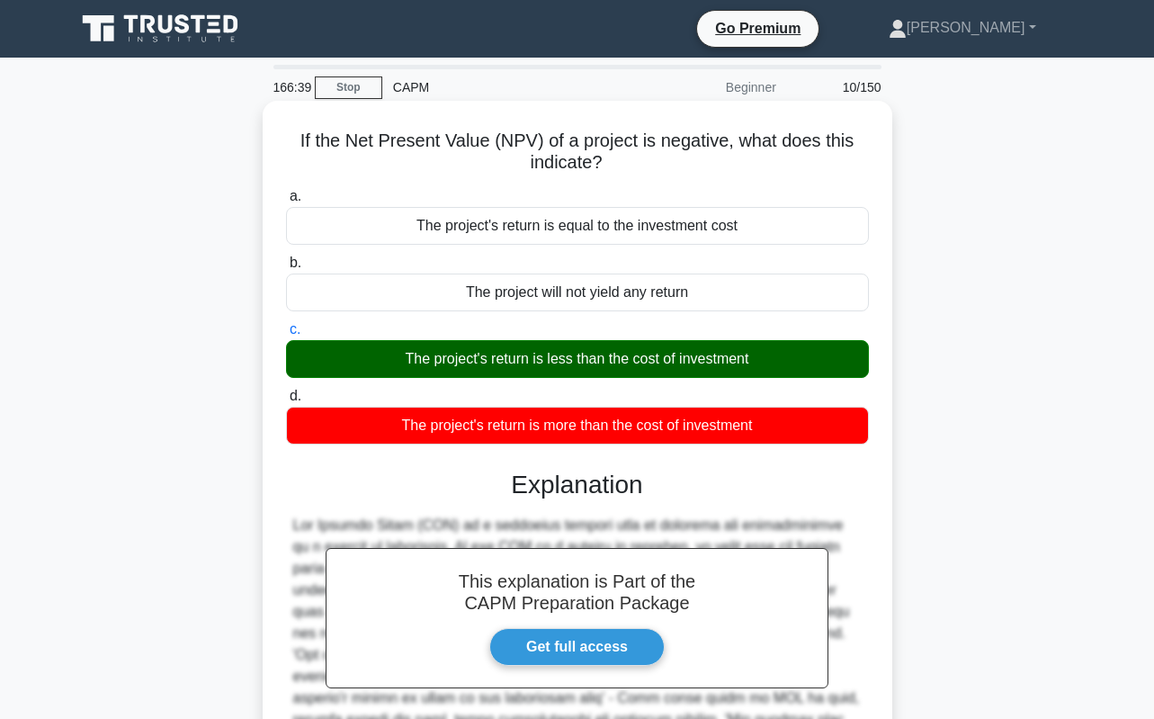
click at [574, 356] on div "The project's return is less than the cost of investment" at bounding box center [577, 359] width 583 height 38
click at [286, 335] on input "c. The project's return is less than the cost of investment" at bounding box center [286, 330] width 0 height 12
click at [577, 359] on div "The project's return is less than the cost of investment" at bounding box center [577, 359] width 583 height 38
click at [286, 335] on input "c. The project's return is less than the cost of investment" at bounding box center [286, 330] width 0 height 12
click at [577, 359] on div "The project's return is less than the cost of investment" at bounding box center [577, 359] width 583 height 38
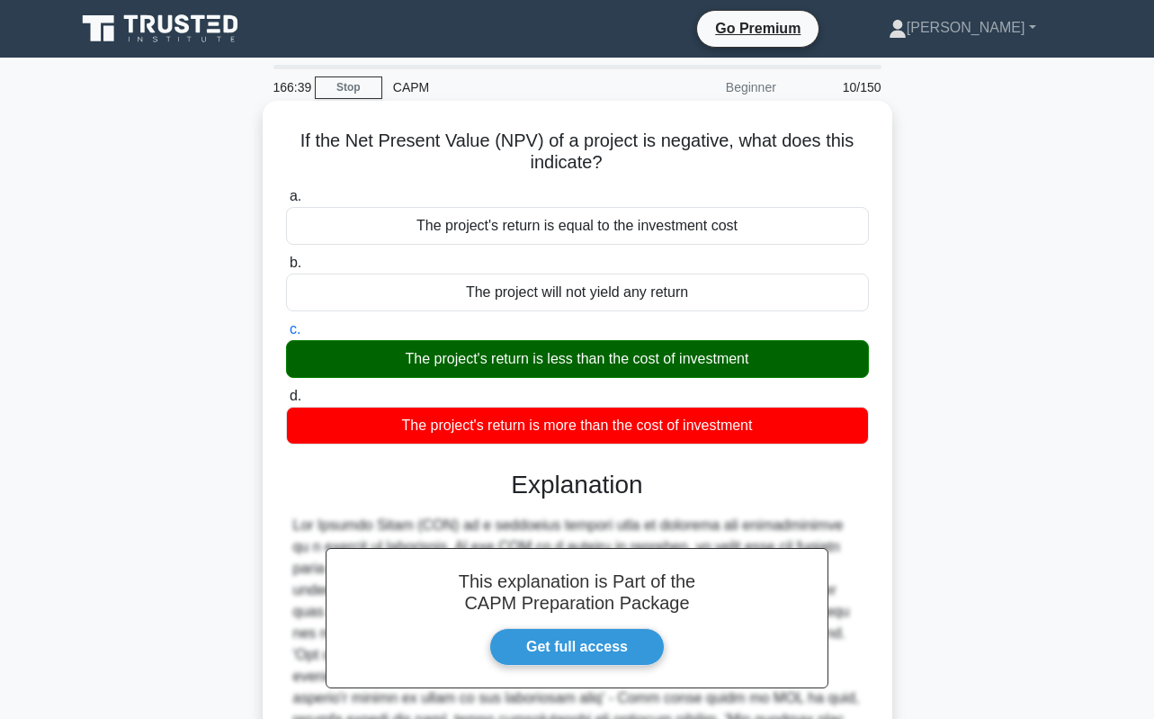
click at [286, 335] on input "c. The project's return is less than the cost of investment" at bounding box center [286, 330] width 0 height 12
click at [577, 359] on div "The project's return is less than the cost of investment" at bounding box center [577, 359] width 583 height 38
click at [286, 335] on input "c. The project's return is less than the cost of investment" at bounding box center [286, 330] width 0 height 12
click at [577, 359] on div "The project's return is less than the cost of investment" at bounding box center [577, 359] width 583 height 38
click at [286, 335] on input "c. The project's return is less than the cost of investment" at bounding box center [286, 330] width 0 height 12
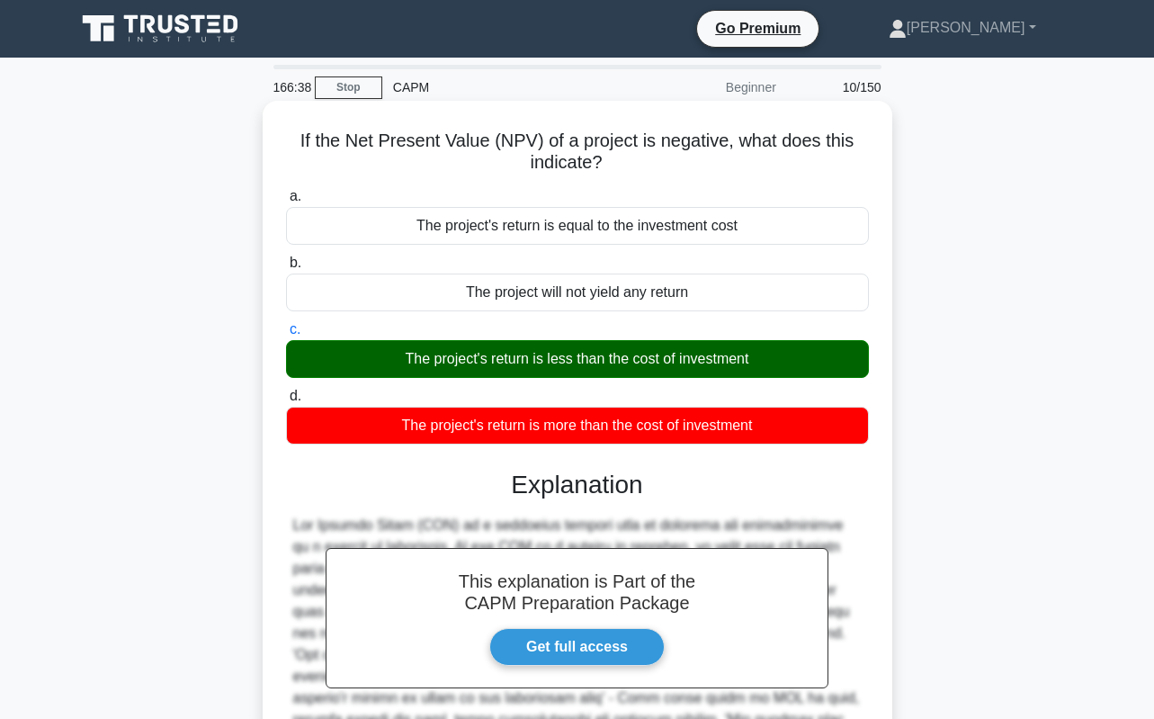
click at [577, 359] on div "The project's return is less than the cost of investment" at bounding box center [577, 359] width 583 height 38
click at [286, 335] on input "c. The project's return is less than the cost of investment" at bounding box center [286, 330] width 0 height 12
click at [577, 359] on div "The project's return is less than the cost of investment" at bounding box center [577, 359] width 583 height 38
click at [286, 335] on input "c. The project's return is less than the cost of investment" at bounding box center [286, 330] width 0 height 12
click at [577, 359] on div "The project's return is less than the cost of investment" at bounding box center [577, 359] width 583 height 38
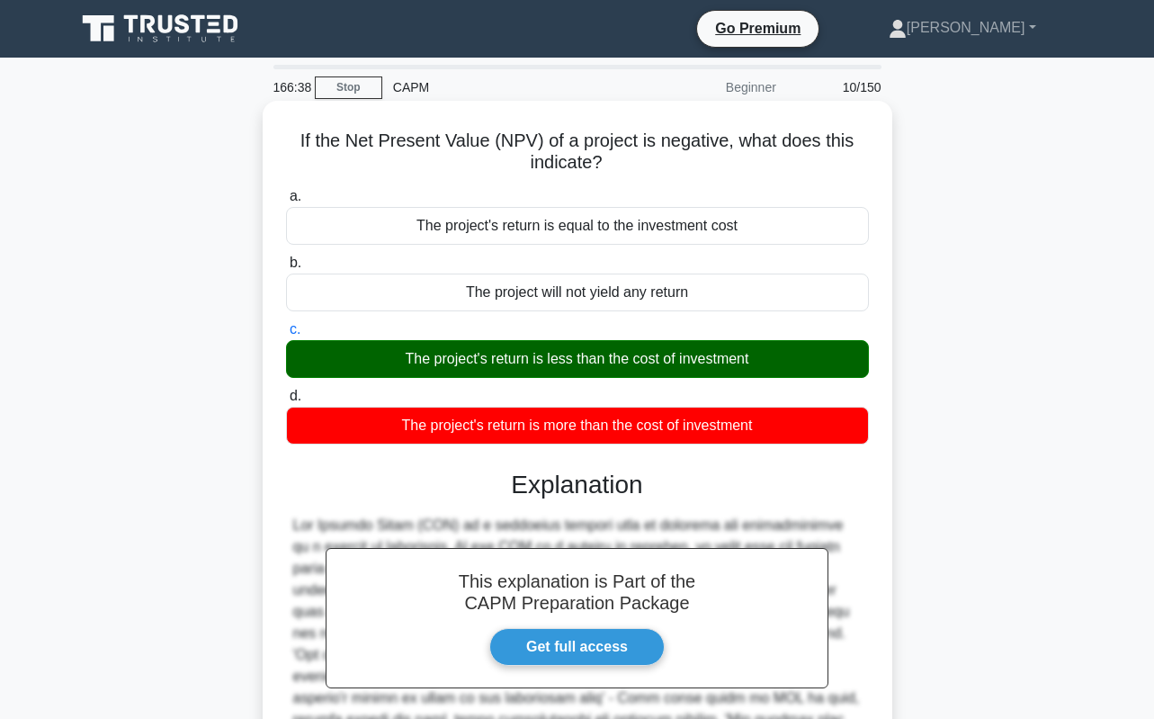
click at [286, 335] on input "c. The project's return is less than the cost of investment" at bounding box center [286, 330] width 0 height 12
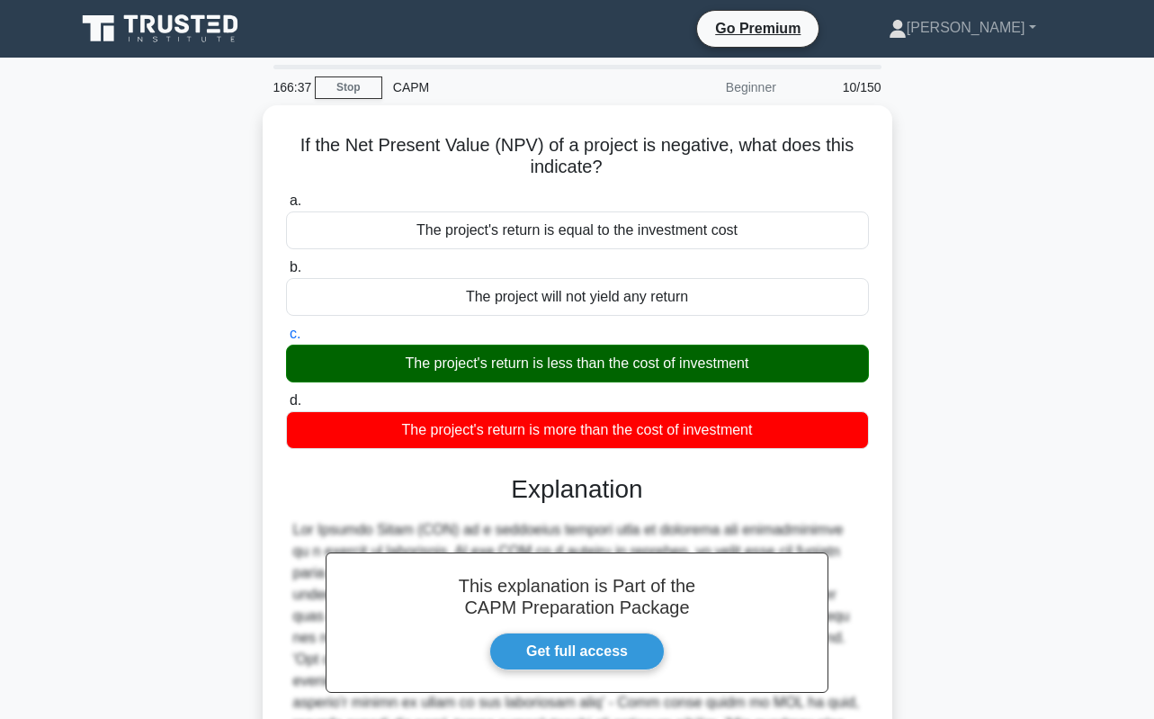
click at [1024, 315] on div "If the Net Present Value (NPV) of a project is negative, what does this indicat…" at bounding box center [577, 527] width 1025 height 845
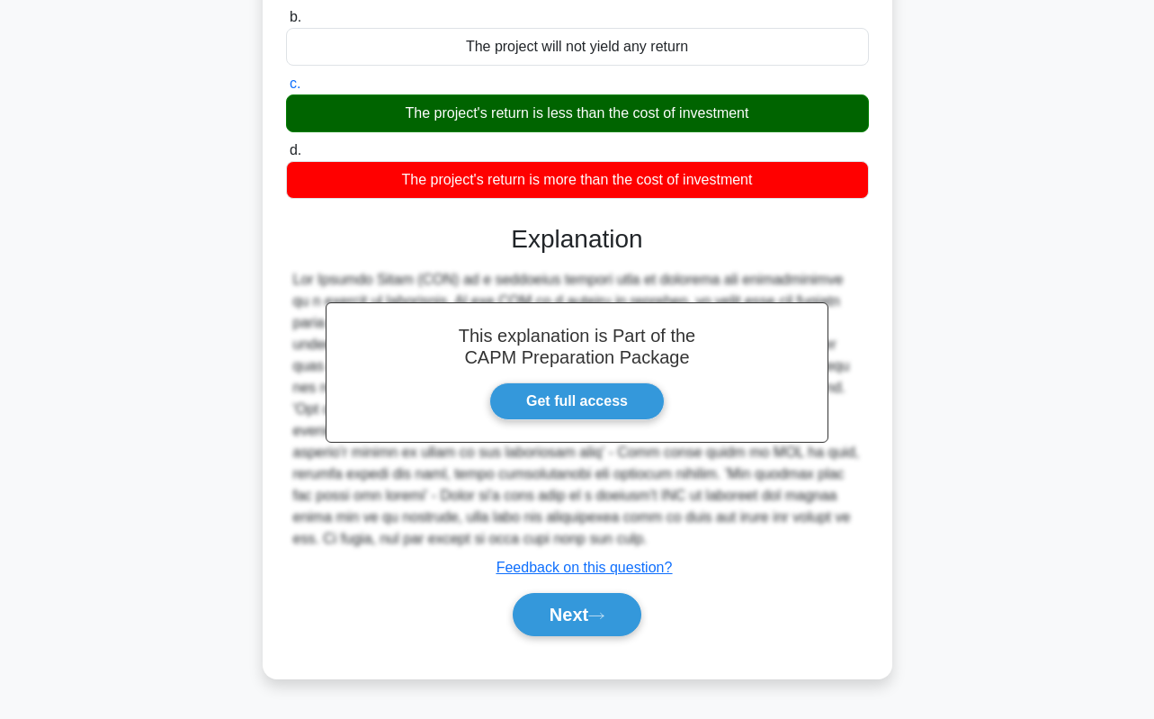
scroll to position [253, 0]
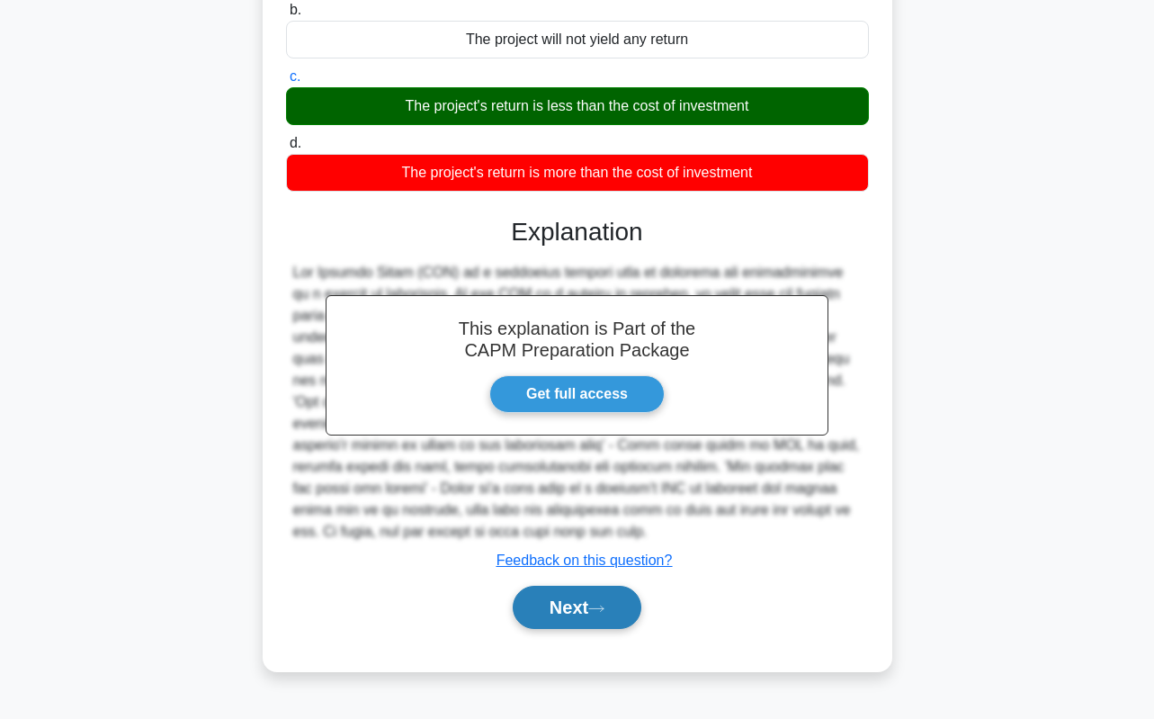
click at [576, 590] on button "Next" at bounding box center [577, 607] width 129 height 43
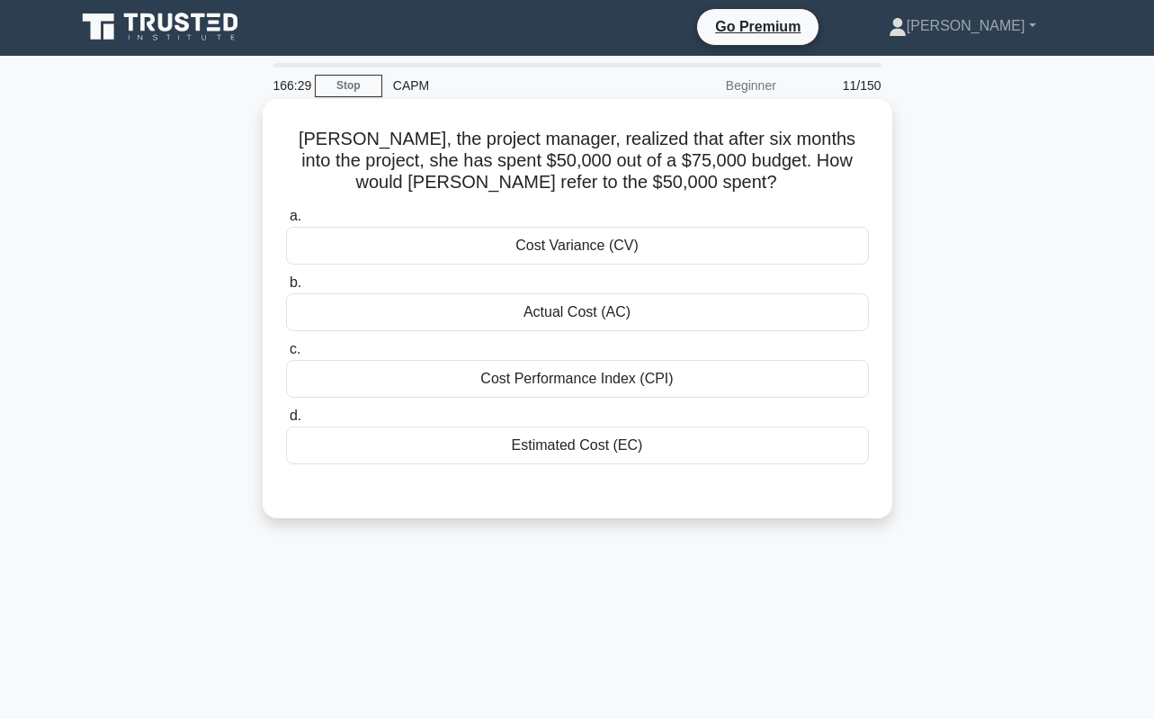
scroll to position [0, 0]
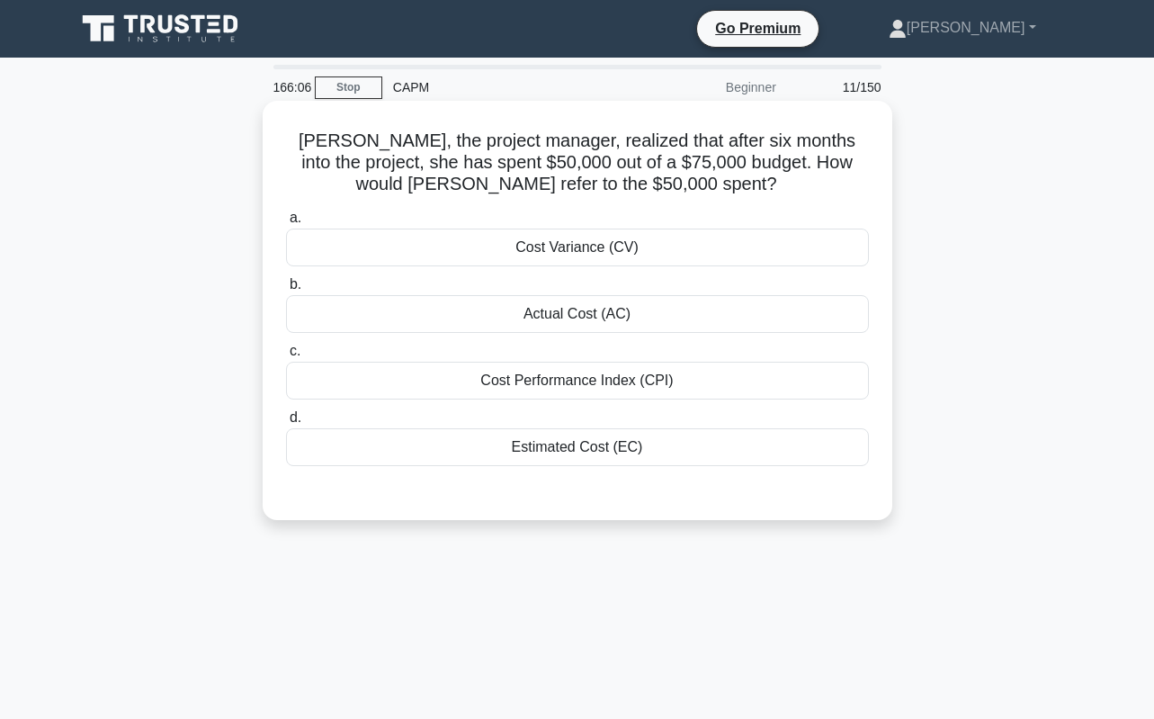
click at [580, 313] on div "Actual Cost (AC)" at bounding box center [577, 314] width 583 height 38
click at [286, 291] on input "b. Actual Cost (AC)" at bounding box center [286, 285] width 0 height 12
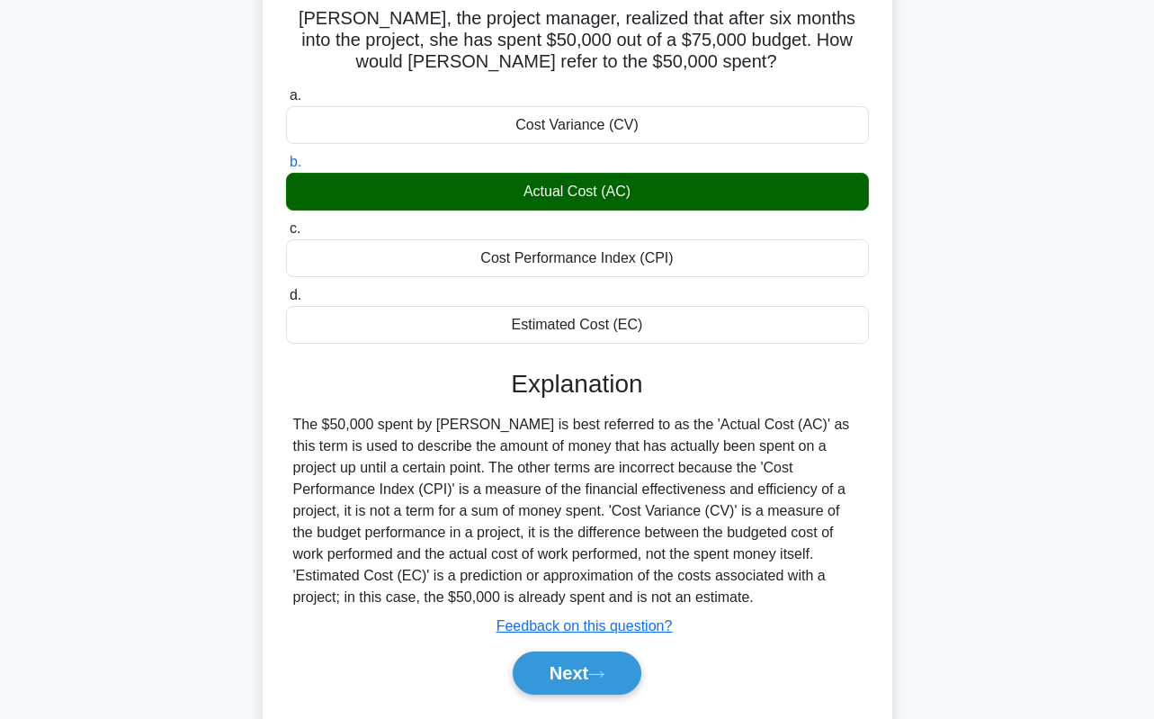
scroll to position [180, 0]
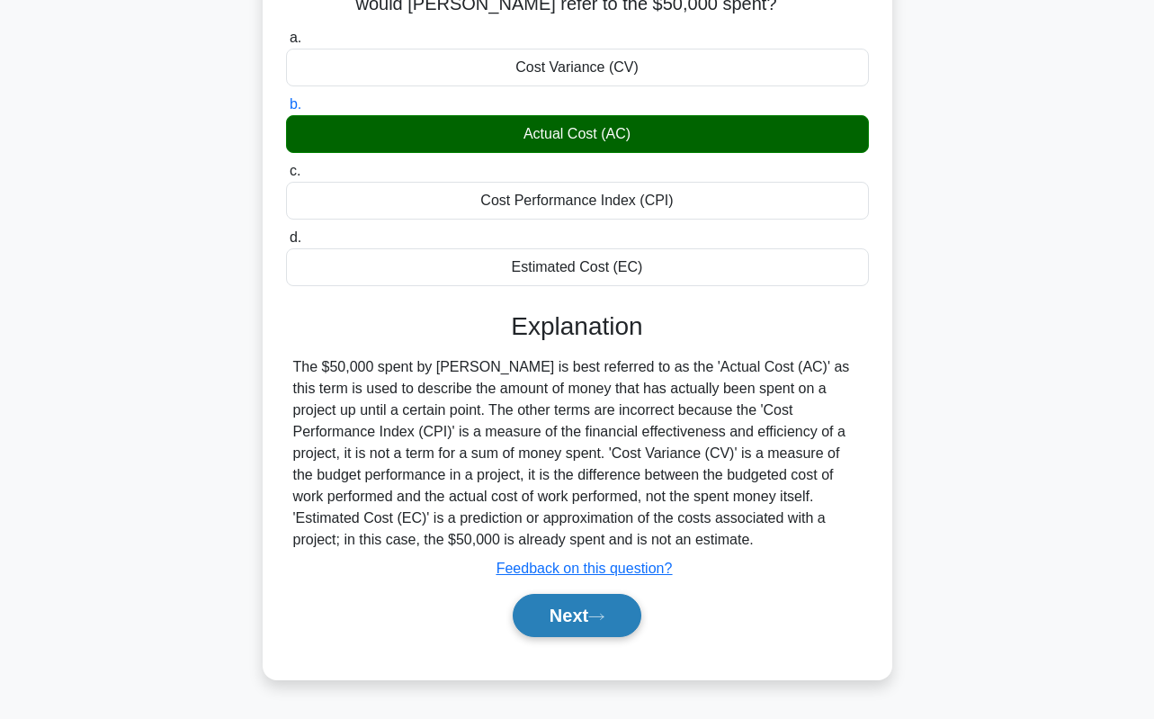
click at [581, 617] on button "Next" at bounding box center [577, 615] width 129 height 43
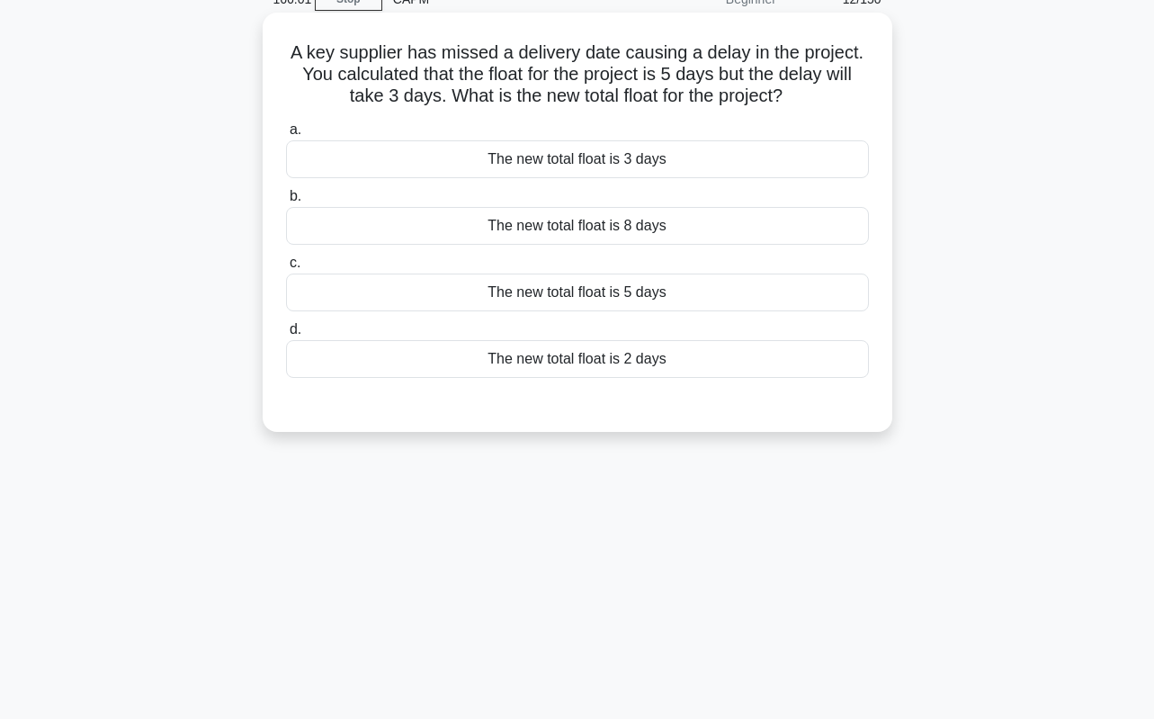
scroll to position [0, 0]
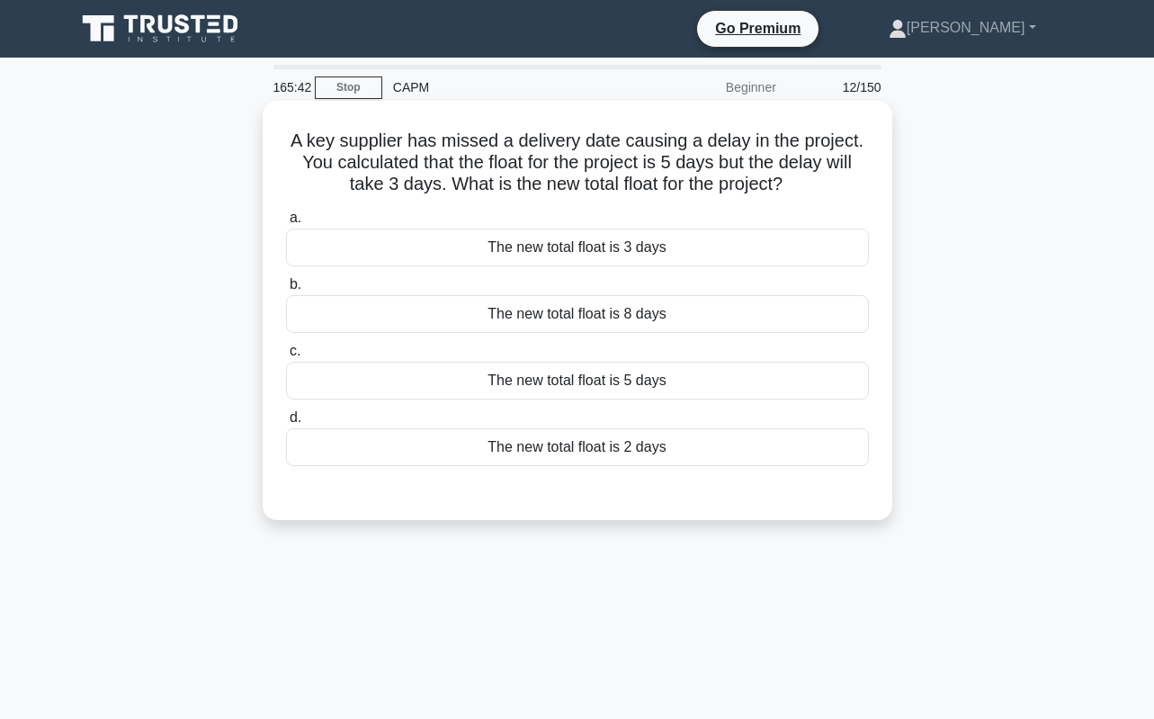
click at [581, 436] on div "The new total float is 2 days" at bounding box center [577, 447] width 583 height 38
click at [286, 424] on input "d. The new total float is 2 days" at bounding box center [286, 418] width 0 height 12
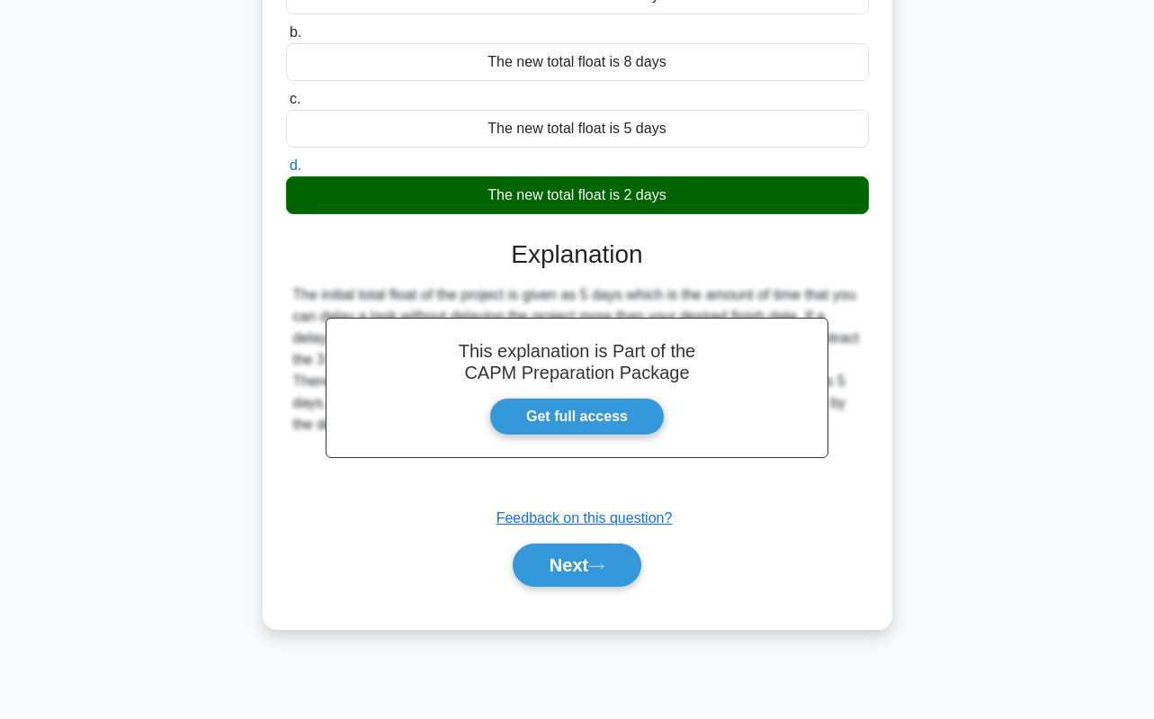
scroll to position [253, 0]
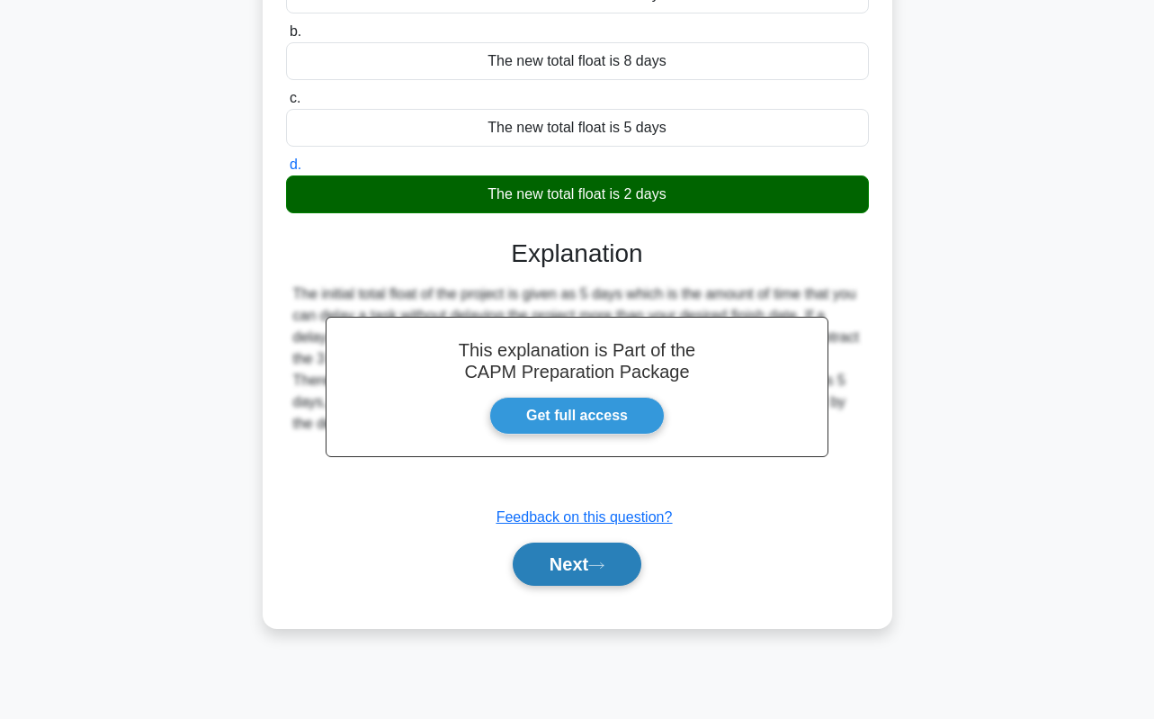
click at [586, 583] on button "Next" at bounding box center [577, 563] width 129 height 43
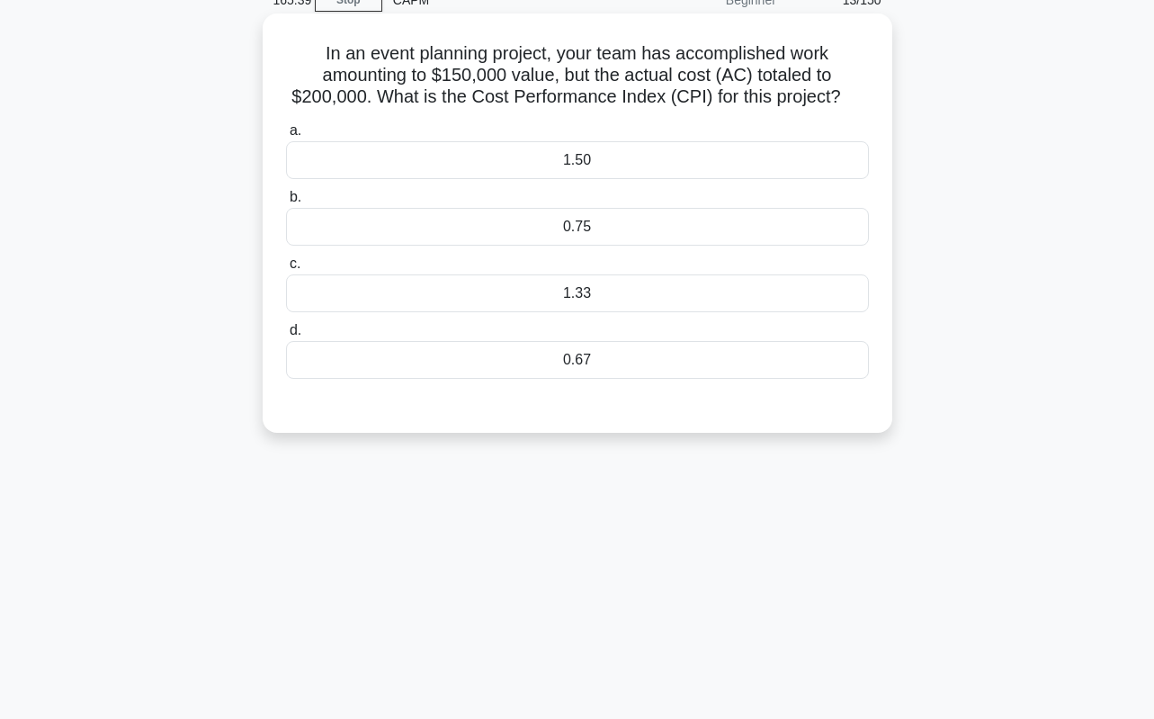
scroll to position [73, 0]
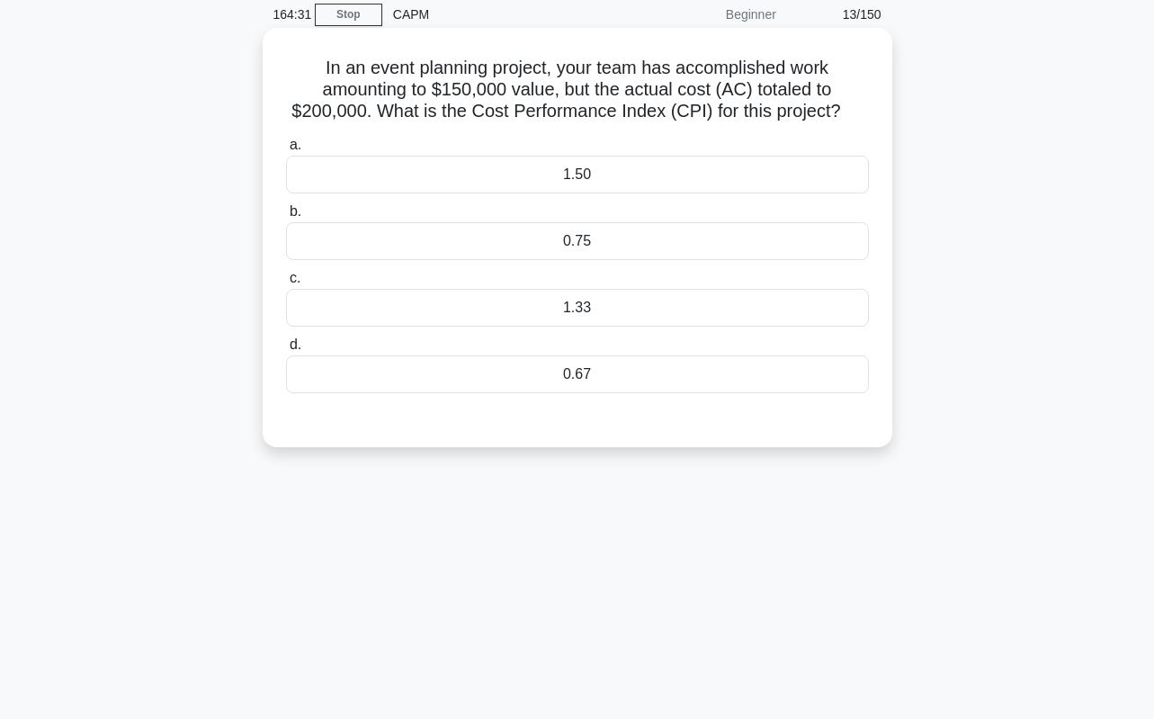
click at [630, 304] on div "1.33" at bounding box center [577, 308] width 583 height 38
click at [286, 284] on input "c. 1.33" at bounding box center [286, 279] width 0 height 12
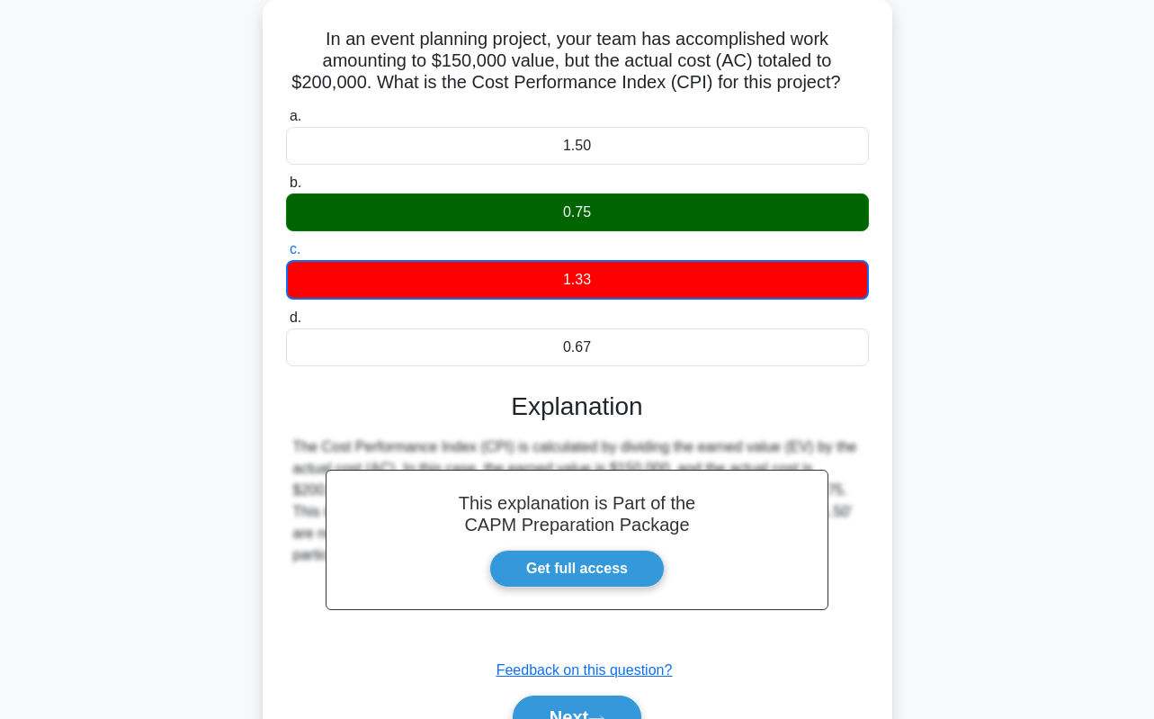
scroll to position [253, 0]
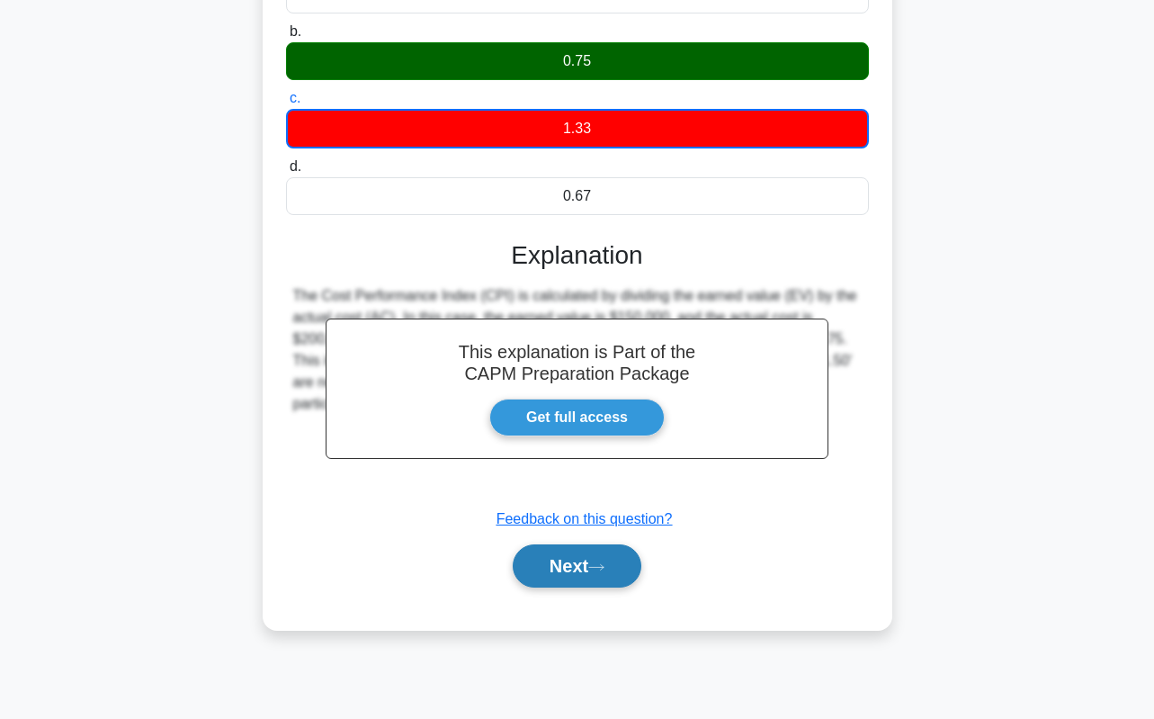
click at [590, 568] on button "Next" at bounding box center [577, 565] width 129 height 43
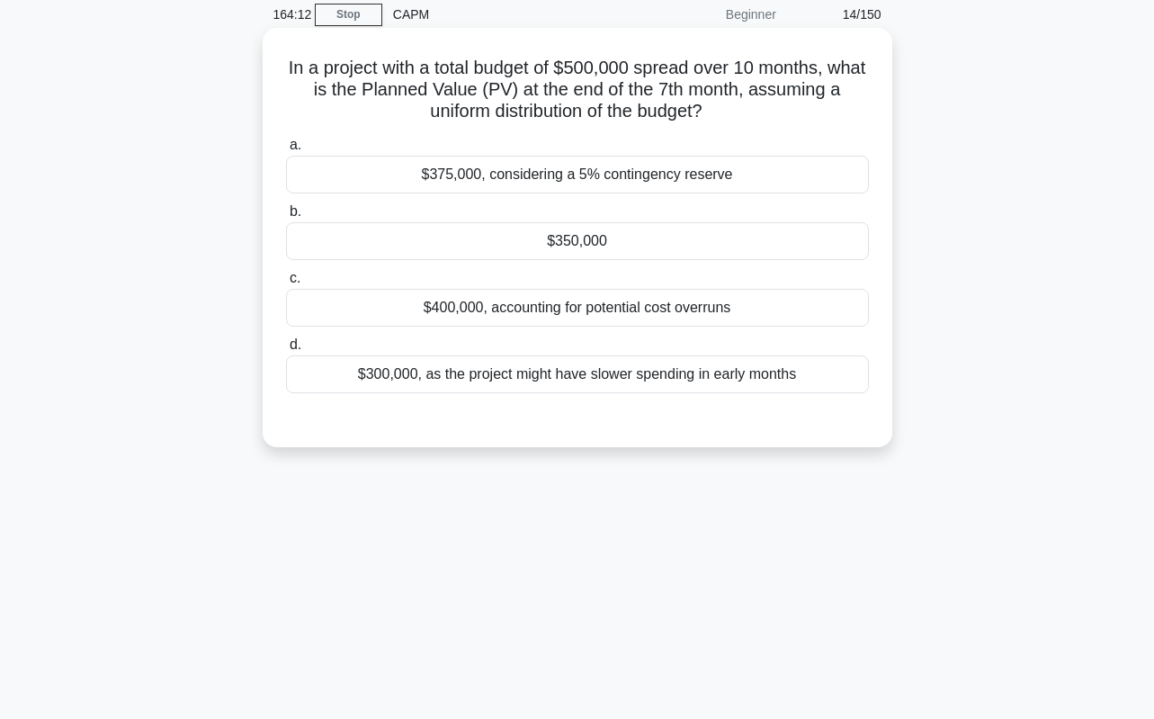
scroll to position [0, 0]
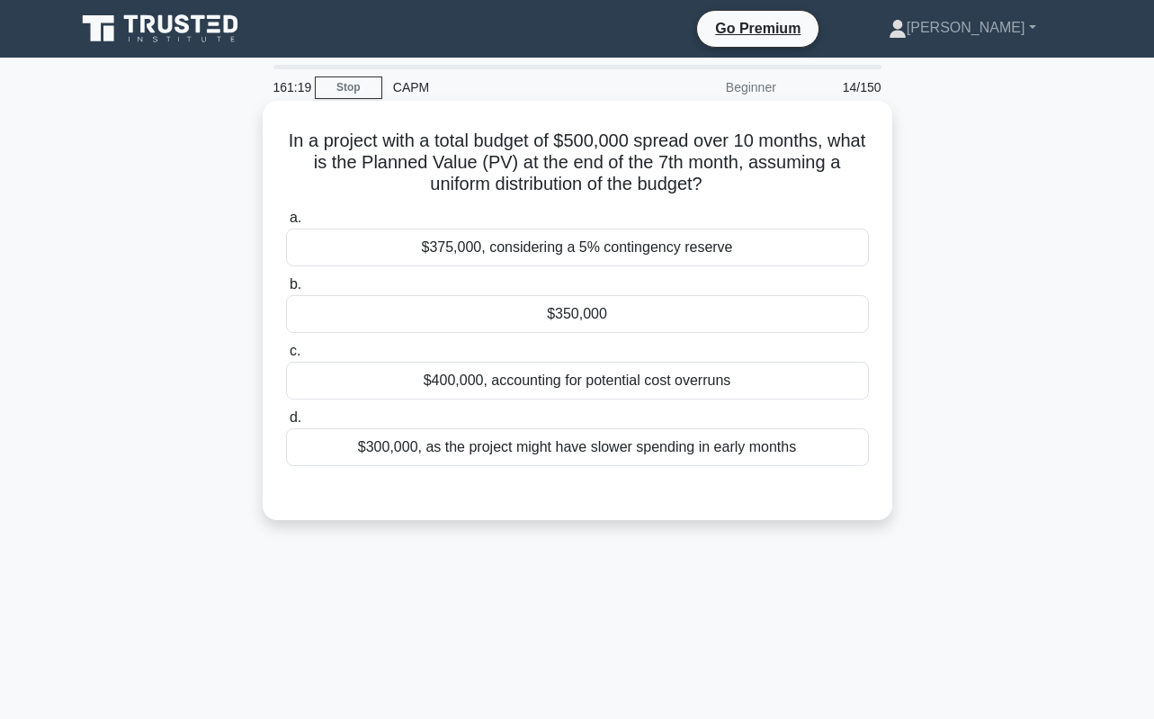
click at [612, 308] on div "$350,000" at bounding box center [577, 314] width 583 height 38
click at [286, 291] on input "b. $350,000" at bounding box center [286, 285] width 0 height 12
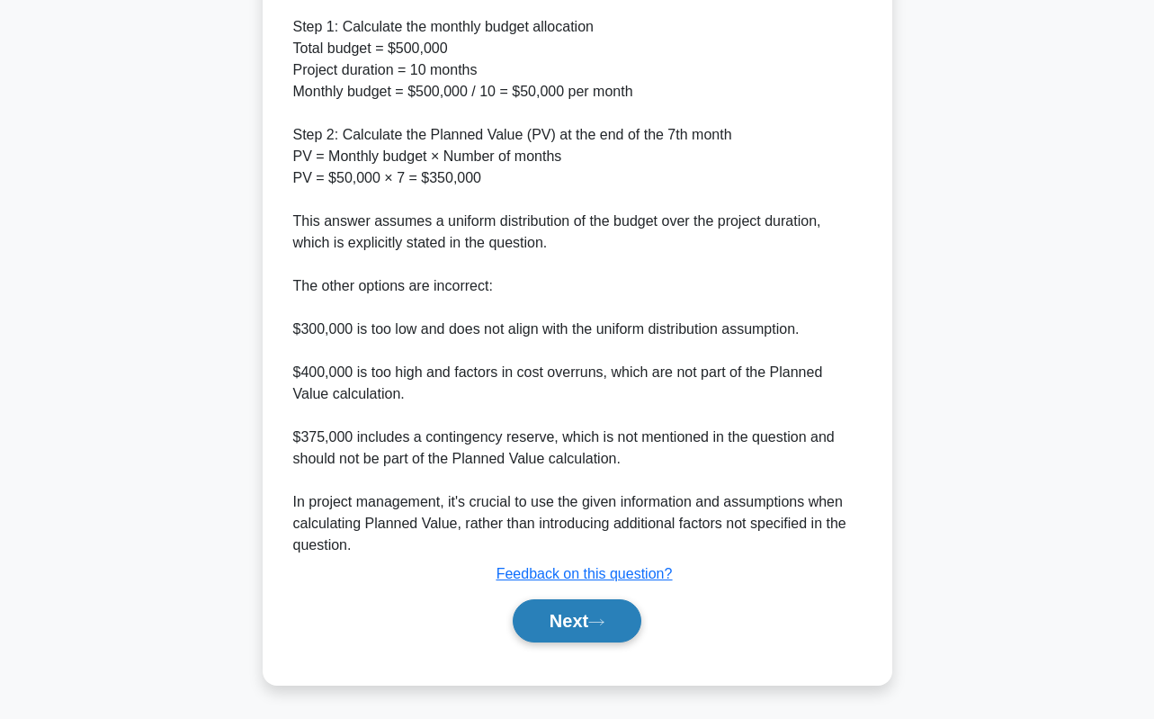
click at [576, 633] on button "Next" at bounding box center [577, 620] width 129 height 43
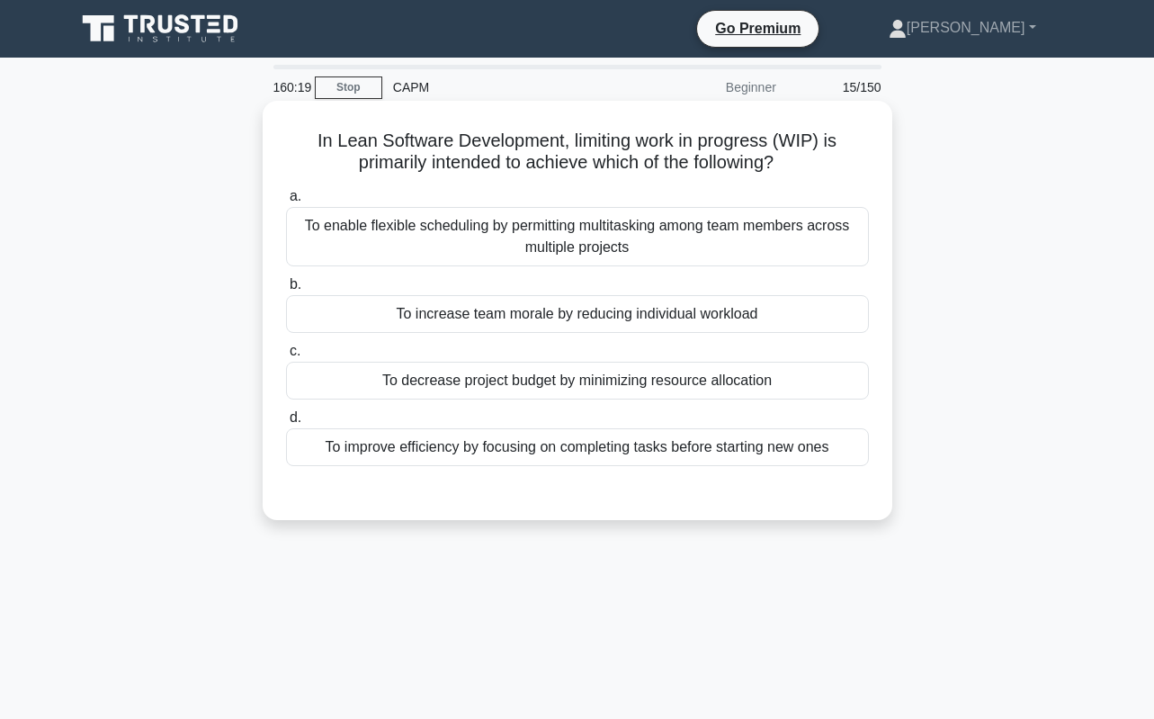
click at [567, 443] on div "To improve efficiency by focusing on completing tasks before starting new ones" at bounding box center [577, 447] width 583 height 38
click at [286, 424] on input "d. To improve efficiency by focusing on completing tasks before starting new on…" at bounding box center [286, 418] width 0 height 12
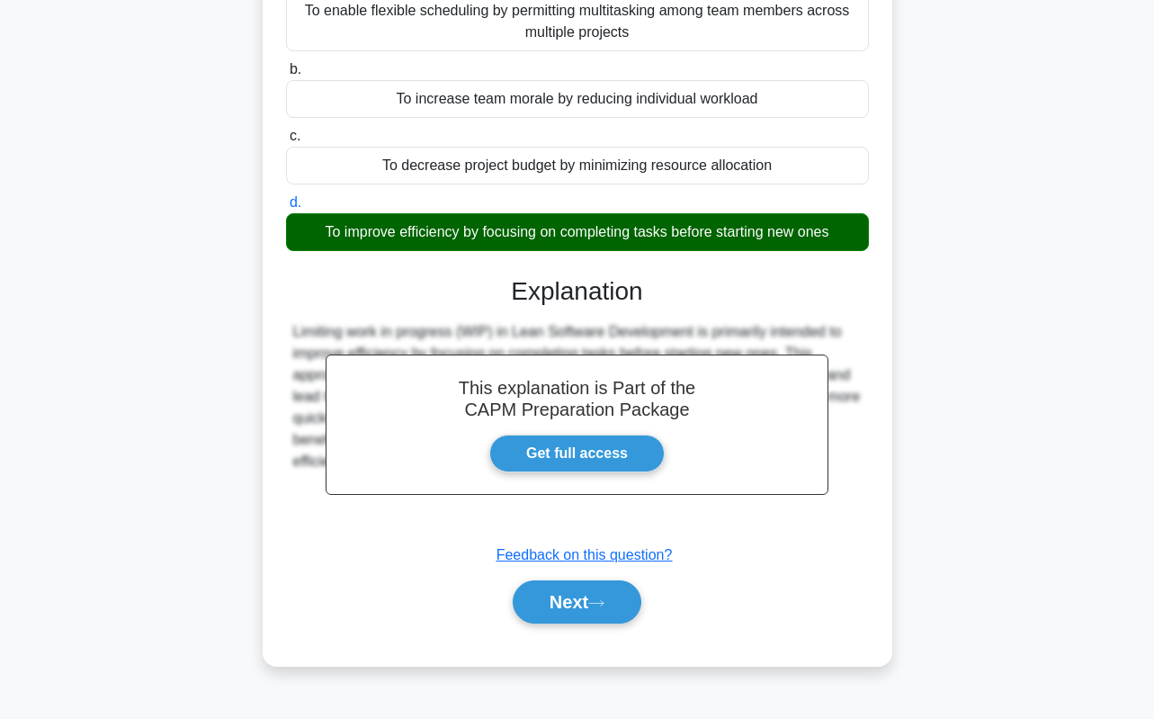
scroll to position [253, 0]
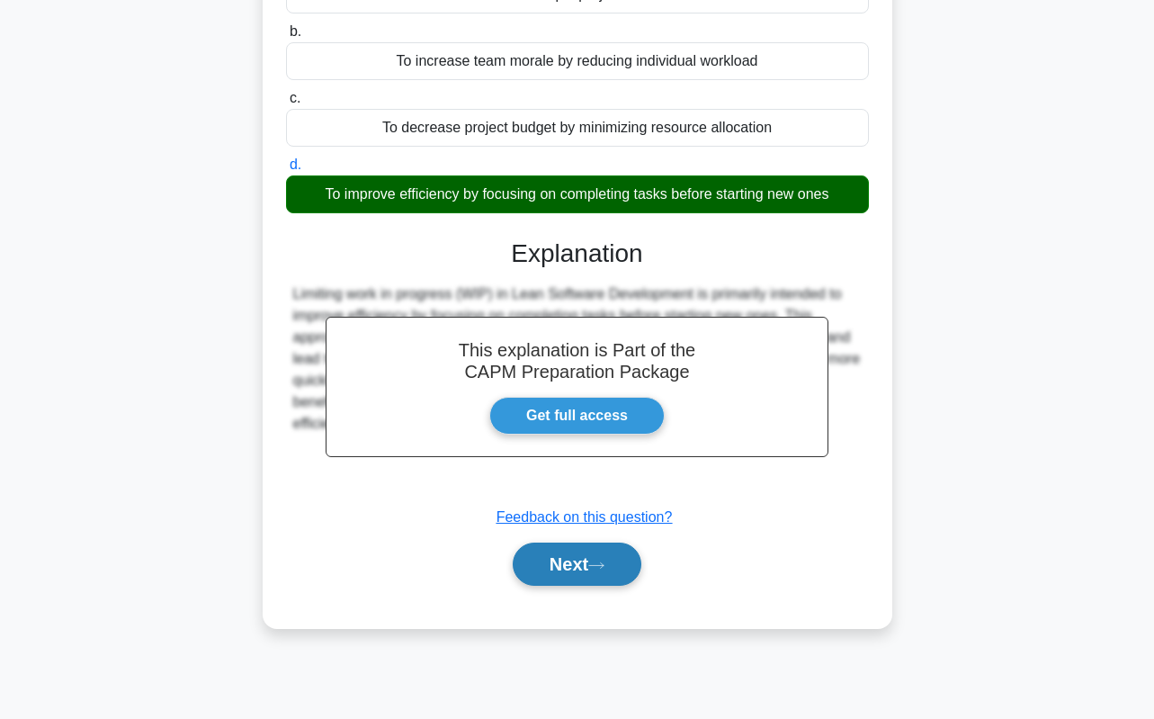
click at [594, 568] on button "Next" at bounding box center [577, 563] width 129 height 43
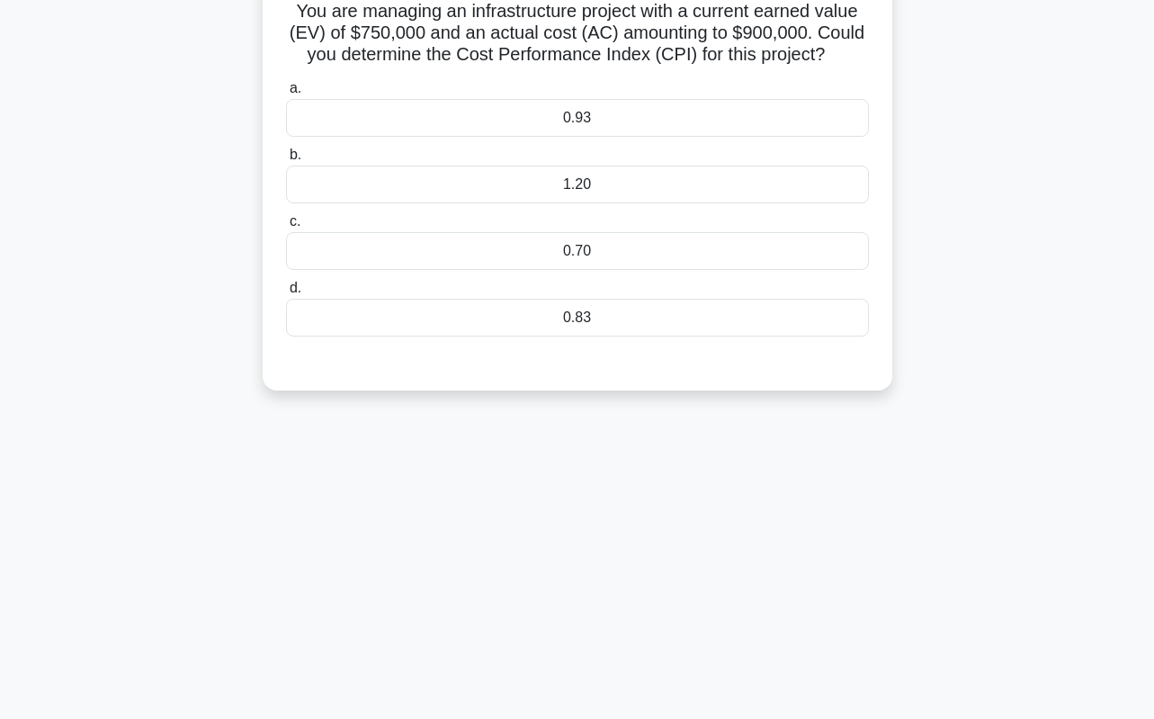
scroll to position [0, 0]
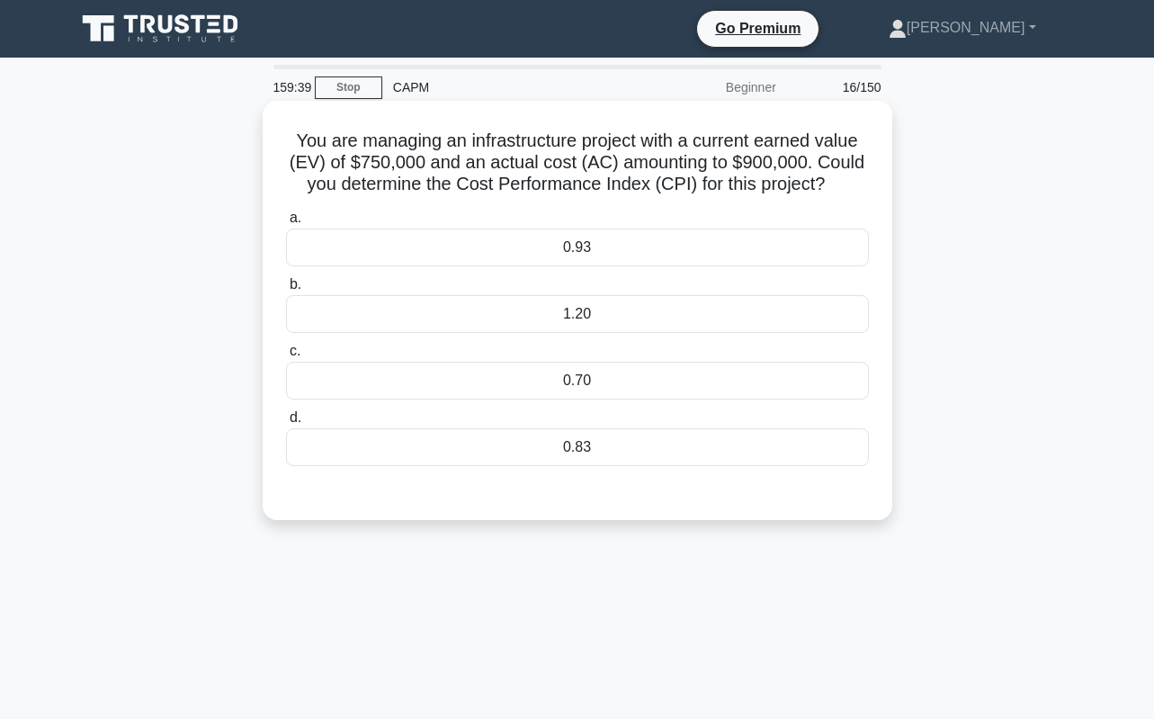
click at [656, 455] on div "0.83" at bounding box center [577, 447] width 583 height 38
click at [286, 424] on input "d. 0.83" at bounding box center [286, 418] width 0 height 12
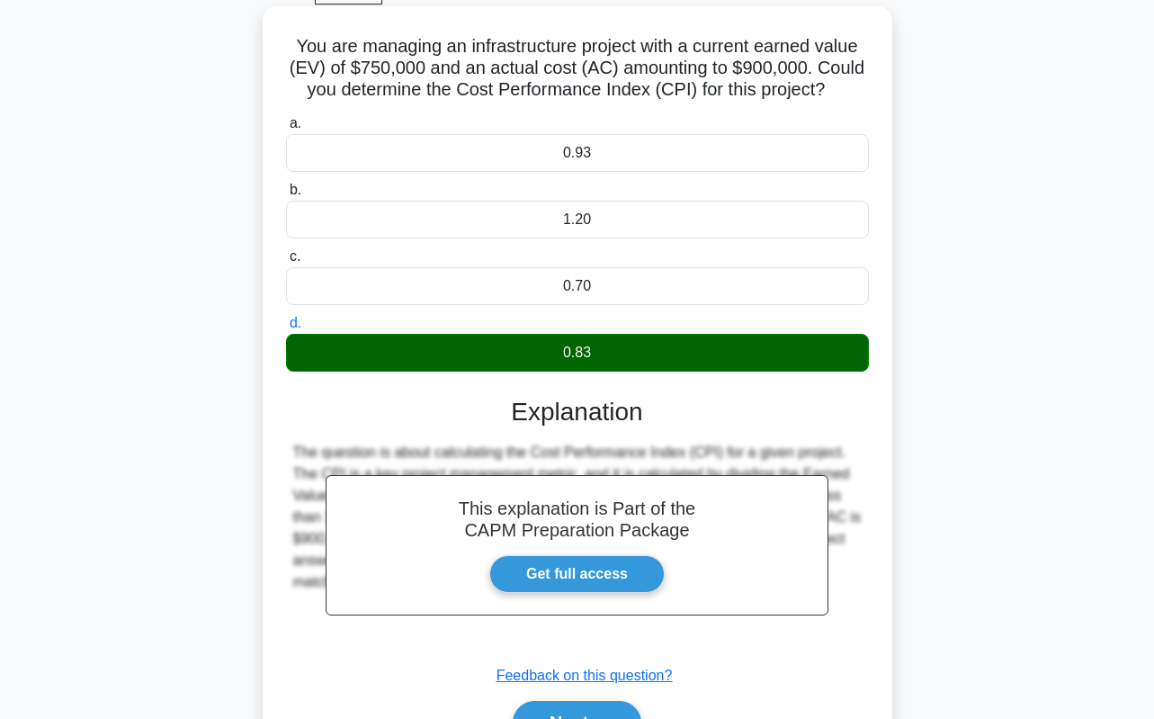
scroll to position [253, 0]
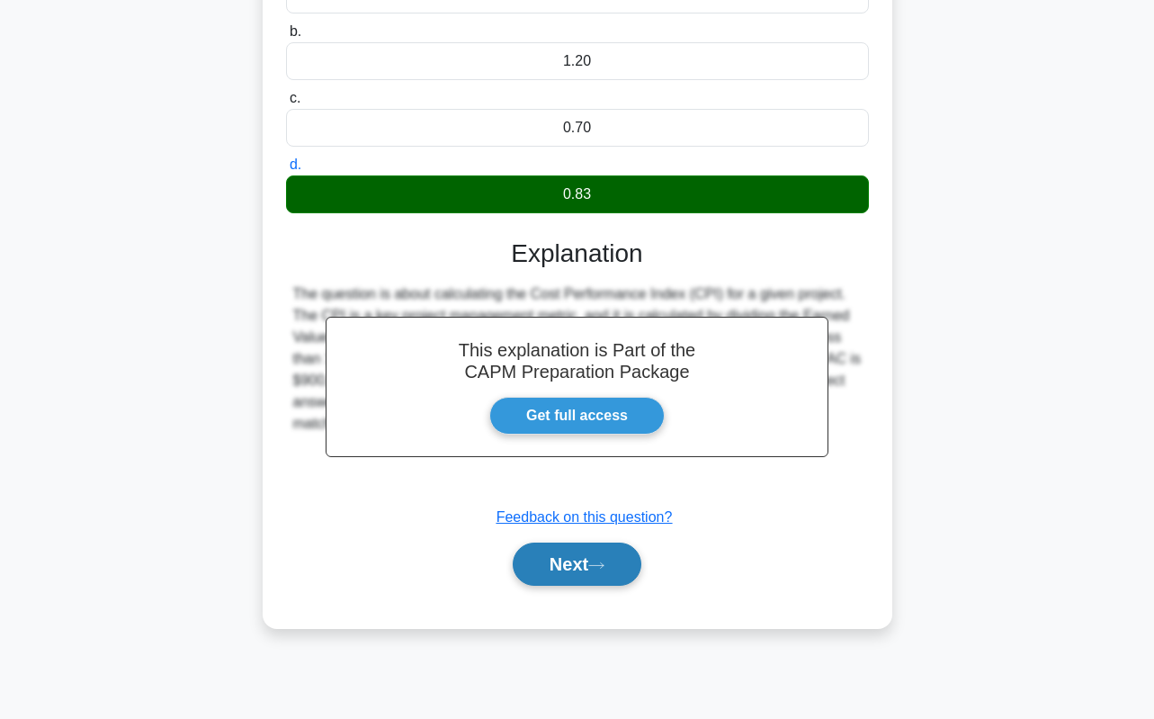
click at [584, 567] on button "Next" at bounding box center [577, 563] width 129 height 43
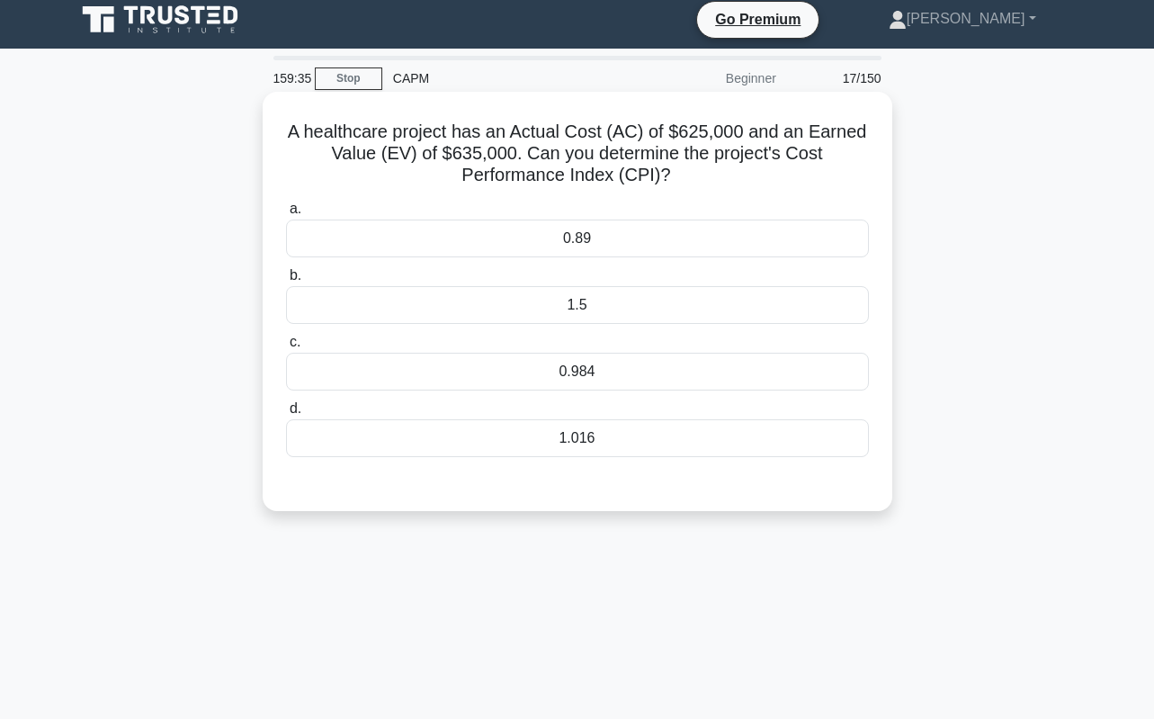
scroll to position [0, 0]
